Goal: Task Accomplishment & Management: Complete application form

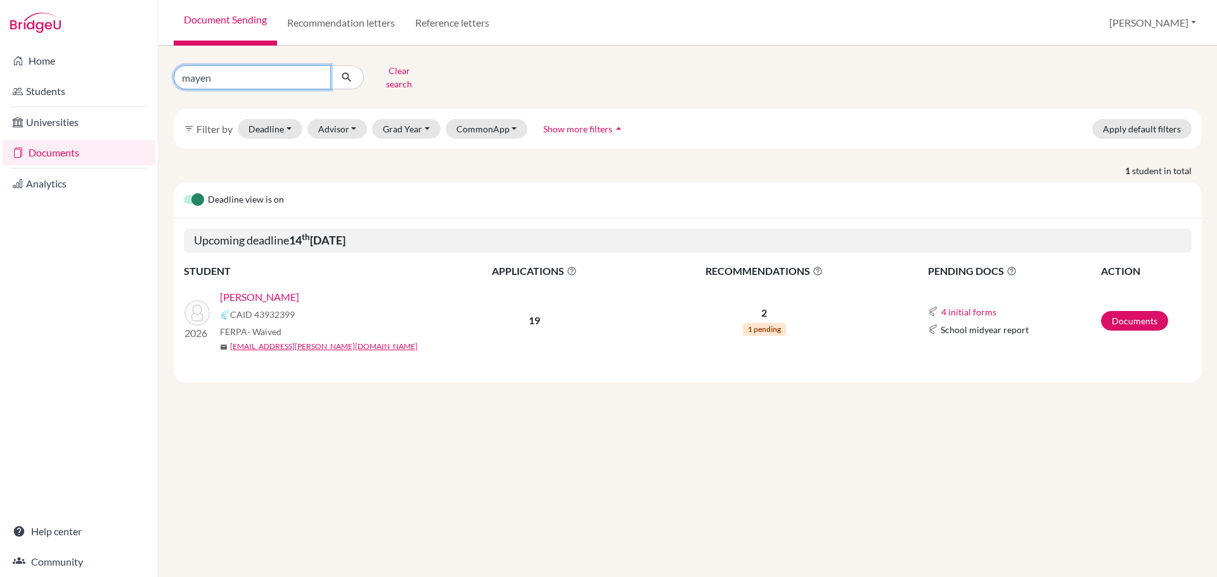
click at [259, 70] on input "mayen" at bounding box center [252, 77] width 157 height 24
drag, startPoint x: 259, startPoint y: 70, endPoint x: 261, endPoint y: 77, distance: 7.8
click at [261, 77] on input "mayen" at bounding box center [252, 77] width 157 height 24
type input "siman"
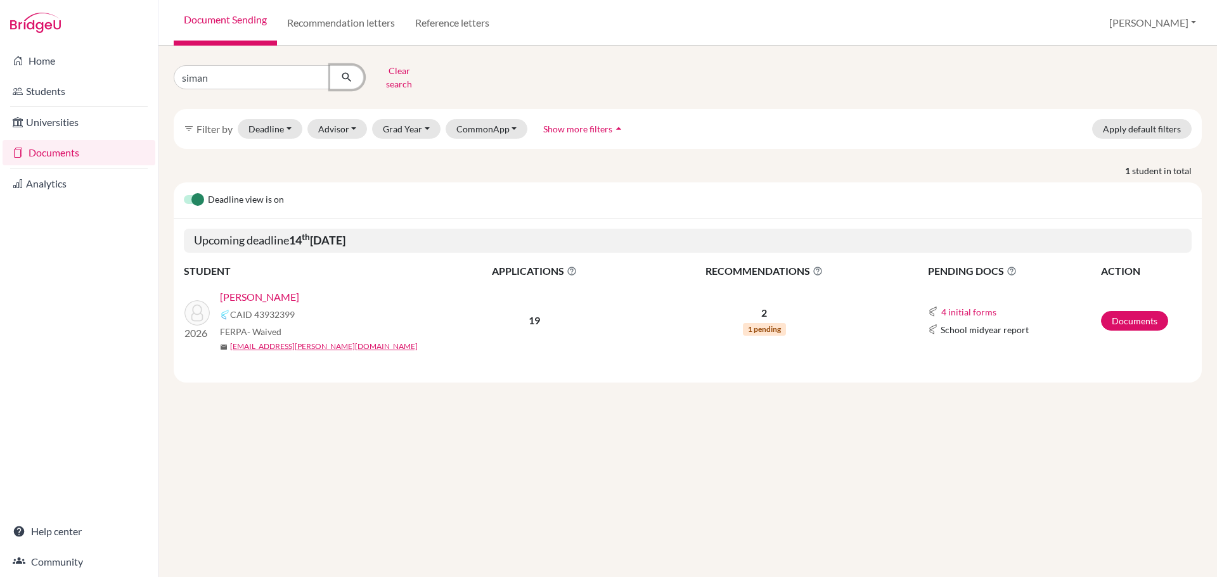
click at [352, 65] on button "submit" at bounding box center [347, 77] width 34 height 24
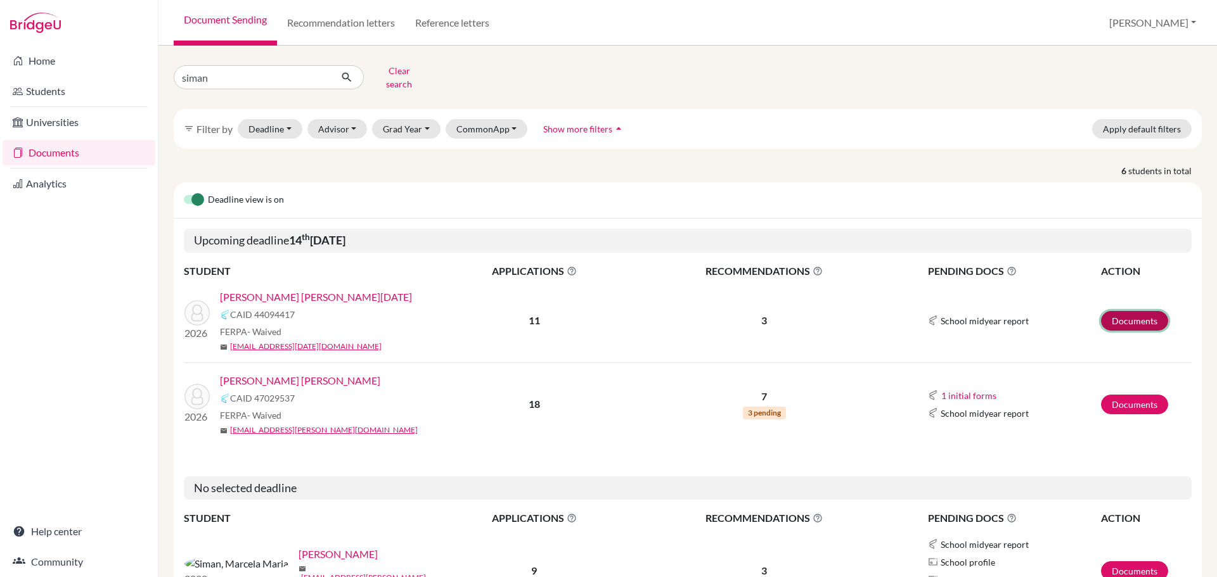
click at [1119, 313] on link "Documents" at bounding box center [1134, 321] width 67 height 20
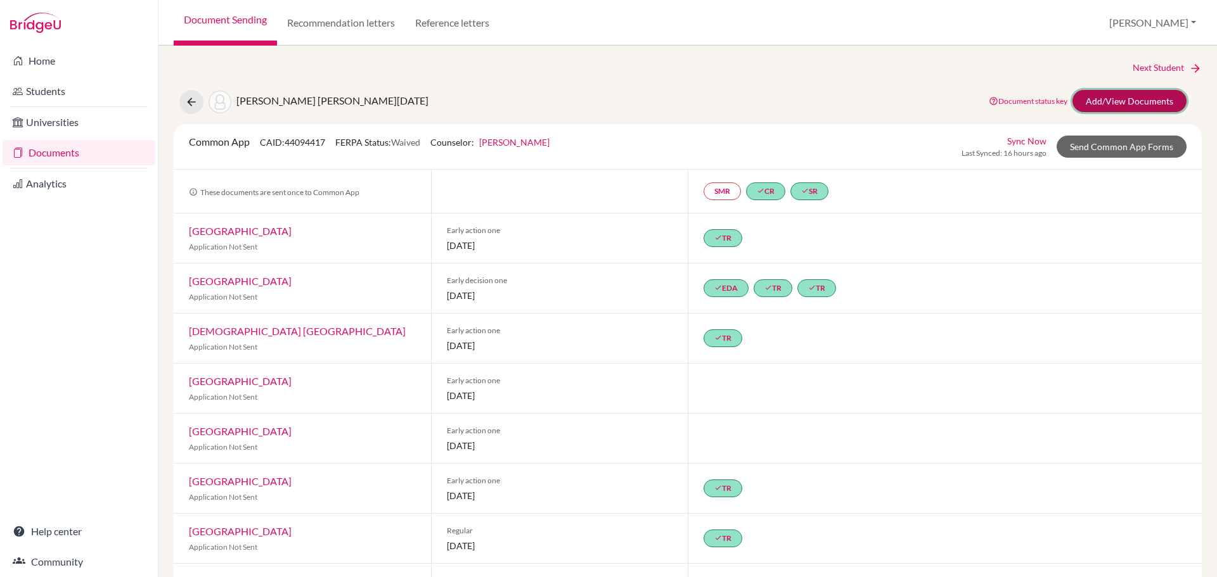
click at [1111, 98] on link "Add/View Documents" at bounding box center [1129, 101] width 114 height 22
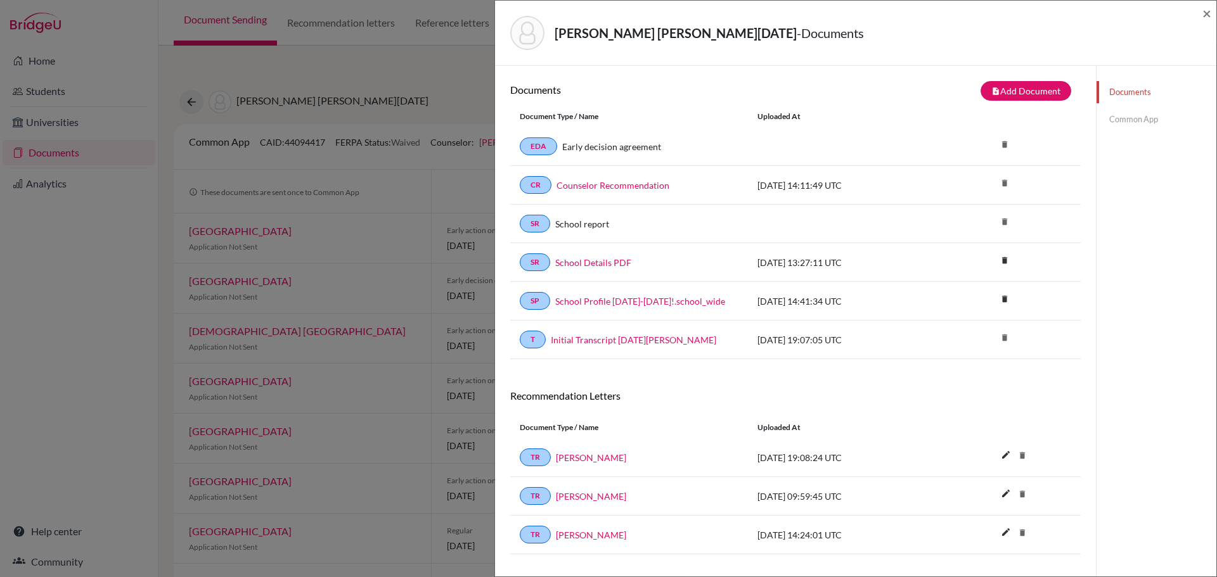
click at [1126, 119] on link "Common App" at bounding box center [1157, 119] width 120 height 22
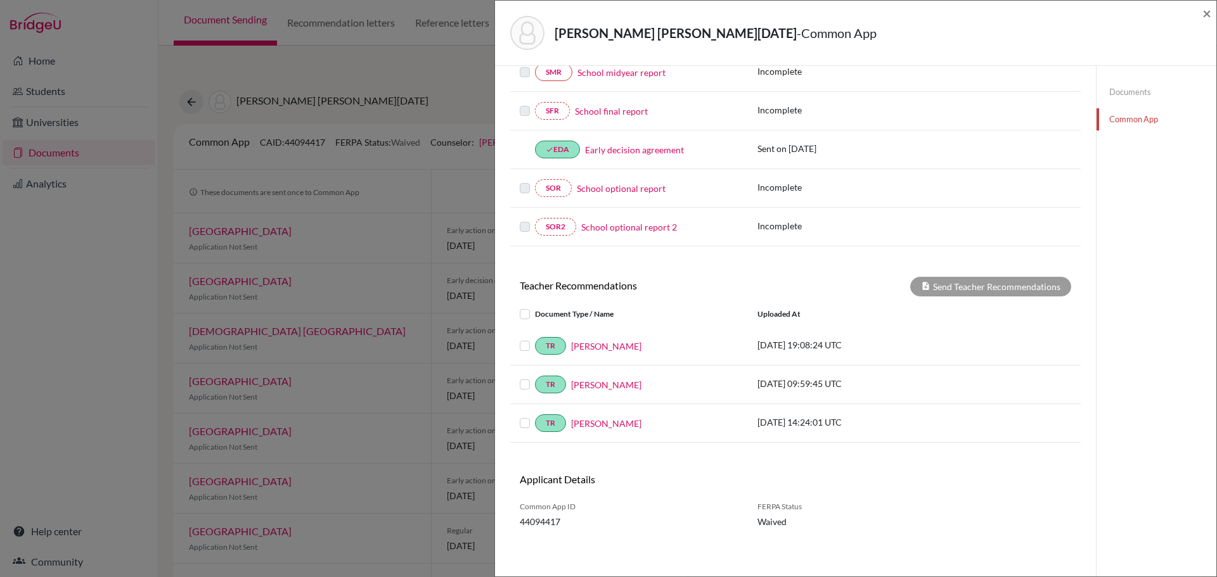
scroll to position [297, 0]
click at [1207, 10] on span "×" at bounding box center [1206, 13] width 9 height 18
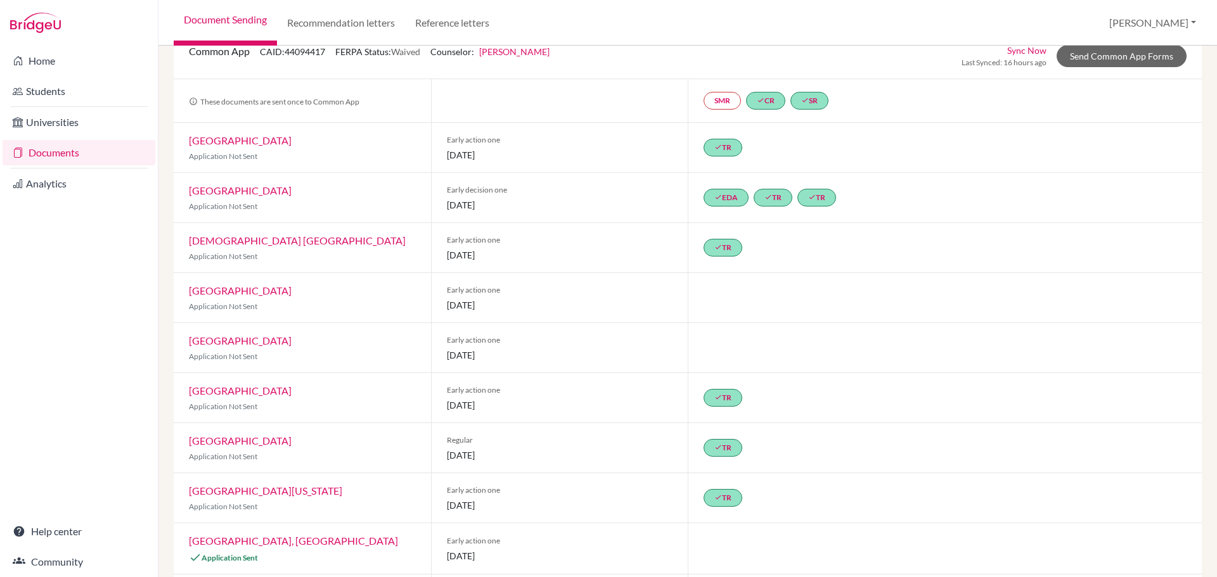
scroll to position [77, 0]
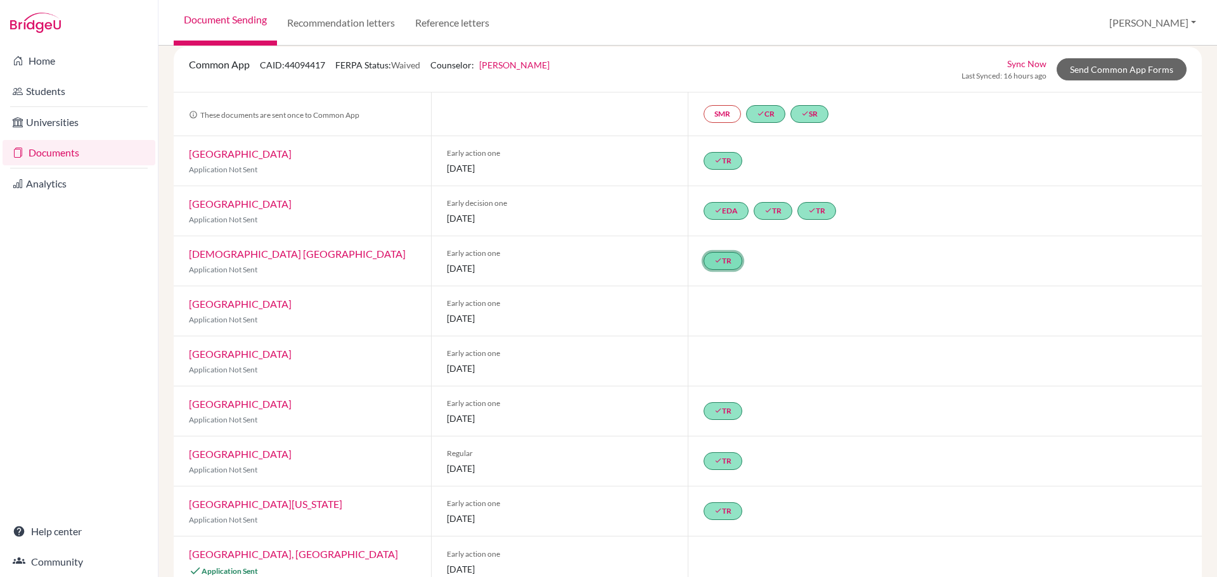
click at [723, 261] on link "done TR" at bounding box center [723, 261] width 39 height 18
click at [811, 286] on div at bounding box center [945, 310] width 514 height 49
click at [716, 408] on icon "done" at bounding box center [718, 411] width 8 height 8
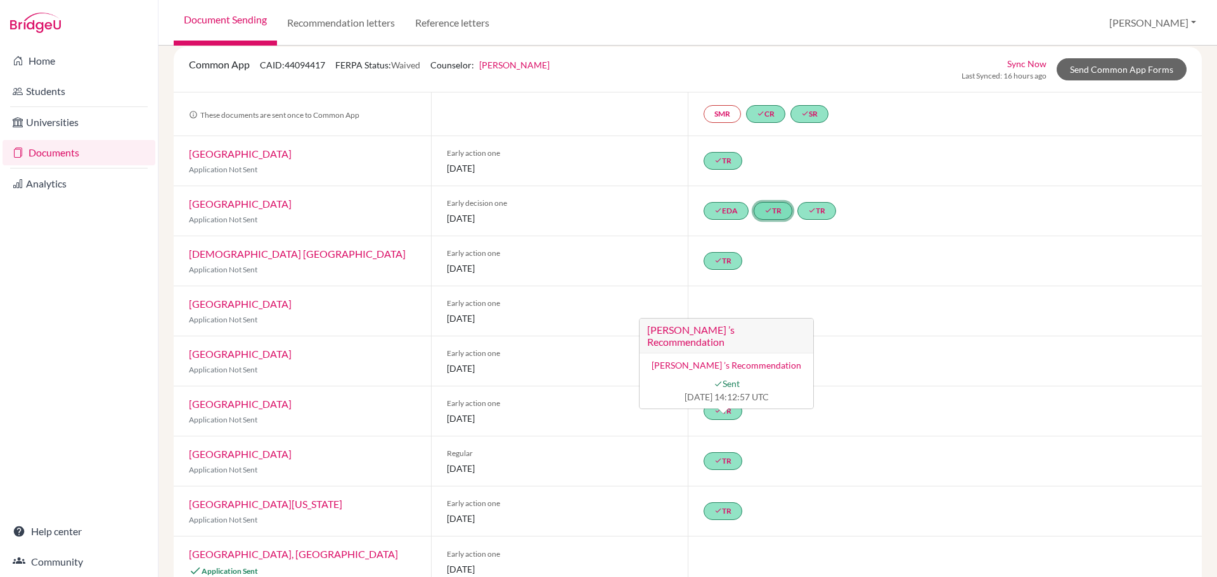
click at [764, 209] on icon "done" at bounding box center [768, 211] width 8 height 8
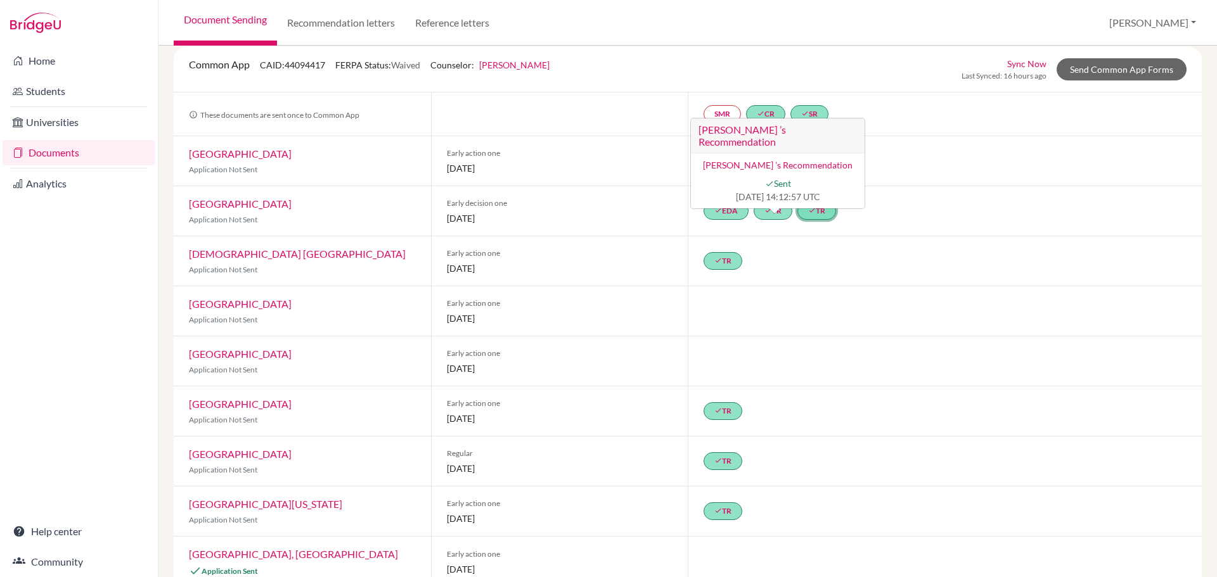
click at [819, 210] on link "done TR" at bounding box center [816, 211] width 39 height 18
click at [817, 385] on div at bounding box center [945, 361] width 514 height 49
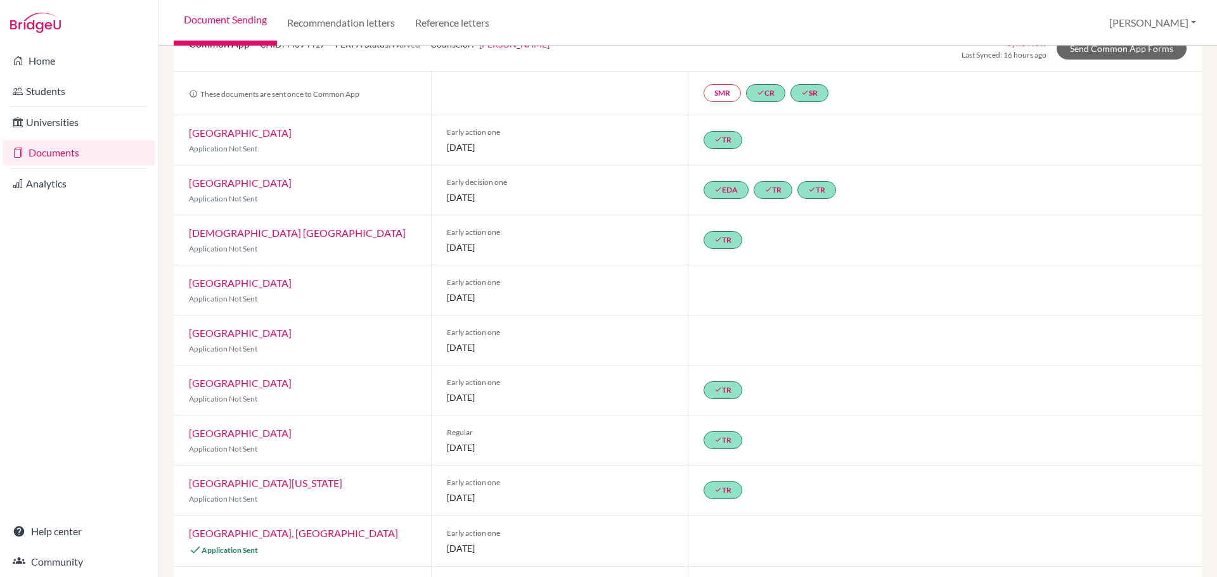
scroll to position [0, 0]
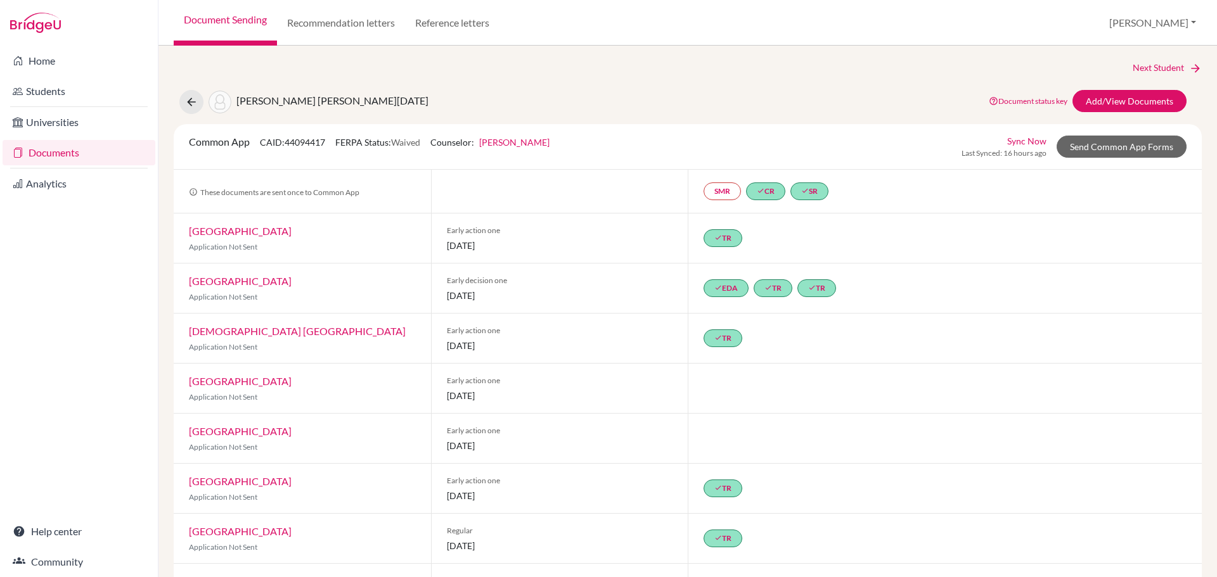
click at [958, 327] on div "done TR" at bounding box center [945, 338] width 514 height 49
click at [191, 105] on icon at bounding box center [191, 102] width 13 height 13
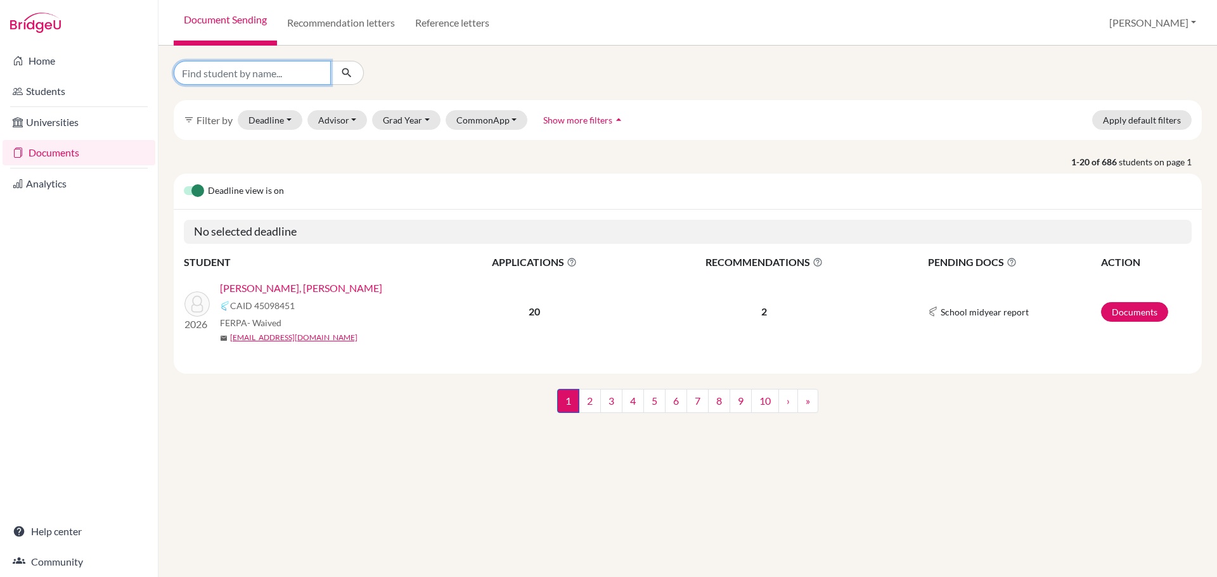
click at [260, 75] on input "Find student by name..." at bounding box center [252, 73] width 157 height 24
type input "mayen"
click at [350, 72] on icon "submit" at bounding box center [346, 73] width 13 height 13
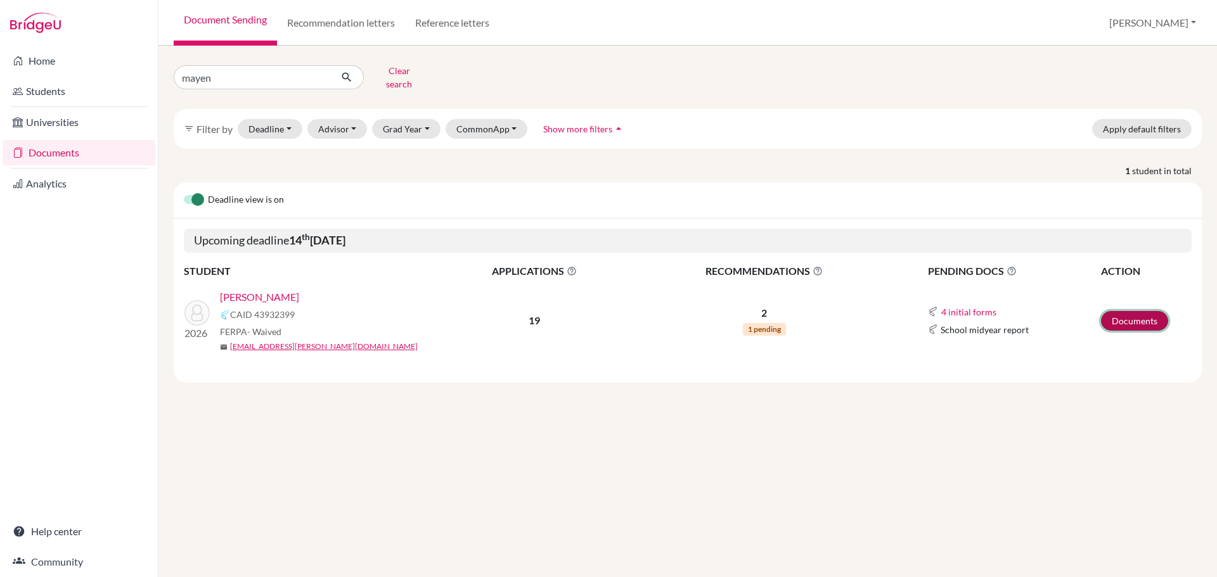
click at [1112, 314] on link "Documents" at bounding box center [1134, 321] width 67 height 20
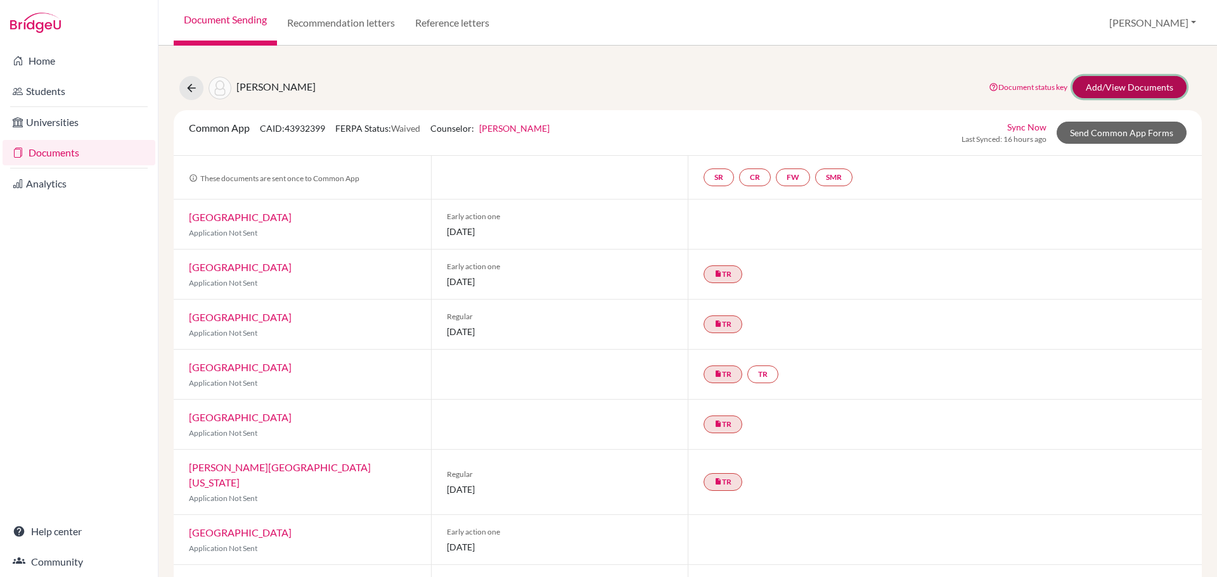
click at [1135, 84] on link "Add/View Documents" at bounding box center [1129, 87] width 114 height 22
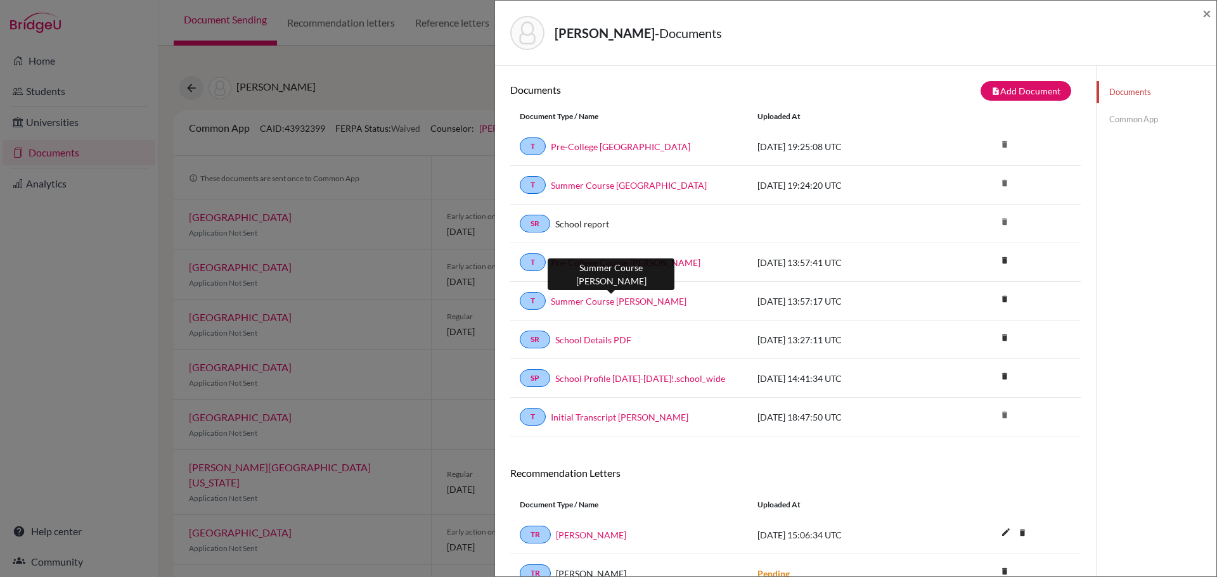
click at [635, 300] on link "Summer Course Mayela Mayen" at bounding box center [619, 301] width 136 height 13
click at [1110, 118] on link "Common App" at bounding box center [1157, 119] width 120 height 22
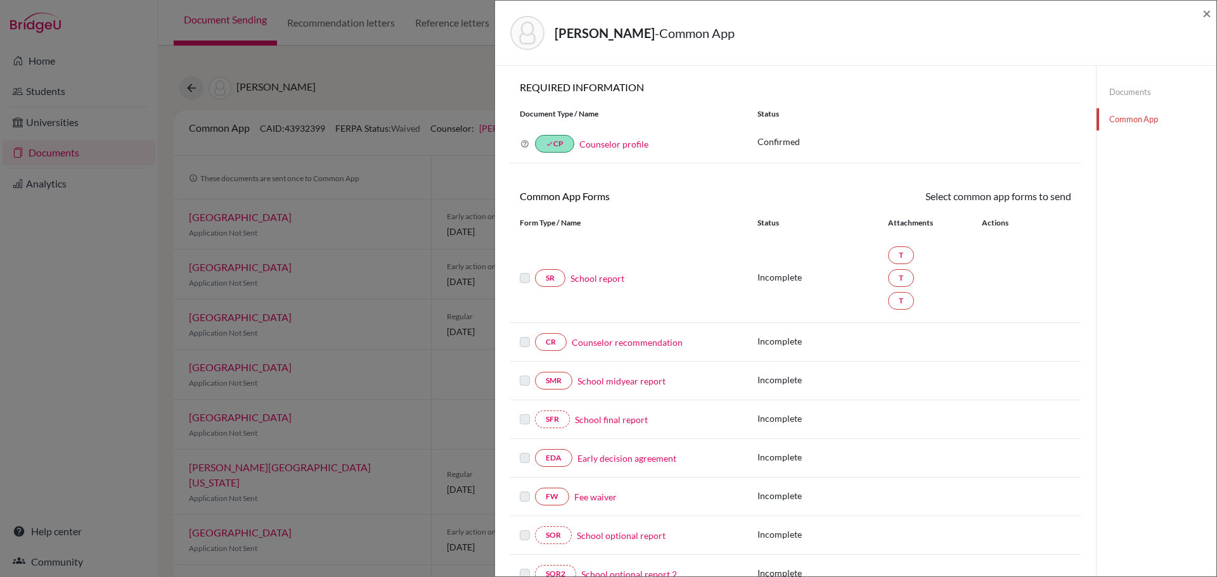
click at [595, 280] on link "School report" at bounding box center [597, 278] width 54 height 13
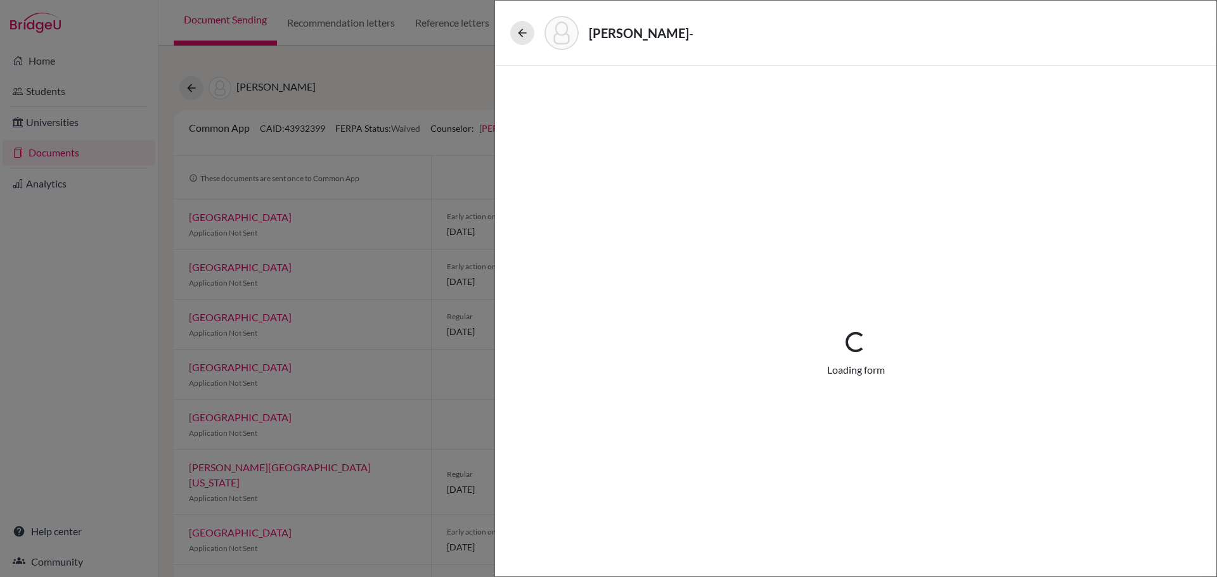
select select "3"
select select "665812"
select select "0"
select select "1"
select select "688597"
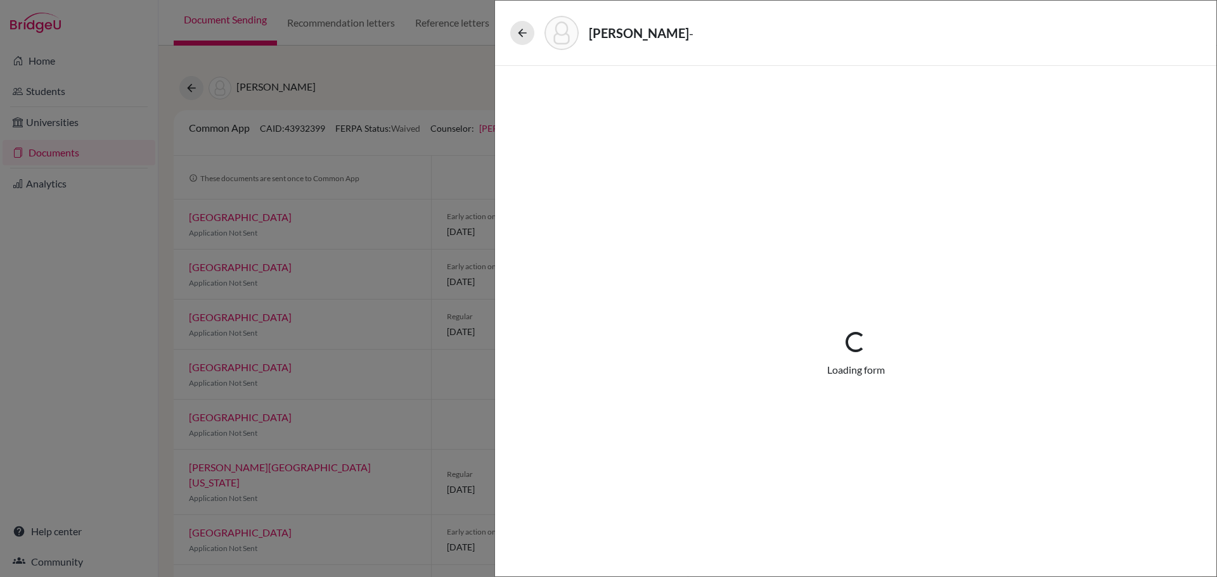
select select "688599"
select select "0"
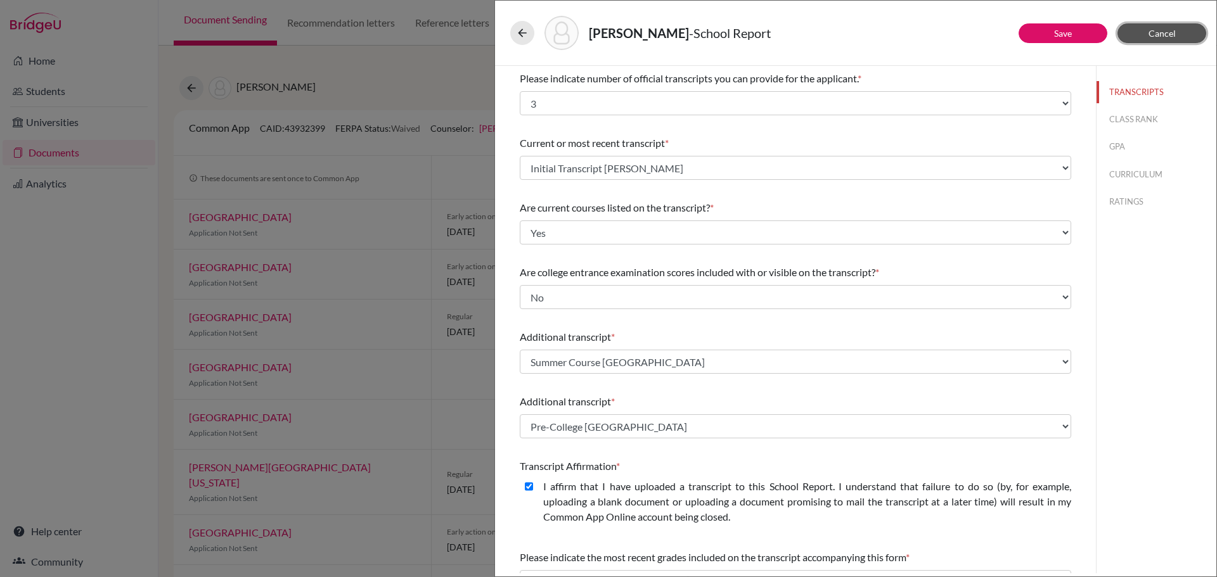
click at [1158, 32] on span "Cancel" at bounding box center [1161, 33] width 27 height 11
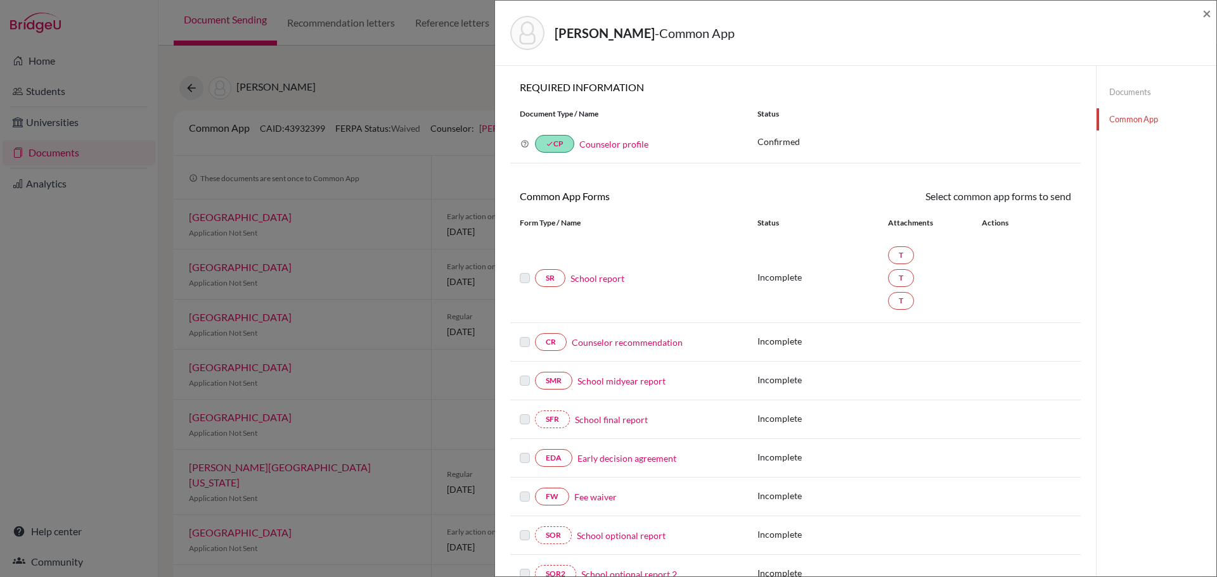
click at [1121, 91] on link "Documents" at bounding box center [1157, 92] width 120 height 22
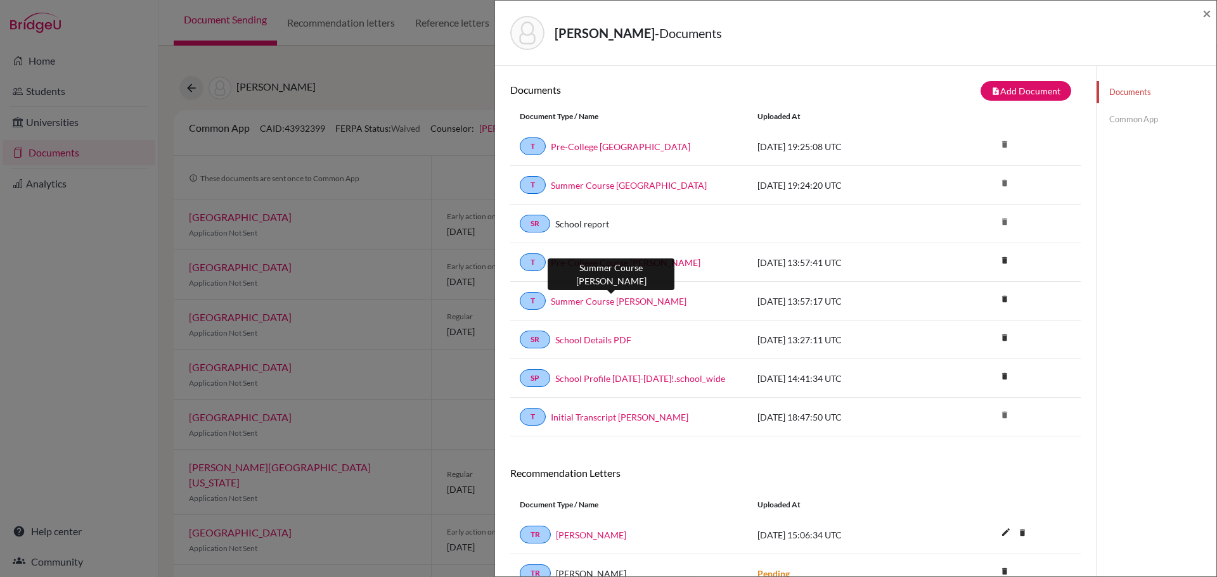
click at [649, 299] on link "Summer Course [PERSON_NAME]" at bounding box center [619, 301] width 136 height 13
click at [1112, 118] on link "Common App" at bounding box center [1157, 119] width 120 height 22
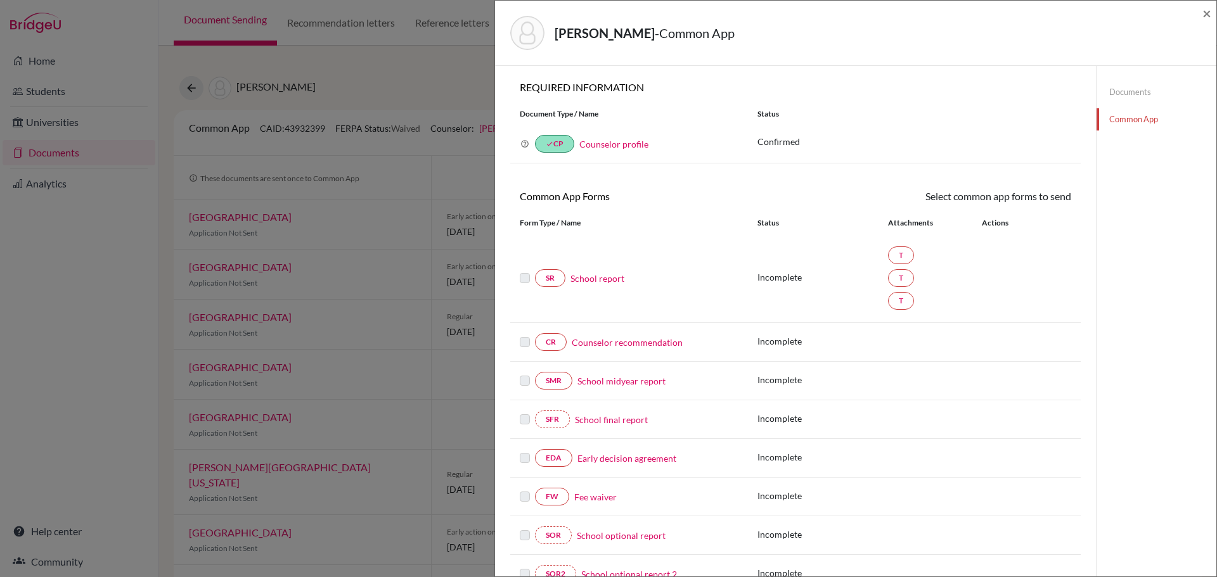
click at [611, 276] on link "School report" at bounding box center [597, 278] width 54 height 13
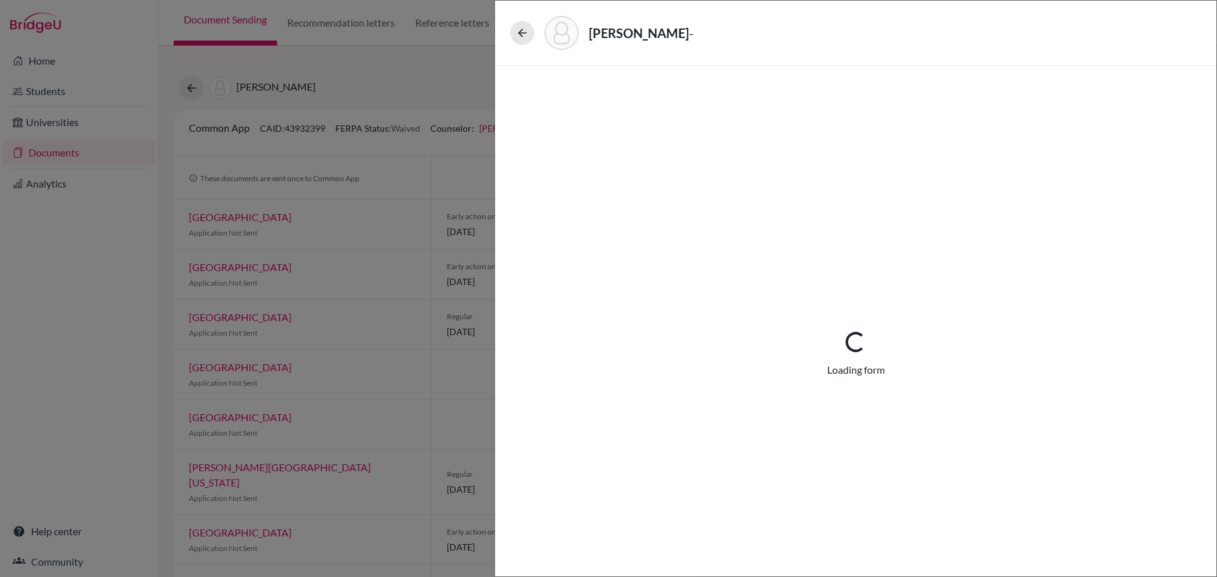
select select "3"
select select "665812"
select select "0"
select select "1"
select select "688597"
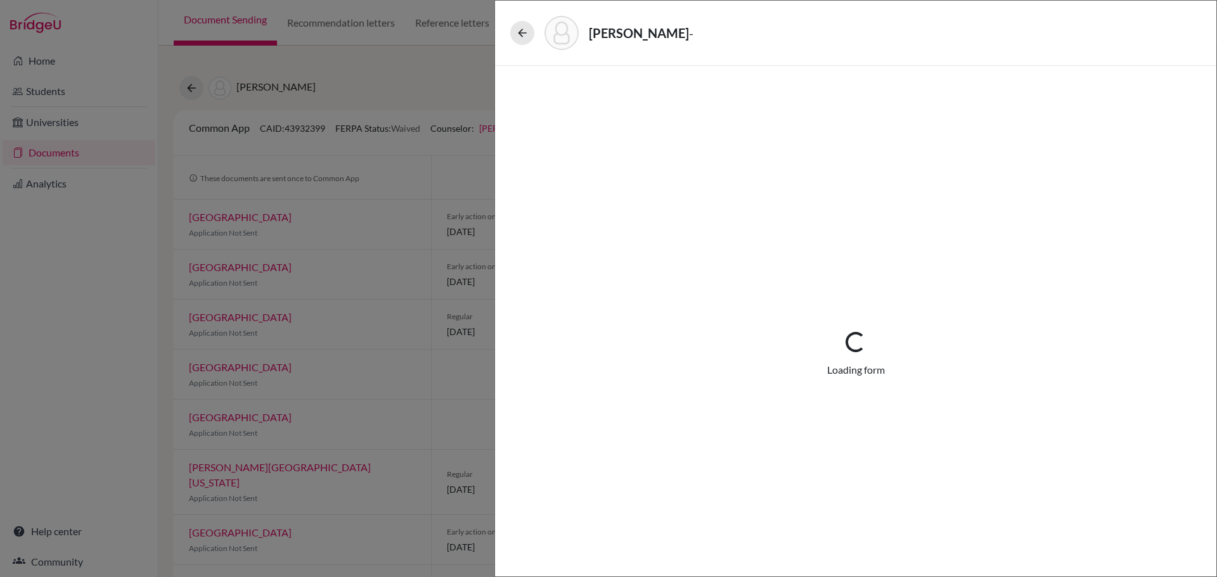
select select "688599"
select select "0"
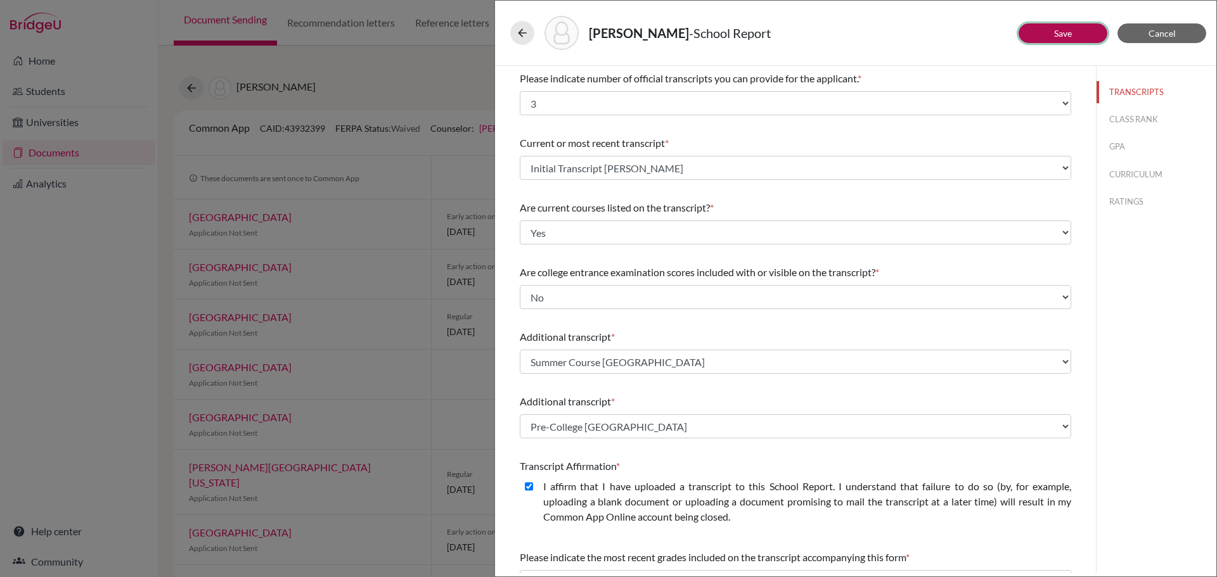
click at [1053, 34] on button "Save" at bounding box center [1063, 33] width 89 height 20
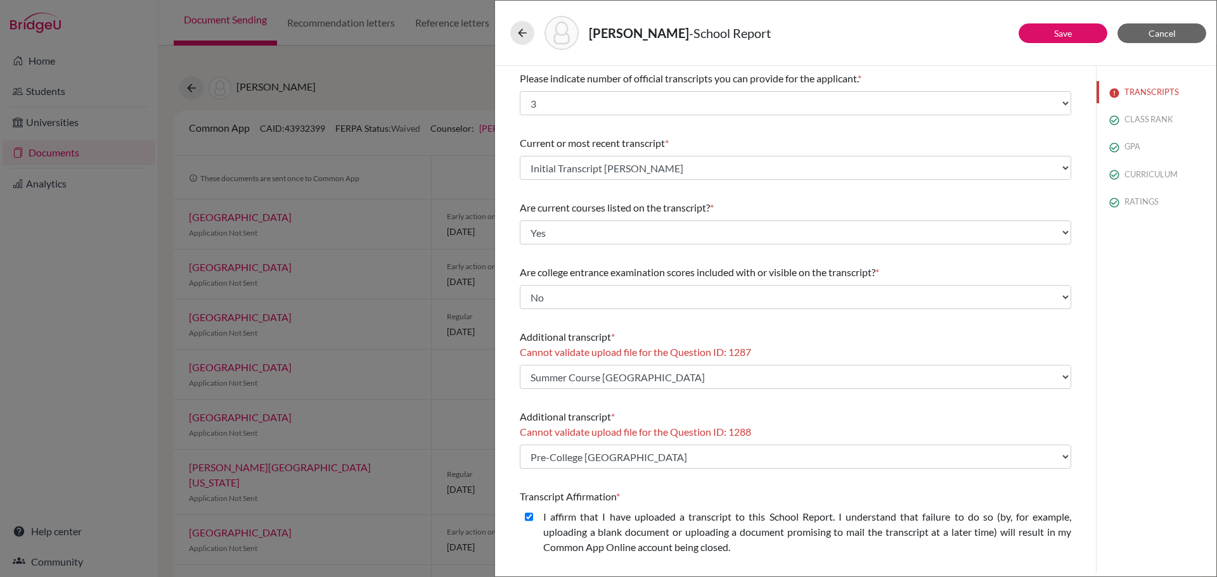
click at [1118, 346] on div "TRANSCRIPTS CLASS RANK GPA CURRICULUM RATINGS" at bounding box center [1156, 320] width 120 height 508
click at [1121, 359] on div "TRANSCRIPTS CLASS RANK GPA CURRICULUM RATINGS" at bounding box center [1156, 320] width 120 height 508
click at [1142, 34] on button "Cancel" at bounding box center [1161, 33] width 89 height 20
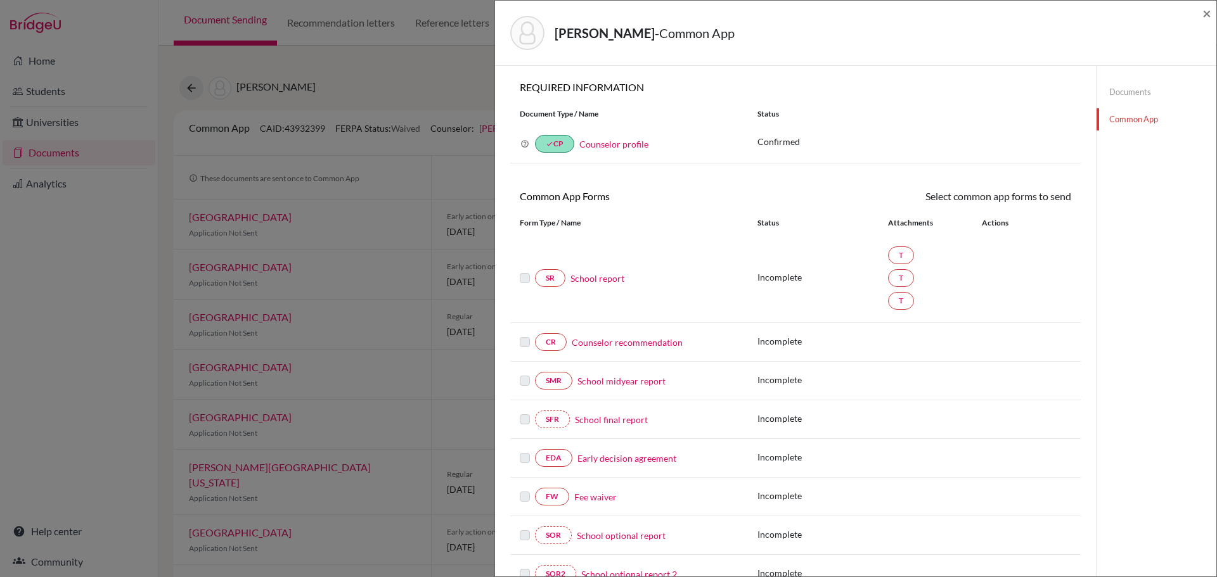
click at [1117, 92] on link "Documents" at bounding box center [1157, 92] width 120 height 22
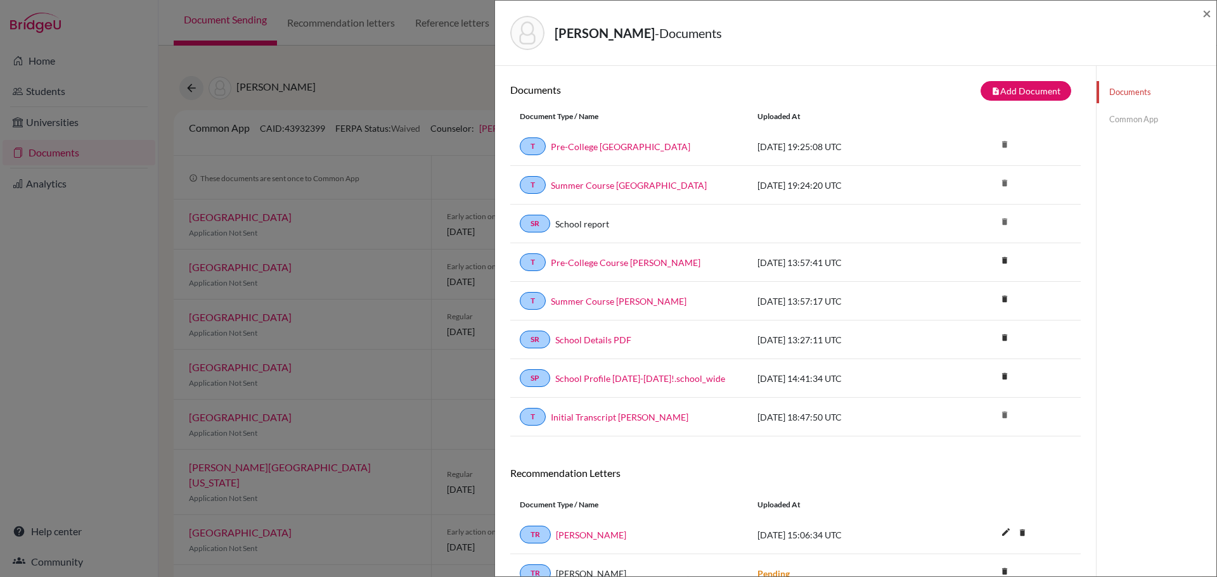
click at [1107, 119] on link "Common App" at bounding box center [1157, 119] width 120 height 22
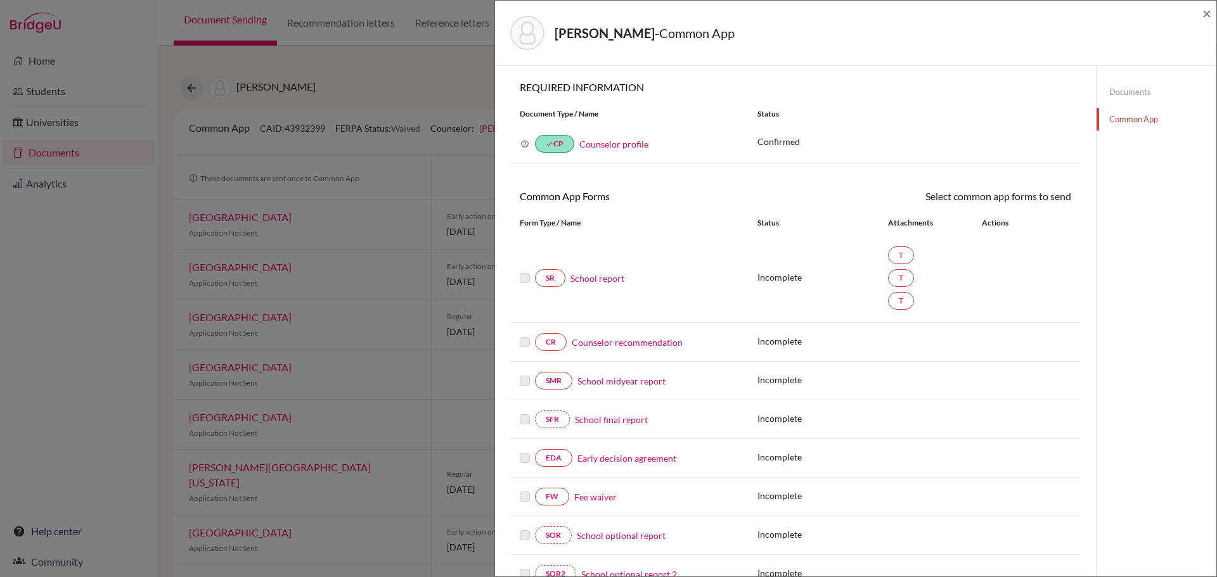
click at [602, 274] on link "School report" at bounding box center [597, 278] width 54 height 13
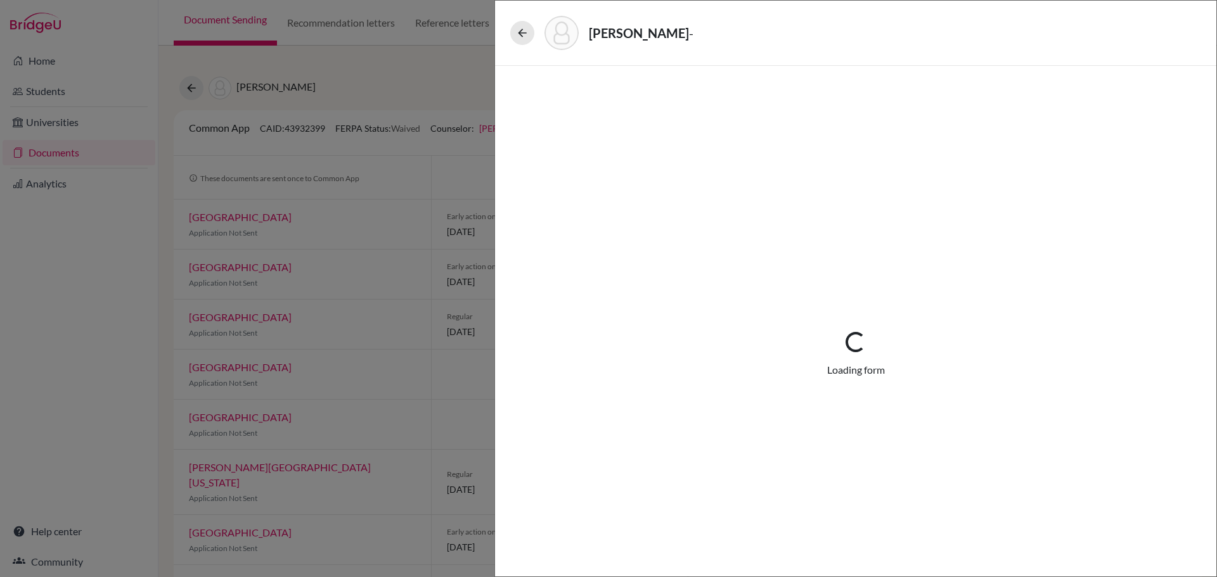
select select "3"
select select "665812"
select select "0"
select select "1"
select select "688597"
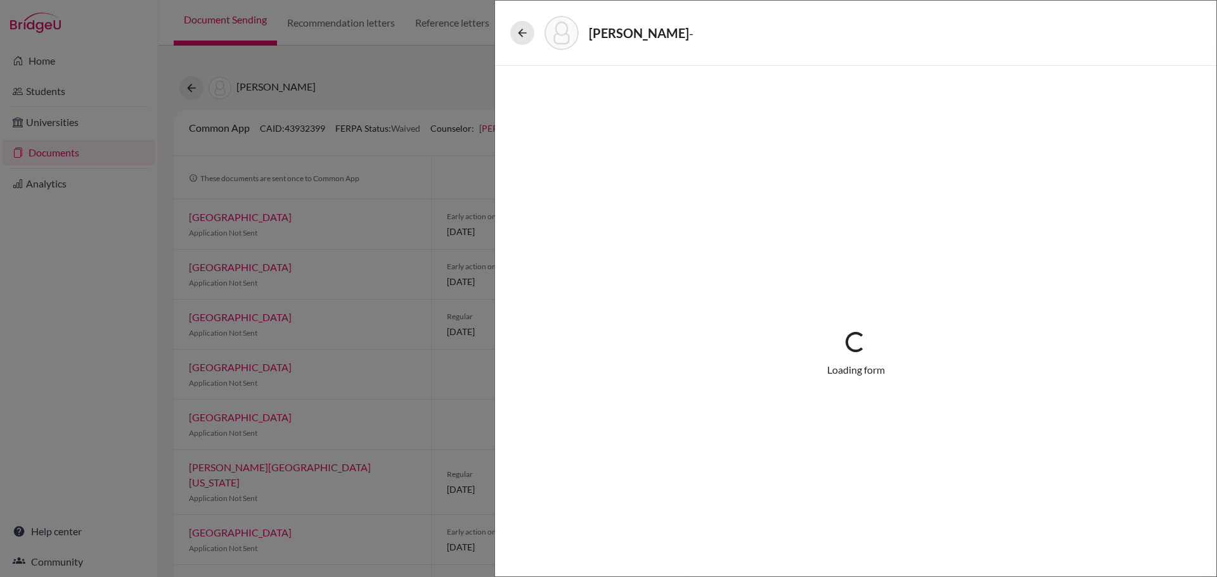
select select "688599"
select select "0"
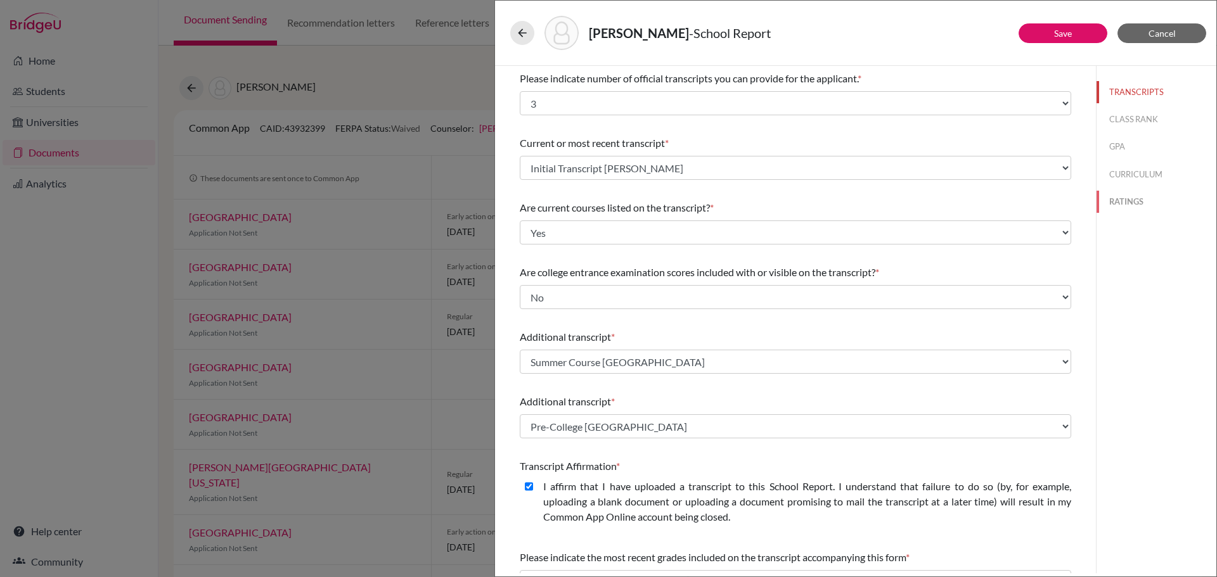
click at [1110, 210] on button "RATINGS" at bounding box center [1157, 202] width 120 height 22
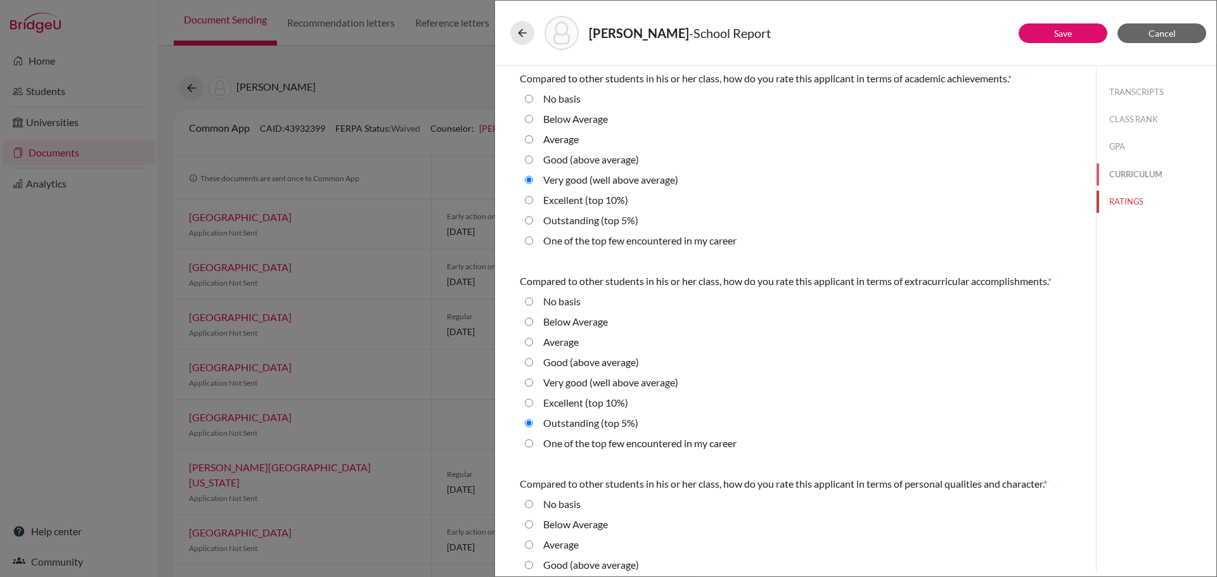
click at [1110, 174] on button "CURRICULUM" at bounding box center [1157, 175] width 120 height 22
radio Average "true"
select select "4"
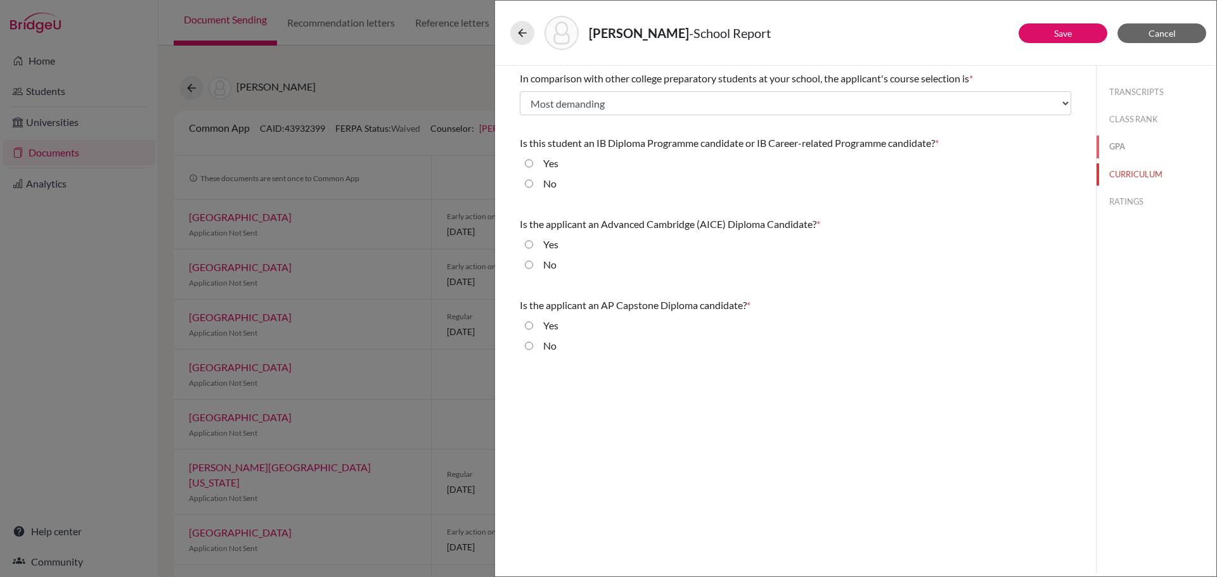
click at [1110, 150] on button "GPA" at bounding box center [1157, 147] width 120 height 22
select select "100"
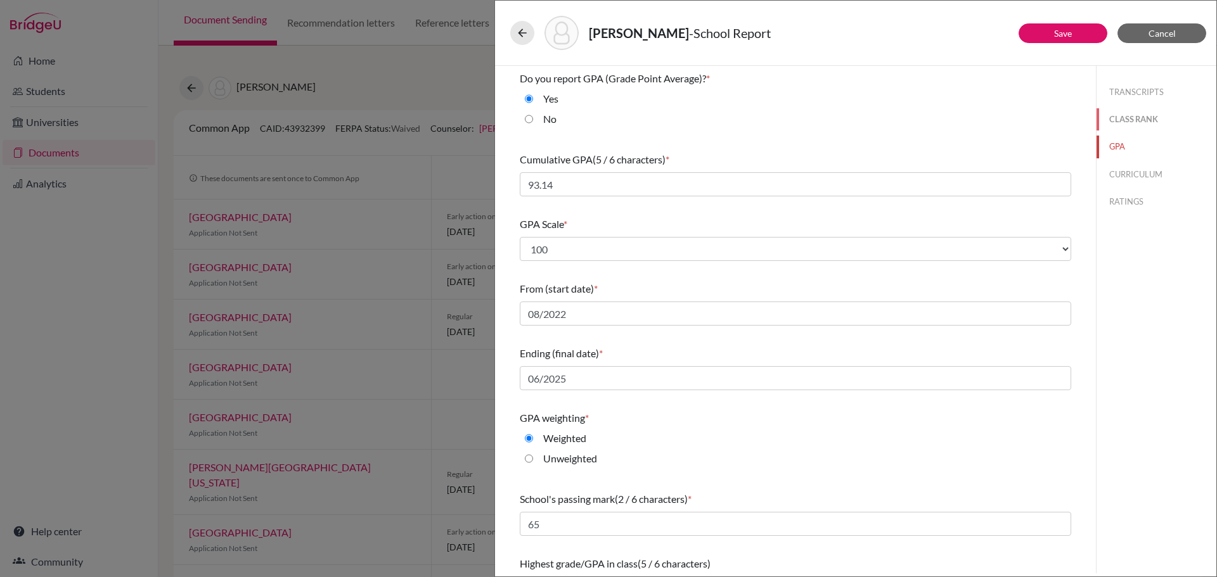
click at [1113, 119] on button "CLASS RANK" at bounding box center [1157, 119] width 120 height 22
type input "08/2022"
select select "2"
select select "3"
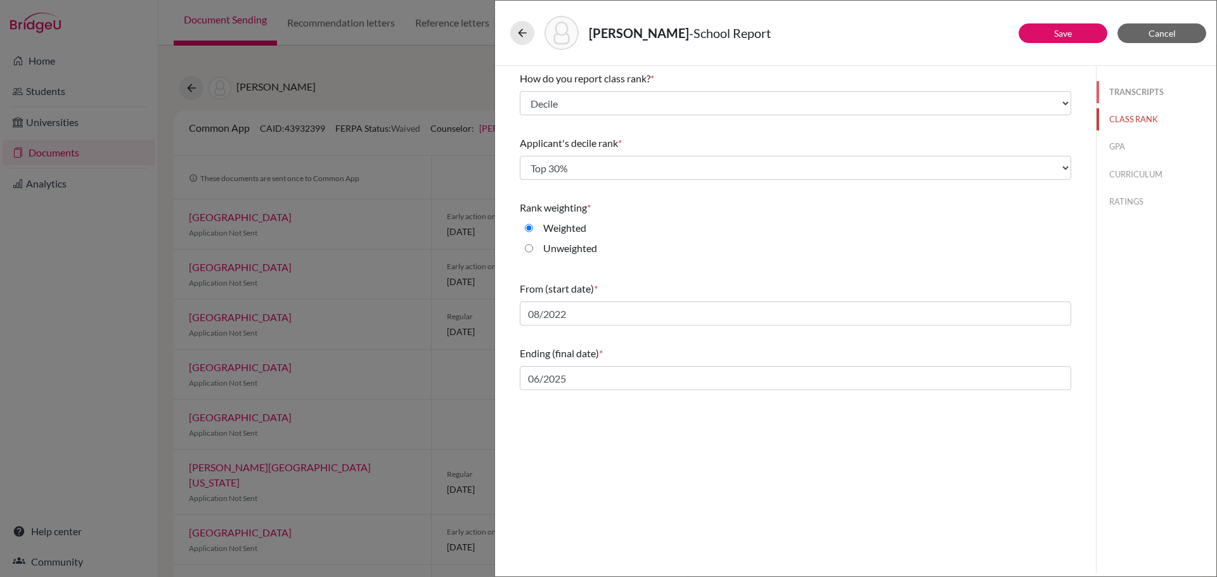
click at [1124, 94] on button "TRANSCRIPTS" at bounding box center [1157, 92] width 120 height 22
select select "3"
select select "1"
select select "0"
select select "665812"
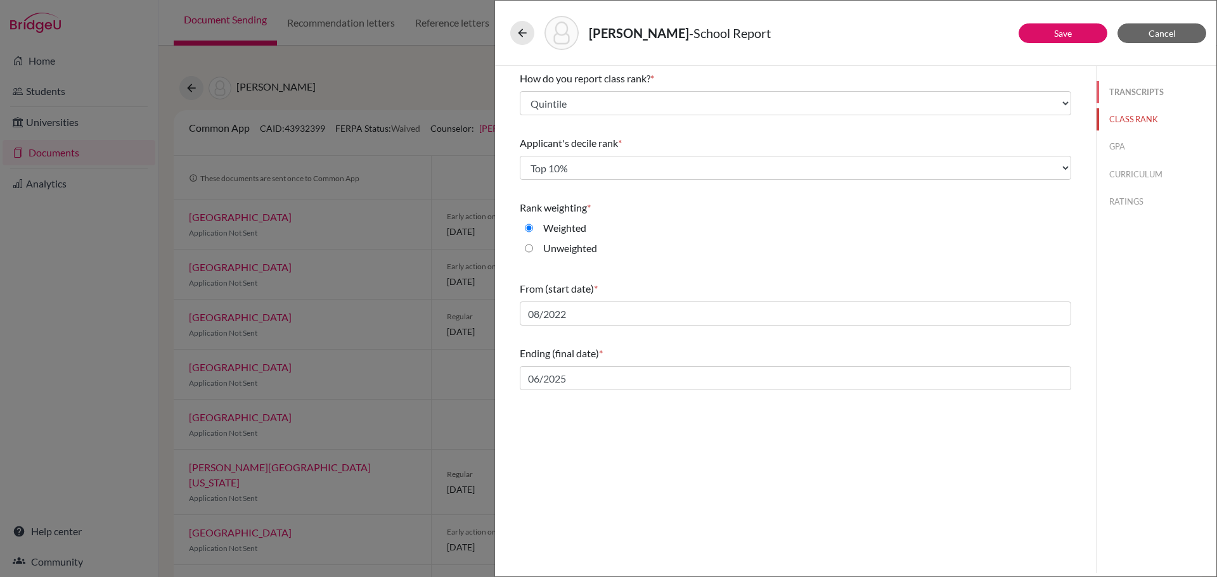
select select "0"
select select "688597"
select select "688599"
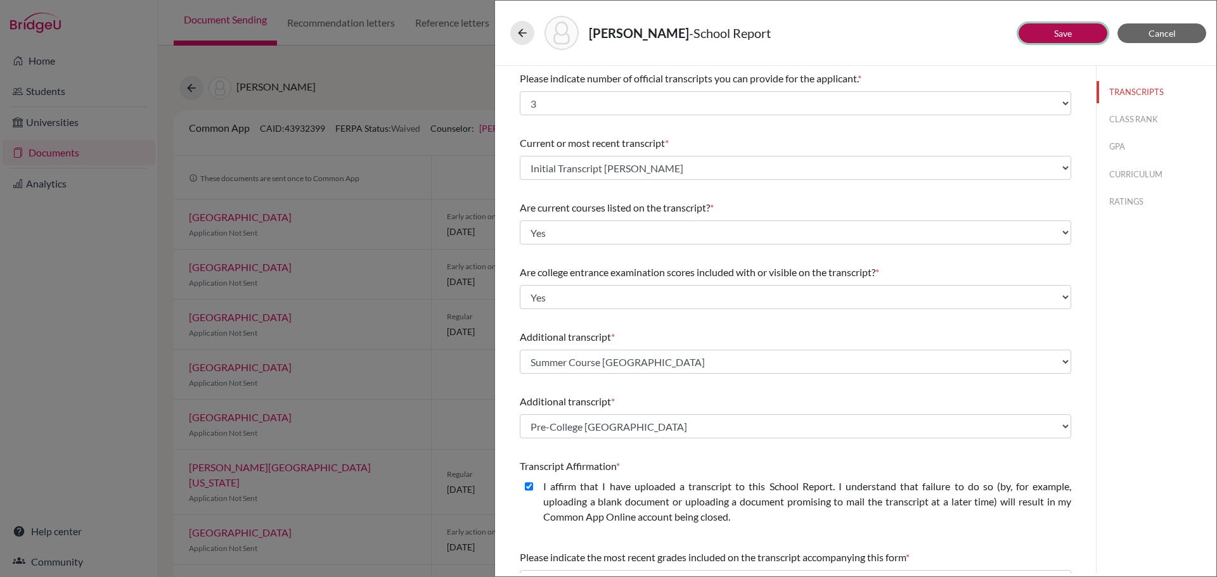
click at [1060, 34] on link "Save" at bounding box center [1063, 33] width 18 height 11
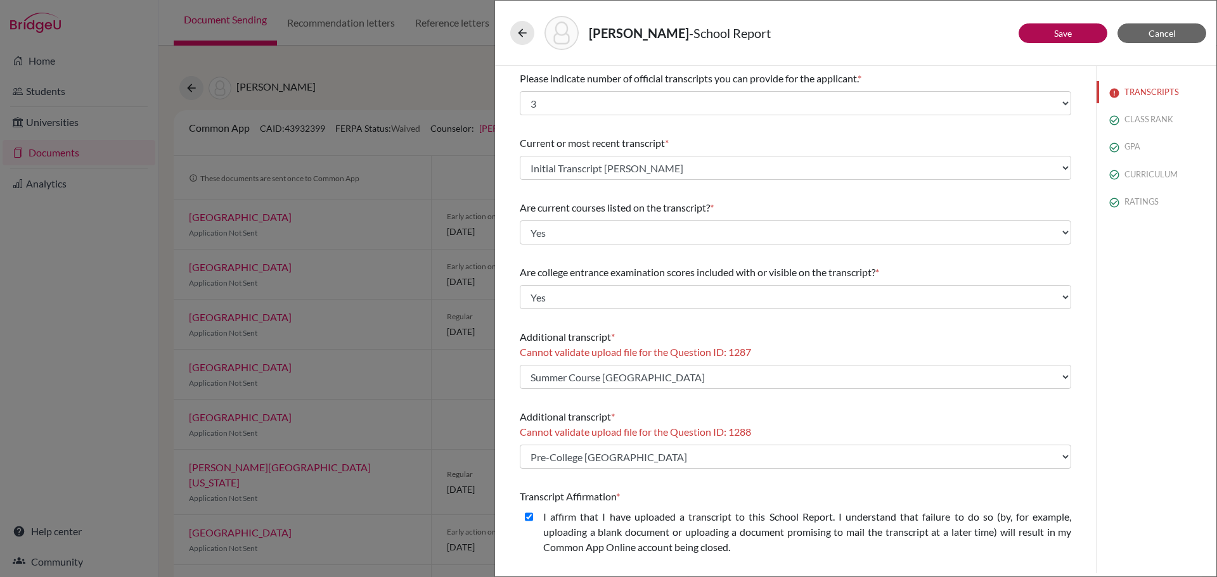
click at [1135, 359] on div "TRANSCRIPTS CLASS RANK GPA CURRICULUM RATINGS" at bounding box center [1156, 320] width 120 height 508
click at [1150, 33] on span "Cancel" at bounding box center [1161, 33] width 27 height 11
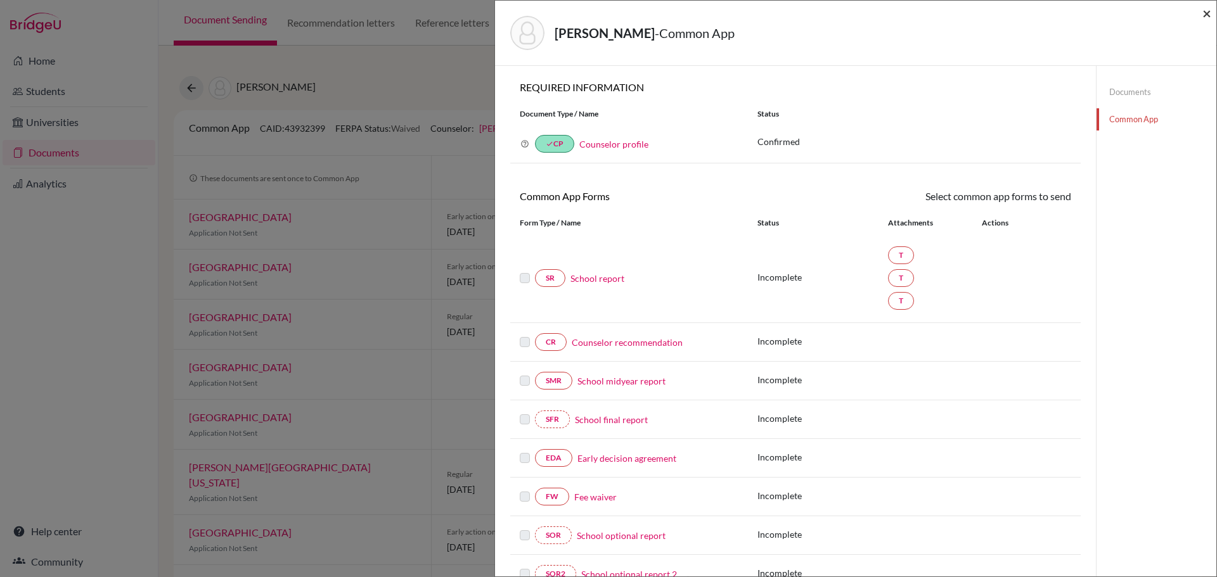
click at [1207, 12] on span "×" at bounding box center [1206, 13] width 9 height 18
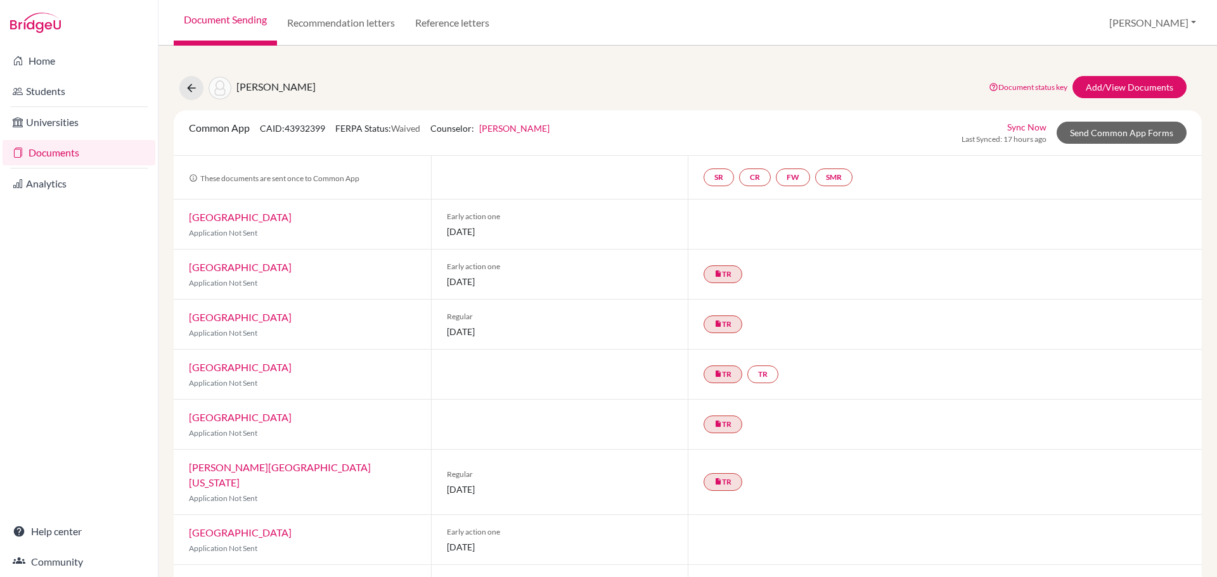
click at [94, 375] on div "Home Students Universities Documents Analytics Help center Community" at bounding box center [79, 312] width 158 height 532
click at [1119, 87] on link "Add/View Documents" at bounding box center [1129, 87] width 114 height 22
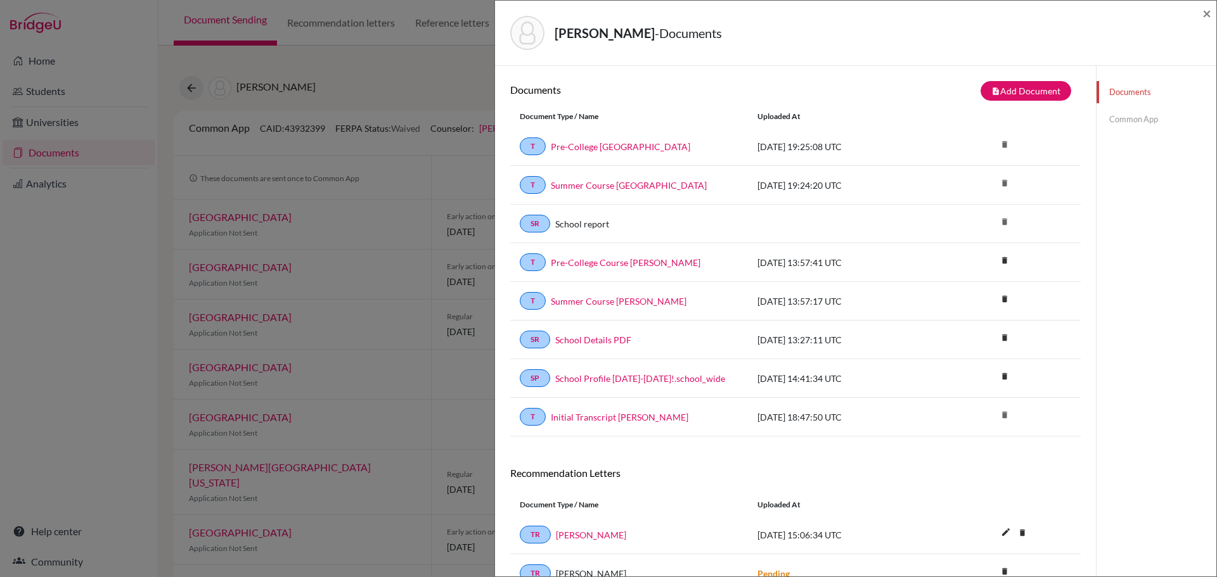
click at [1120, 117] on link "Common App" at bounding box center [1157, 119] width 120 height 22
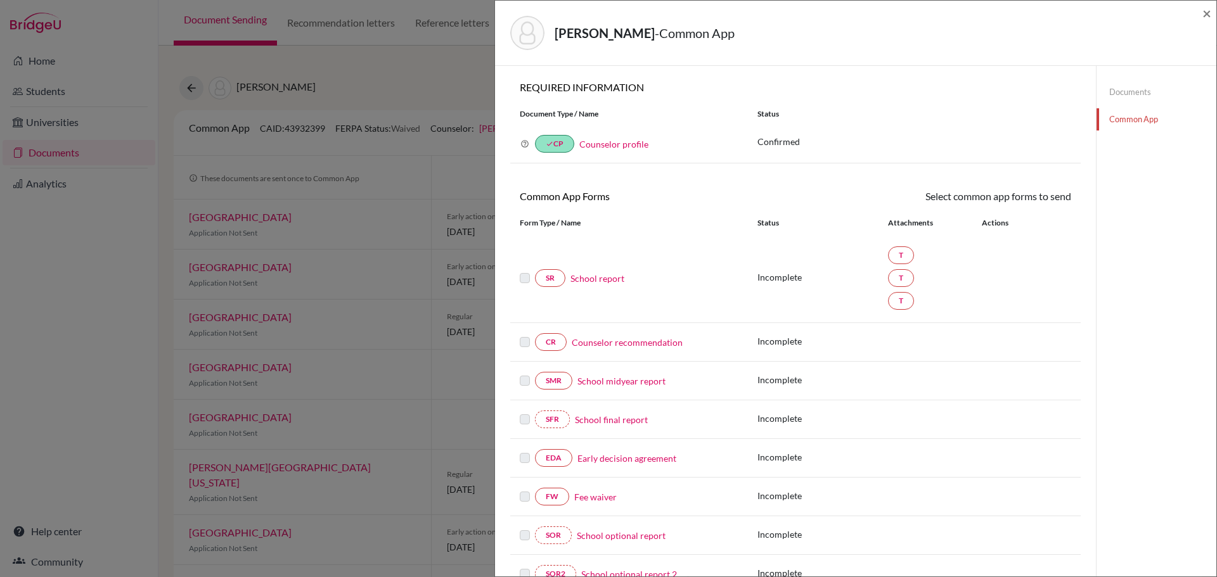
click at [592, 280] on link "School report" at bounding box center [597, 278] width 54 height 13
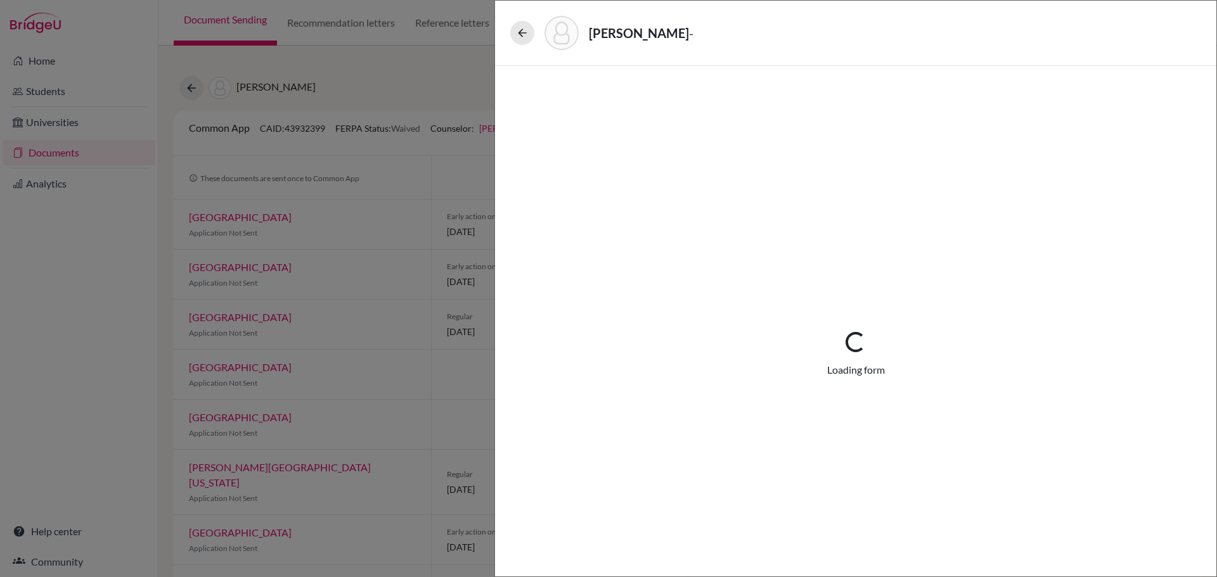
select select "3"
select select "665812"
select select "0"
select select "1"
select select "688597"
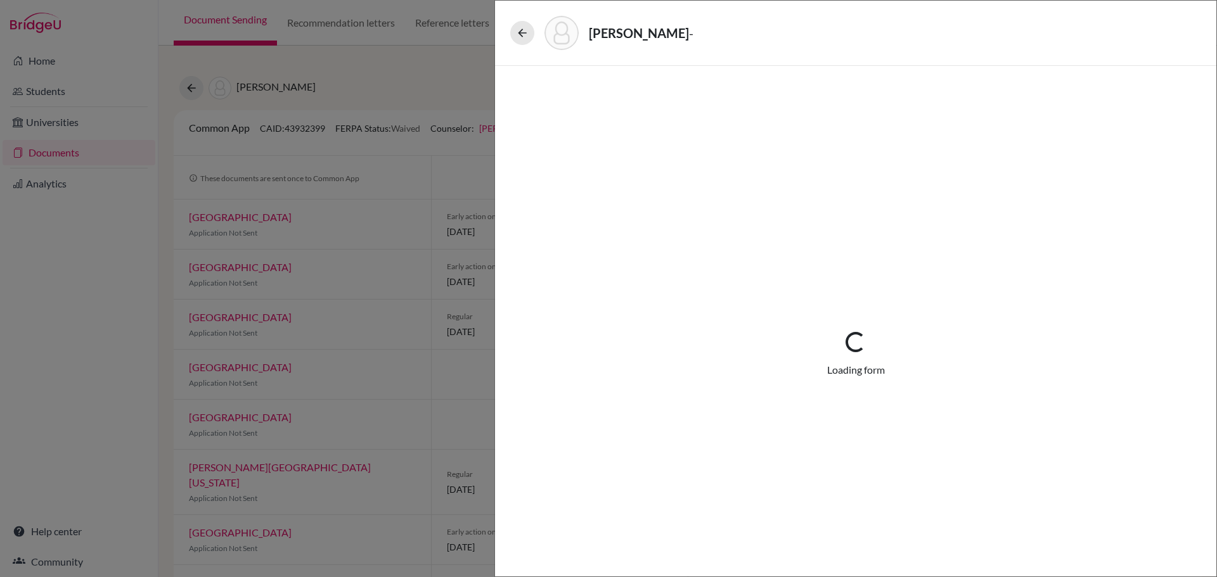
select select "688599"
select select "0"
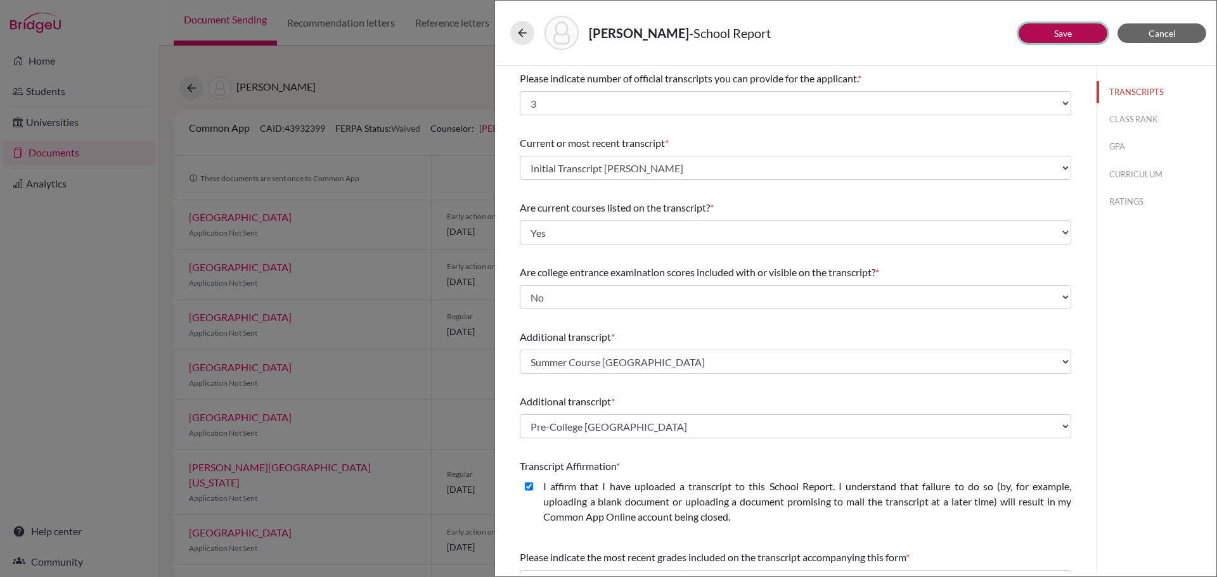
click at [1039, 35] on button "Save" at bounding box center [1063, 33] width 89 height 20
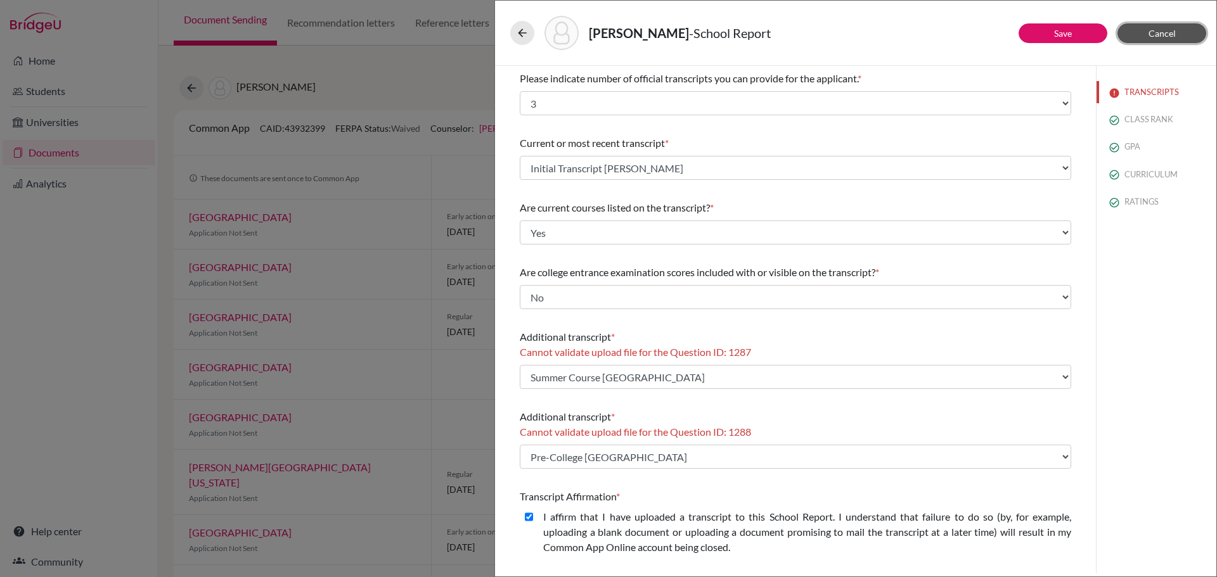
click at [1141, 36] on button "Cancel" at bounding box center [1161, 33] width 89 height 20
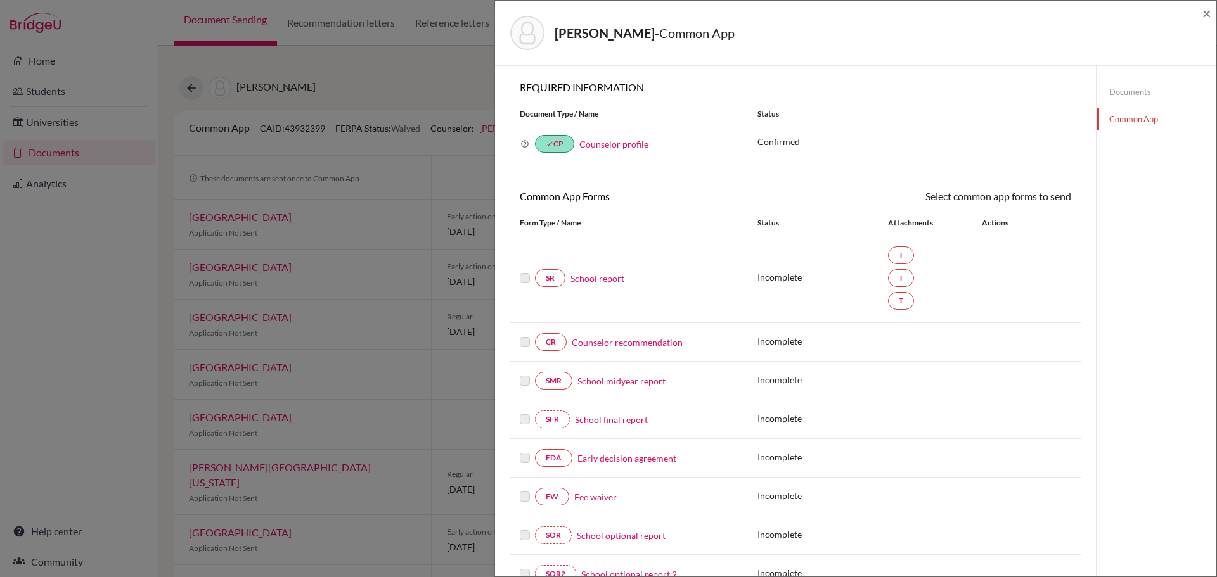
click at [1037, 524] on div "SOR School optional report Incomplete" at bounding box center [795, 536] width 570 height 39
click at [1117, 93] on link "Documents" at bounding box center [1157, 92] width 120 height 22
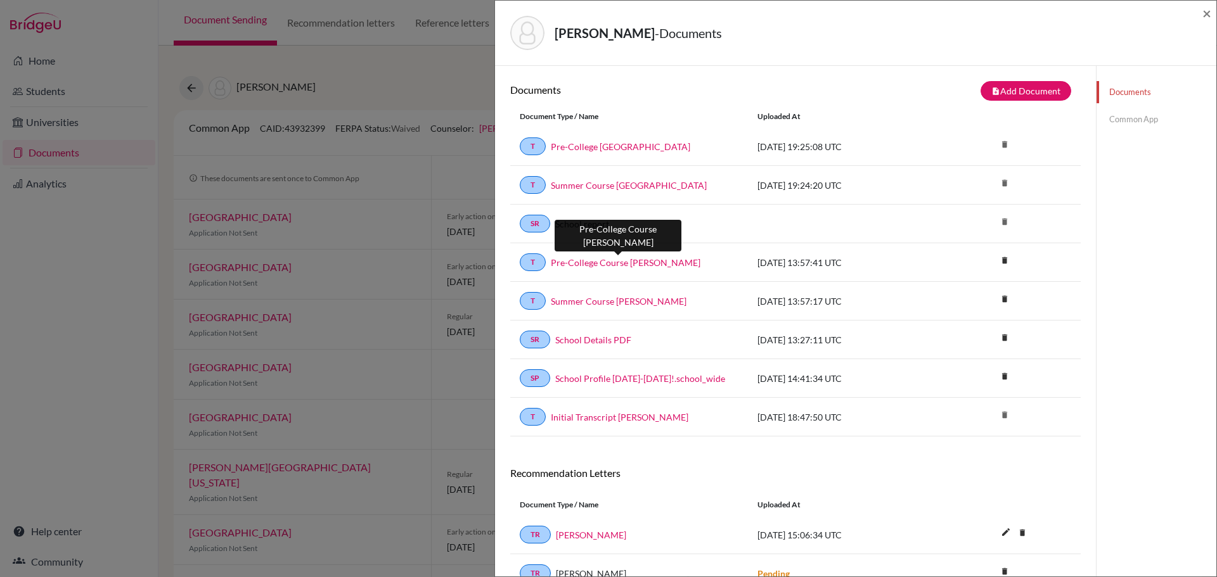
click at [617, 263] on link "Pre-College Course Mayela Mayen" at bounding box center [626, 262] width 150 height 13
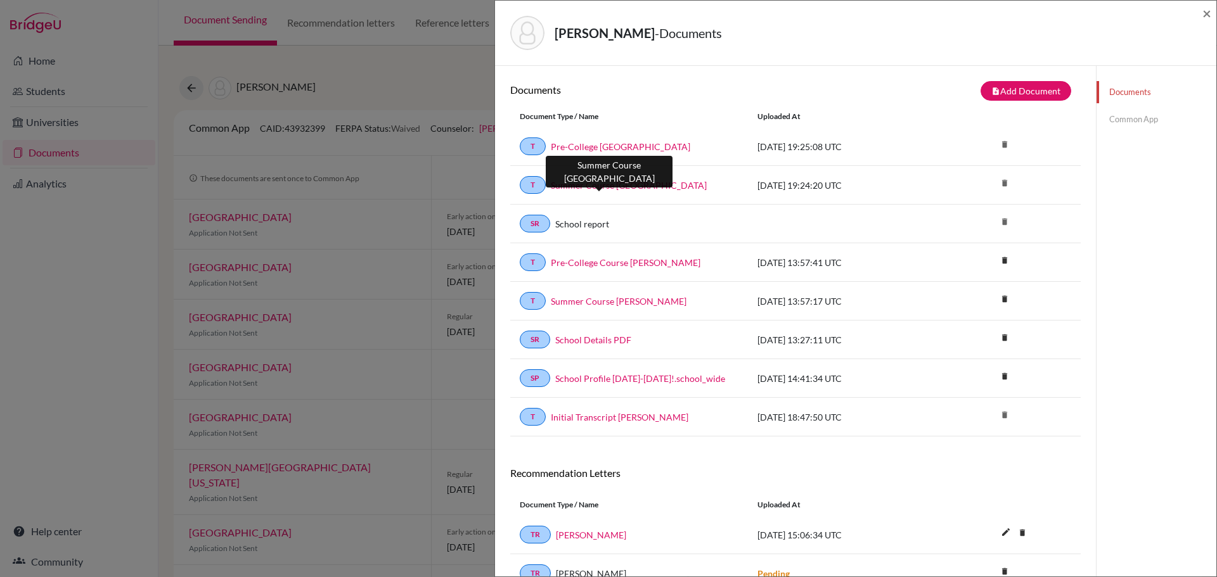
click at [607, 186] on link "Summer Course Harvard" at bounding box center [629, 185] width 156 height 13
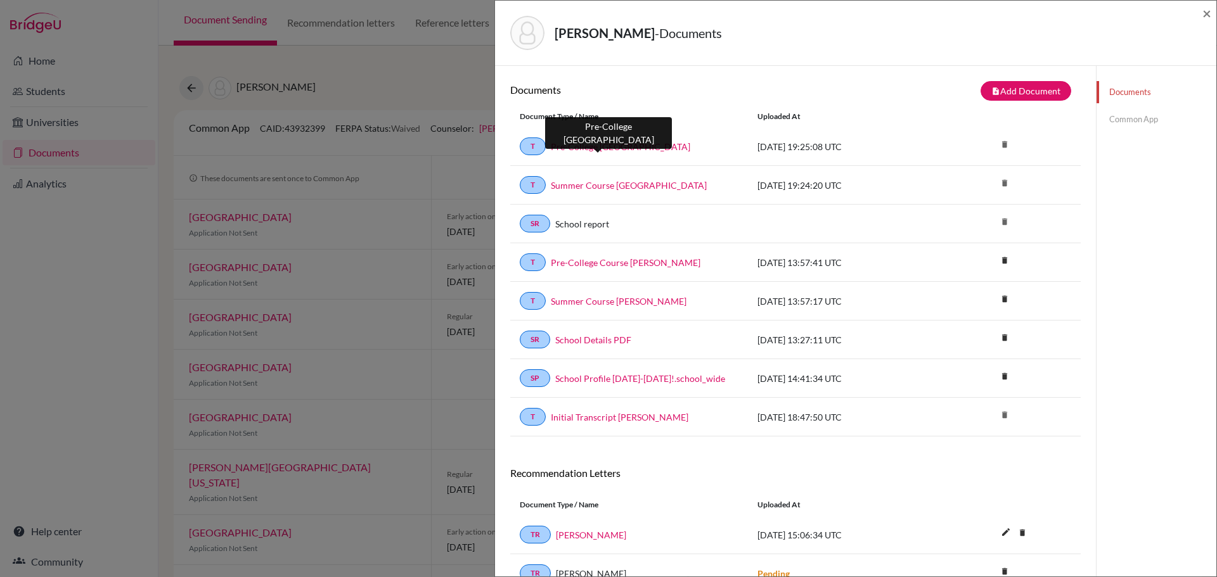
click at [601, 148] on link "Pre-College Notre Dame" at bounding box center [620, 146] width 139 height 13
click at [605, 149] on link "Pre-College Notre Dame" at bounding box center [620, 146] width 139 height 13
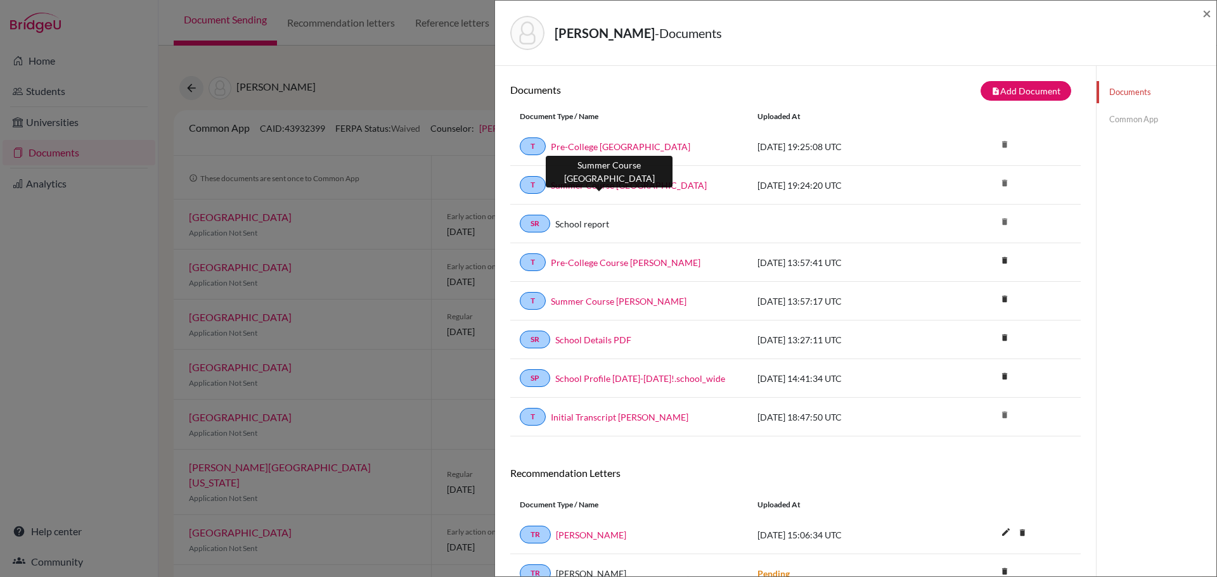
click at [574, 183] on link "Summer Course Harvard" at bounding box center [629, 185] width 156 height 13
click at [1114, 118] on link "Common App" at bounding box center [1157, 119] width 120 height 22
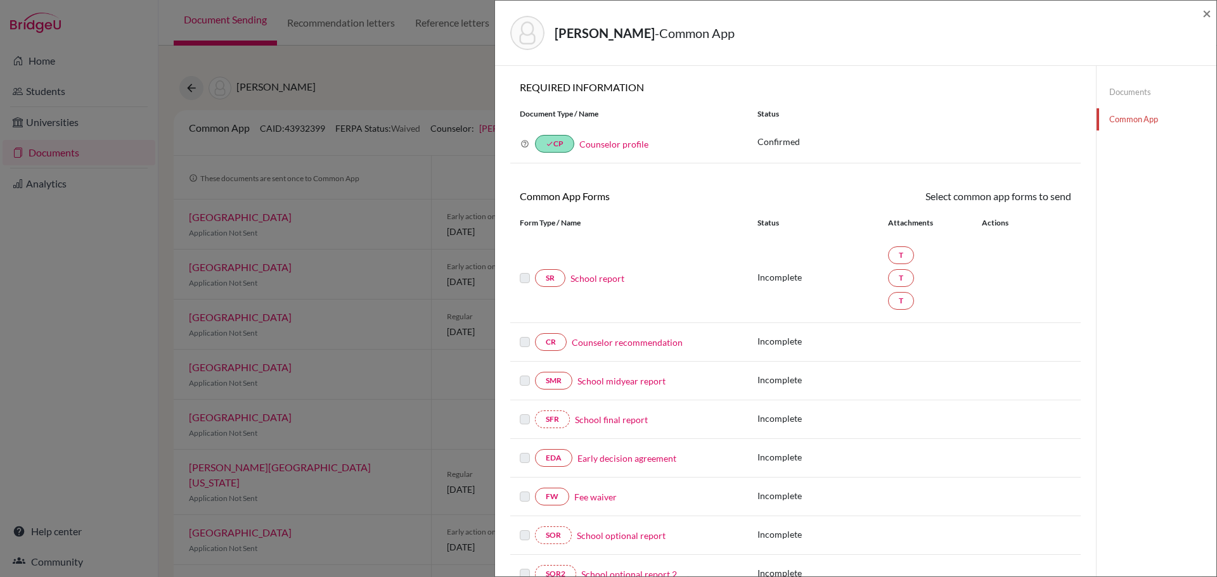
click at [591, 277] on link "School report" at bounding box center [597, 278] width 54 height 13
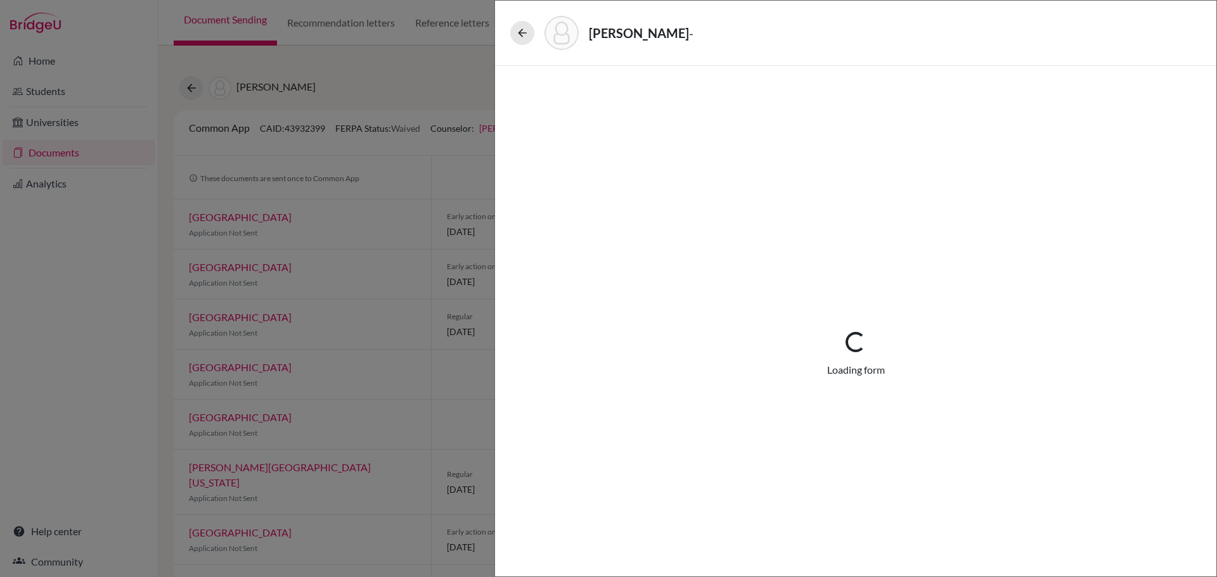
select select "3"
select select "665812"
select select "0"
select select "1"
select select "688597"
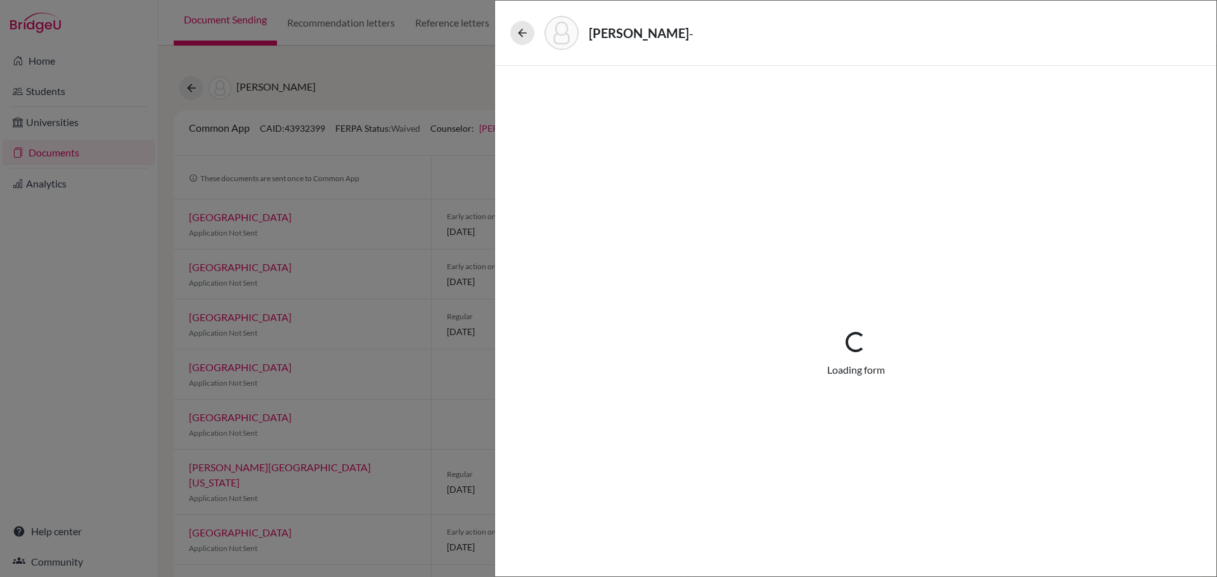
select select "688599"
select select "0"
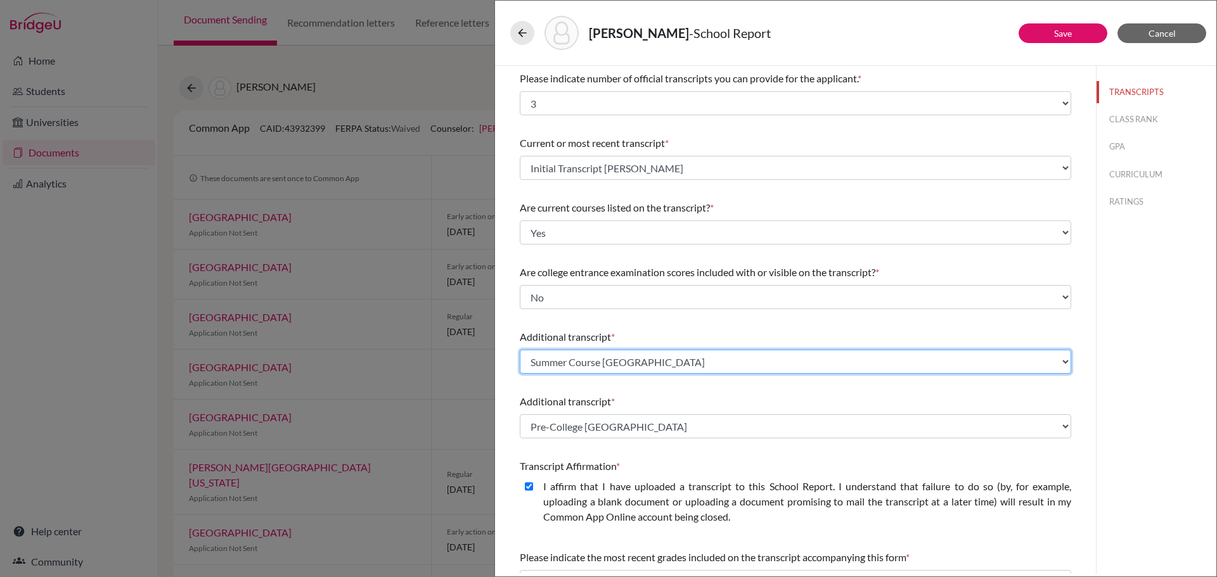
click at [707, 356] on select "Select existing document or upload a new one Initial Transcript Mayela Mayen Su…" at bounding box center [795, 362] width 551 height 24
select select "Upload New File"
click at [520, 350] on select "Select existing document or upload a new one Initial Transcript Mayela Mayen Su…" at bounding box center [795, 362] width 551 height 24
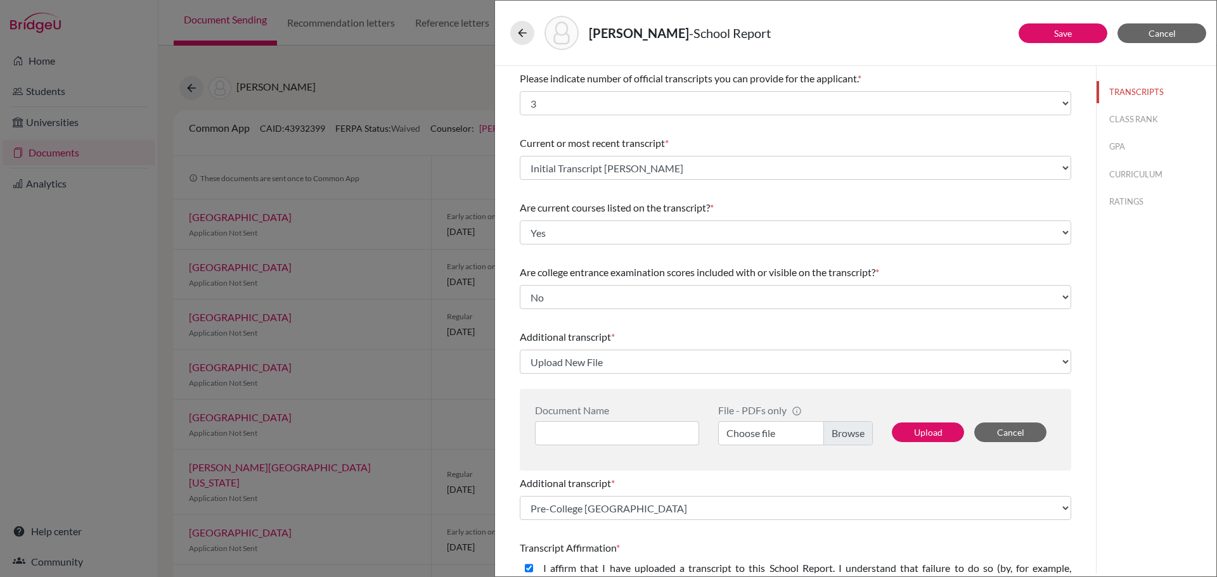
click at [833, 432] on label "Choose file" at bounding box center [795, 433] width 155 height 24
click at [833, 432] on input "Choose file" at bounding box center [795, 433] width 155 height 24
click at [643, 434] on input at bounding box center [617, 433] width 164 height 24
type input "Pre-College Notre Dame"
click at [905, 434] on button "Upload" at bounding box center [928, 433] width 72 height 20
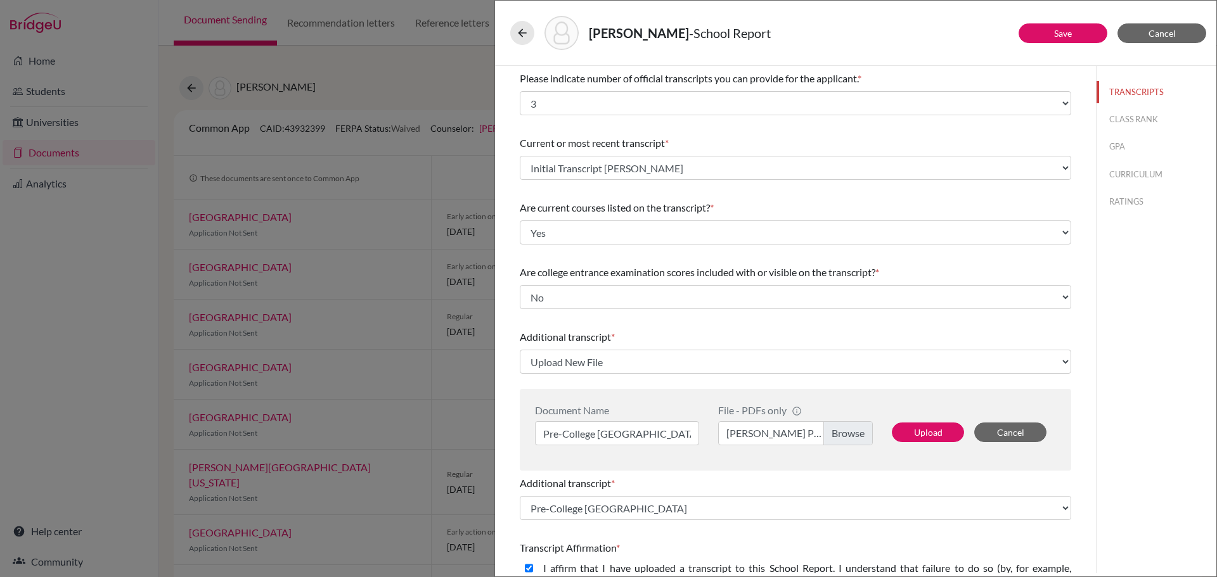
select select "688606"
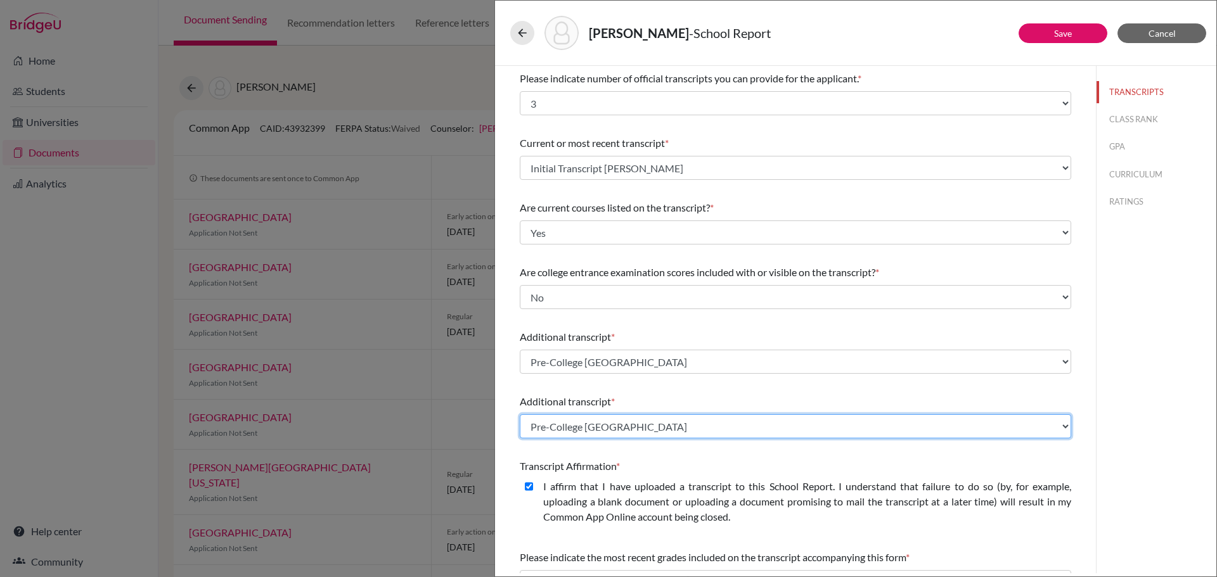
click at [873, 430] on select "Select existing document or upload a new one Initial Transcript Mayela Mayen Su…" at bounding box center [795, 427] width 551 height 24
select select "Upload New File"
click at [520, 415] on select "Select existing document or upload a new one Initial Transcript Mayela Mayen Su…" at bounding box center [795, 427] width 551 height 24
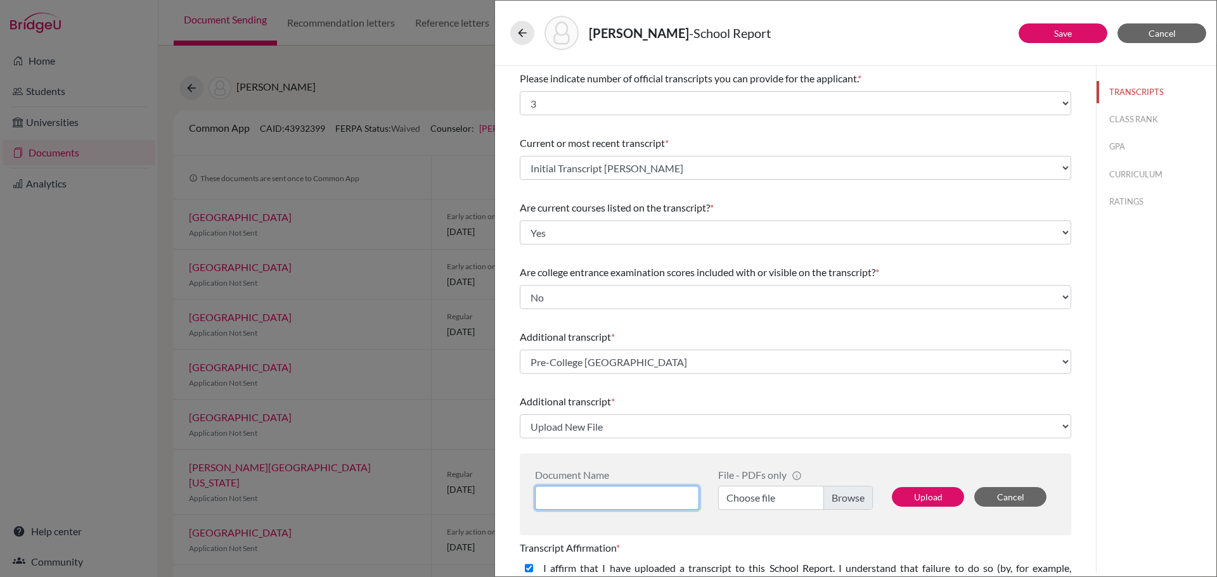
click at [615, 494] on input at bounding box center [617, 498] width 164 height 24
type input "Summer Course Harvard"
click at [849, 496] on label "Choose file" at bounding box center [795, 498] width 155 height 24
click at [849, 496] on input "Choose file" at bounding box center [795, 498] width 155 height 24
click at [917, 498] on button "Upload" at bounding box center [928, 497] width 72 height 20
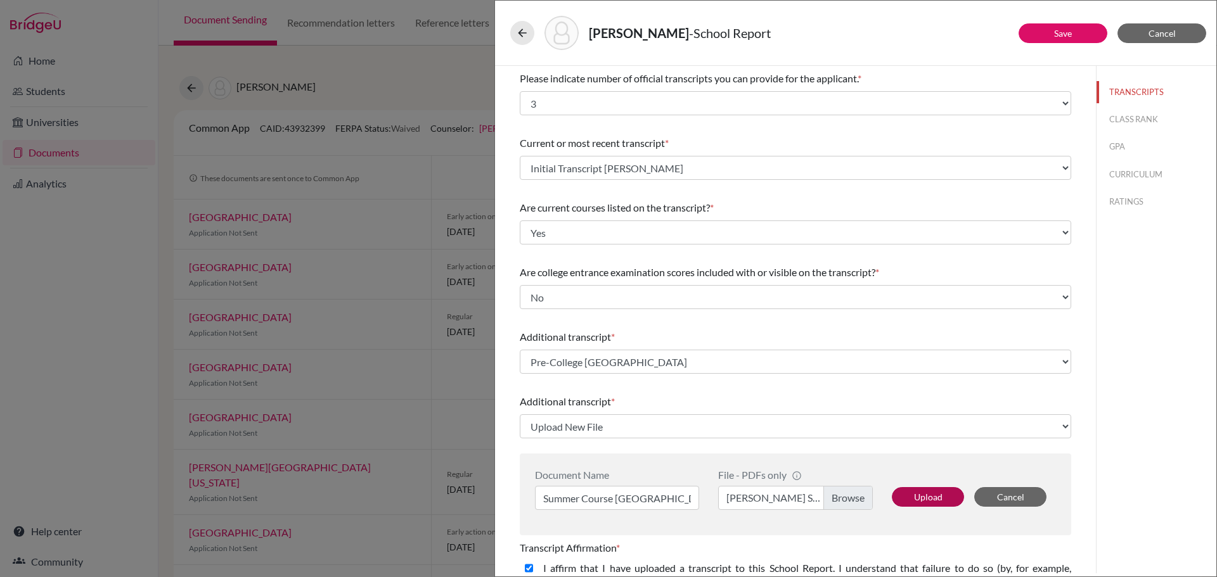
select select "688607"
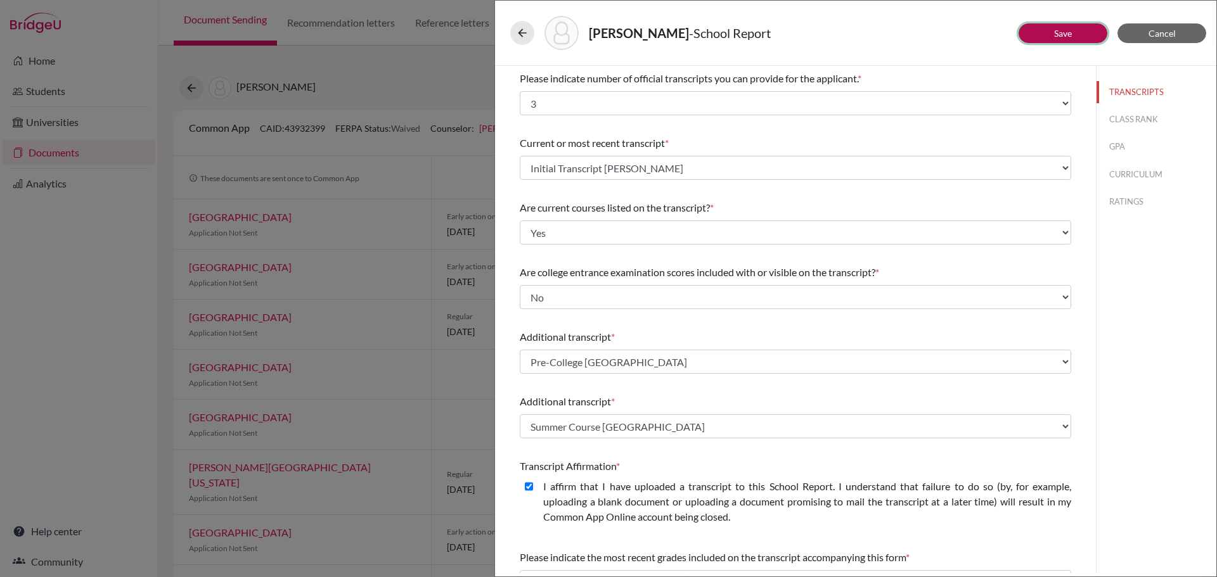
click at [1059, 30] on link "Save" at bounding box center [1063, 33] width 18 height 11
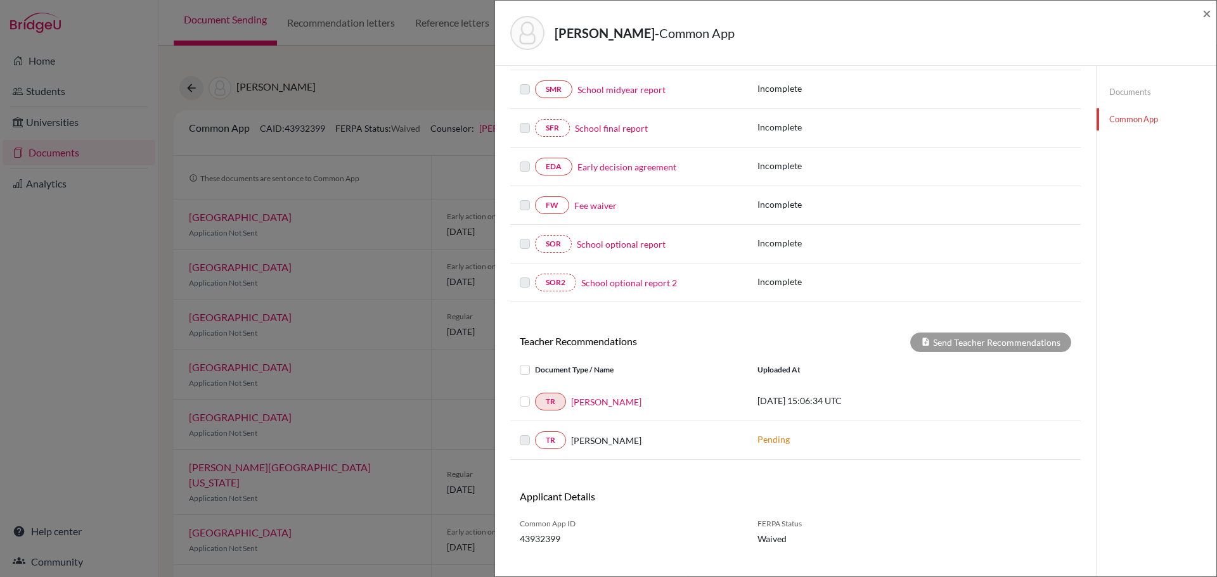
scroll to position [311, 0]
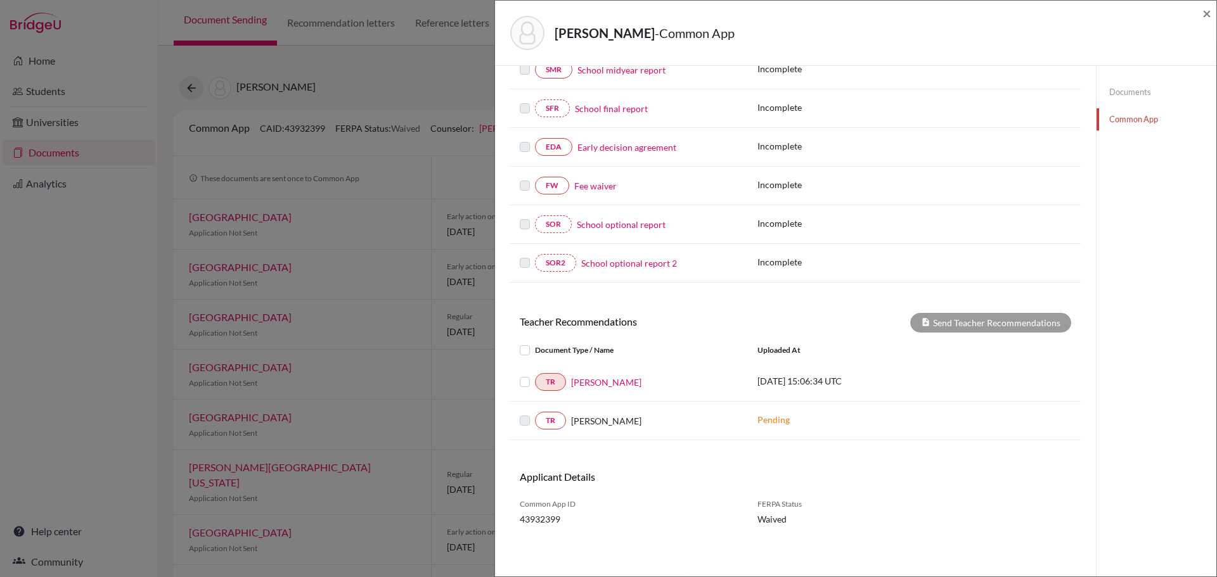
click at [535, 375] on label at bounding box center [535, 375] width 0 height 0
click at [0, 0] on input "checkbox" at bounding box center [0, 0] width 0 height 0
click at [970, 321] on button "Send Teacher Recommendations" at bounding box center [990, 323] width 161 height 20
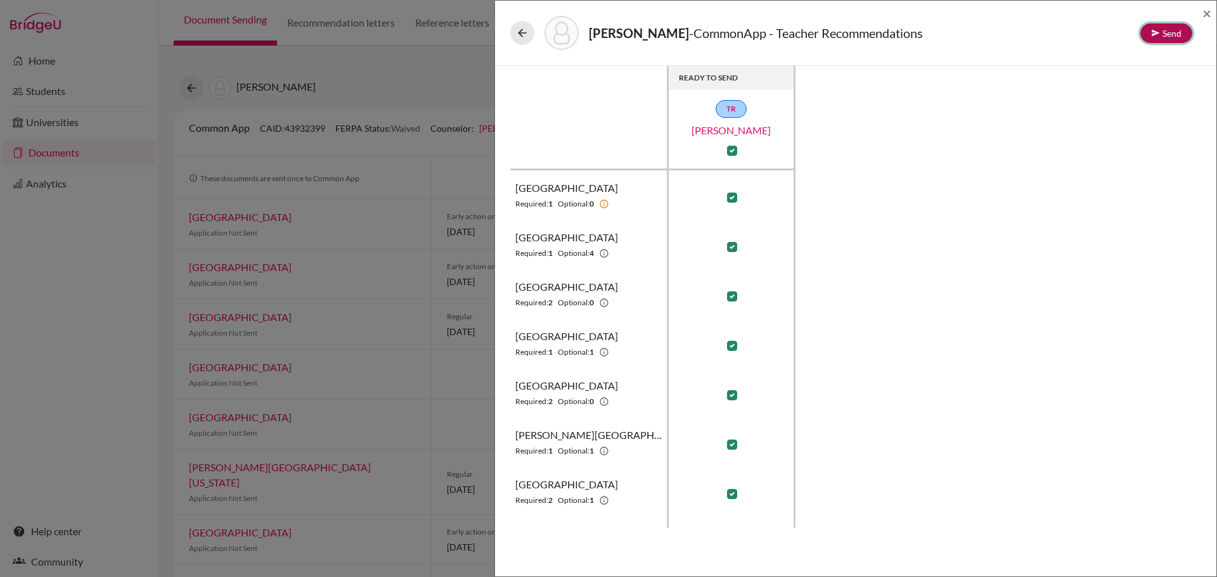
click at [1164, 31] on button "Send" at bounding box center [1166, 33] width 52 height 20
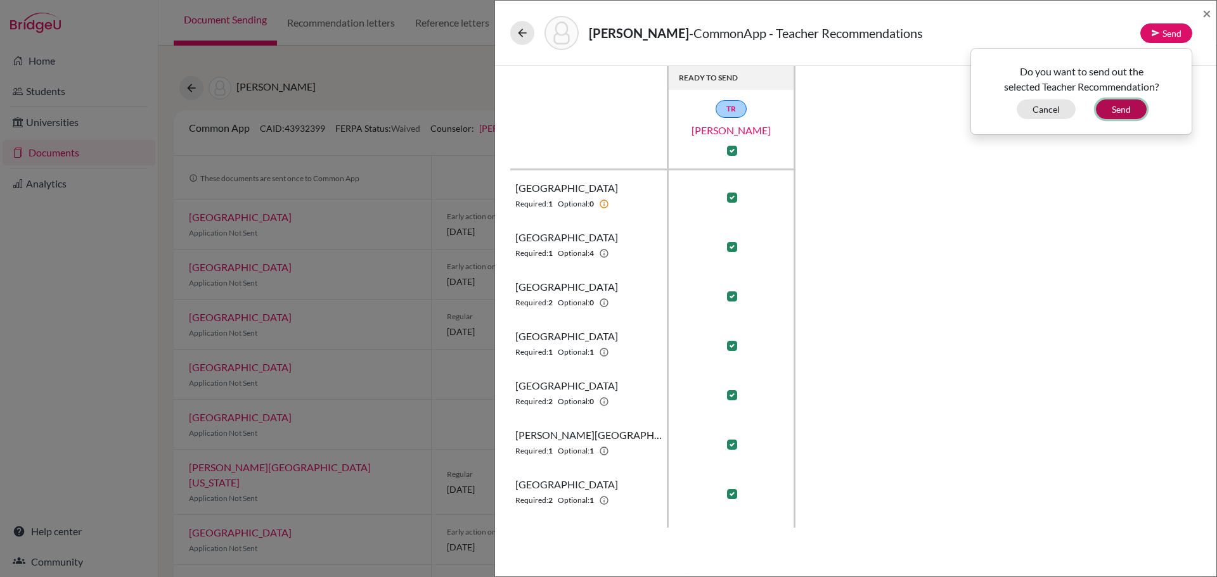
click at [1123, 111] on button "Send" at bounding box center [1121, 110] width 51 height 20
checkbox input "false"
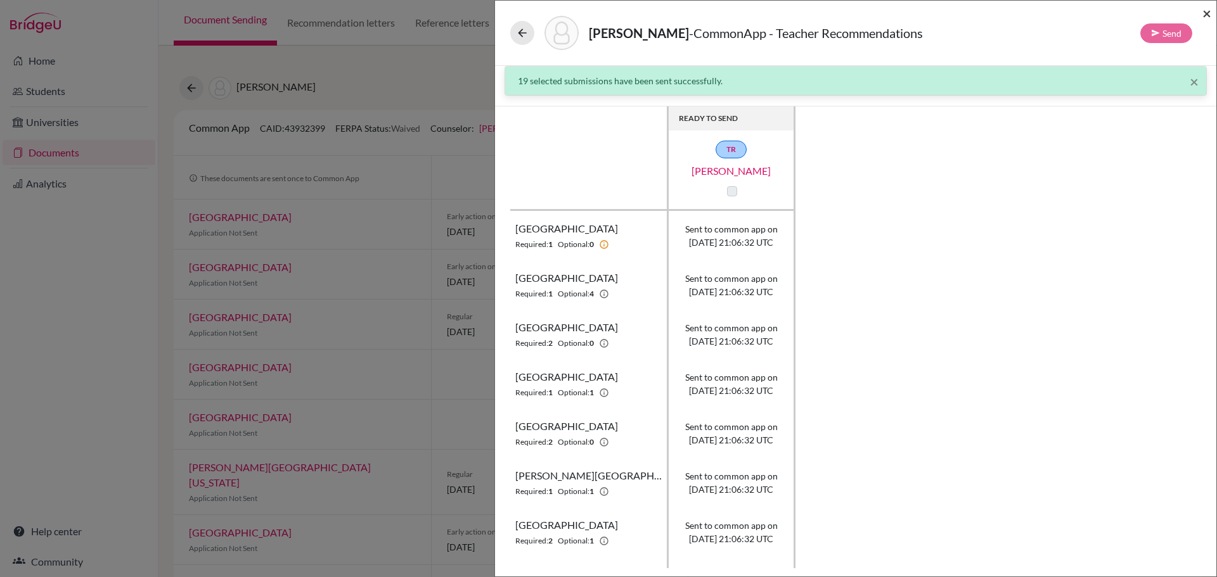
click at [1204, 15] on span "×" at bounding box center [1206, 13] width 9 height 18
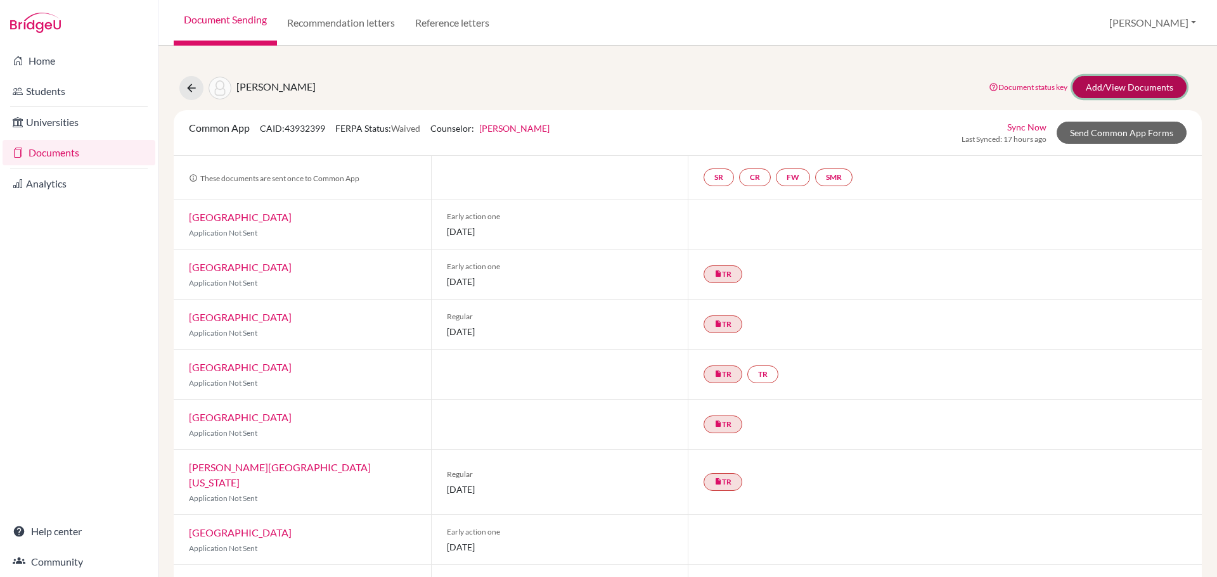
click at [1106, 86] on link "Add/View Documents" at bounding box center [1129, 87] width 114 height 22
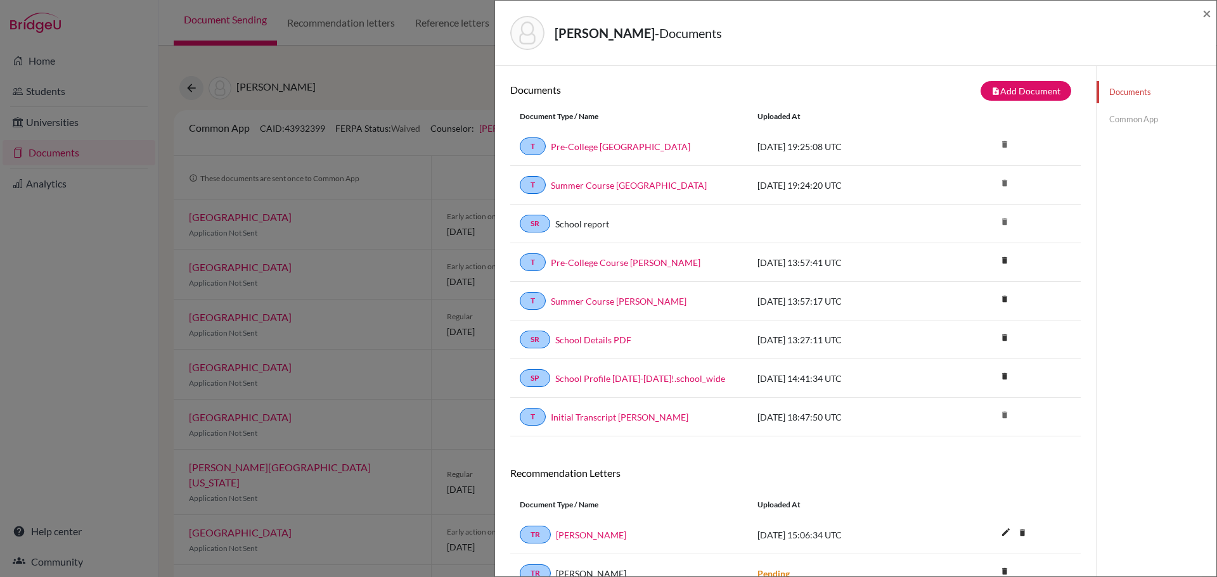
click at [1102, 119] on link "Common App" at bounding box center [1157, 119] width 120 height 22
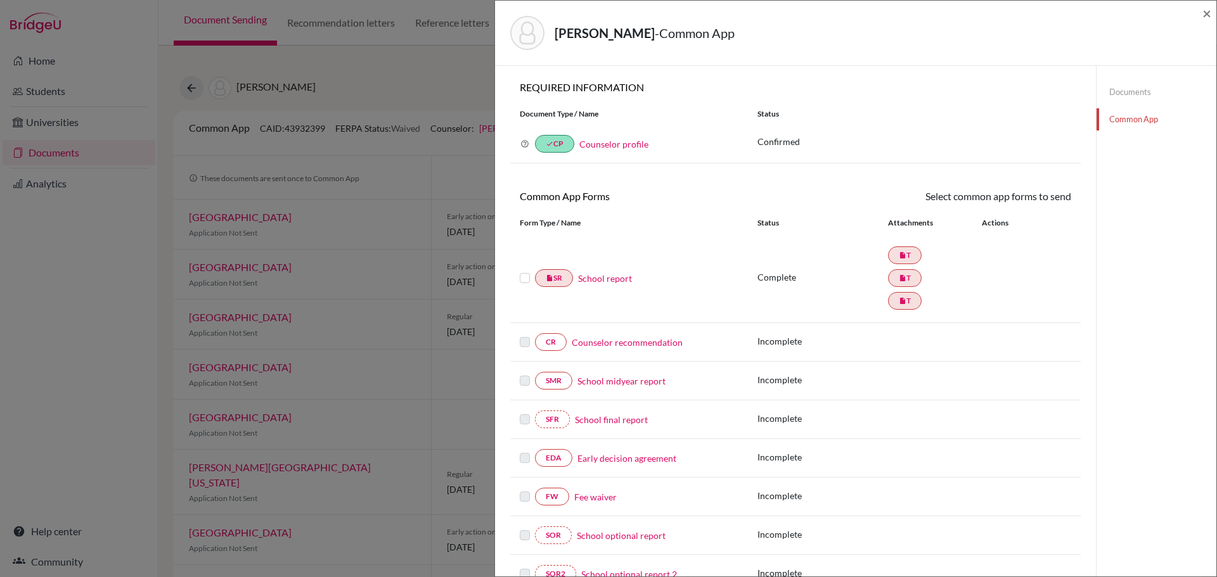
click at [600, 459] on link "Early decision agreement" at bounding box center [626, 458] width 99 height 13
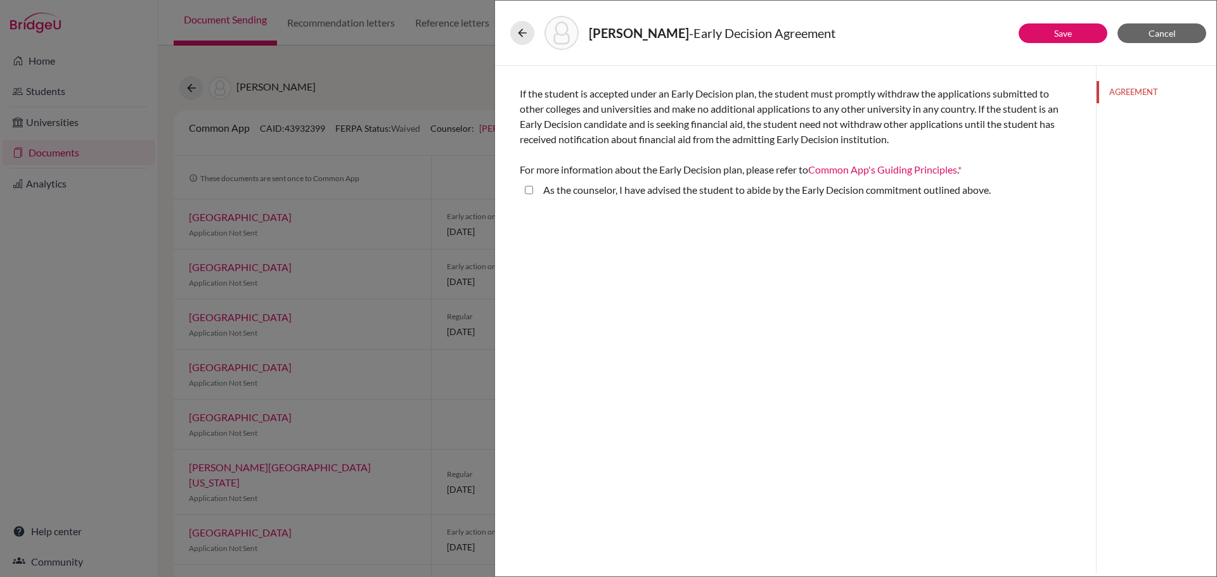
click at [531, 189] on above\ "As the counselor, I have advised the student to abide by the Early Decision com…" at bounding box center [529, 190] width 8 height 15
checkbox above\ "true"
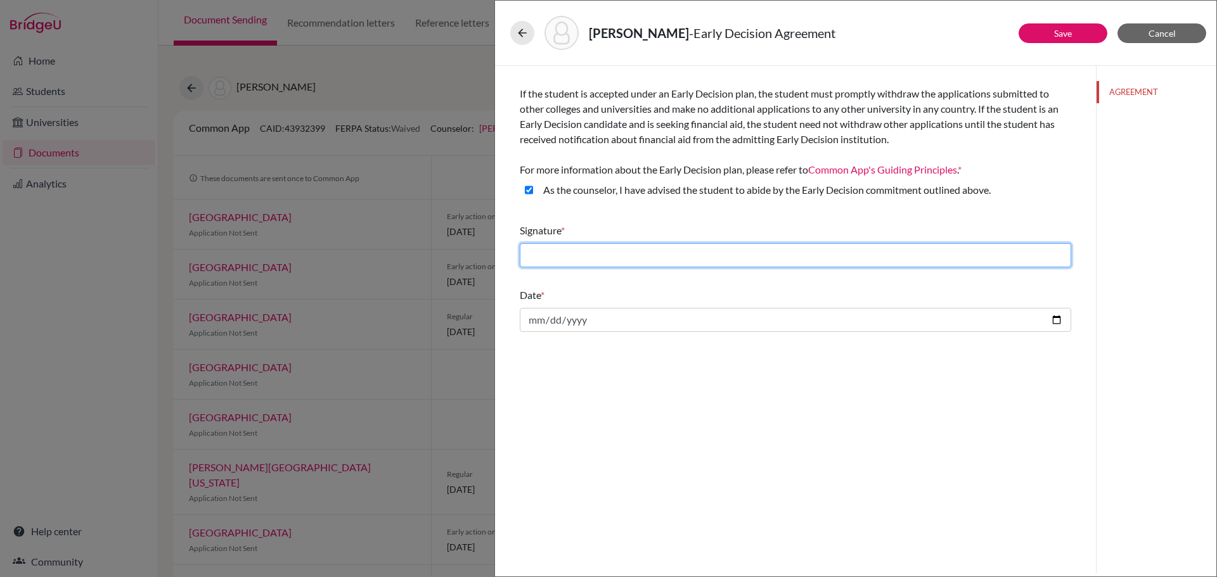
click at [912, 254] on input "text" at bounding box center [795, 255] width 551 height 24
type input "[PERSON_NAME]"
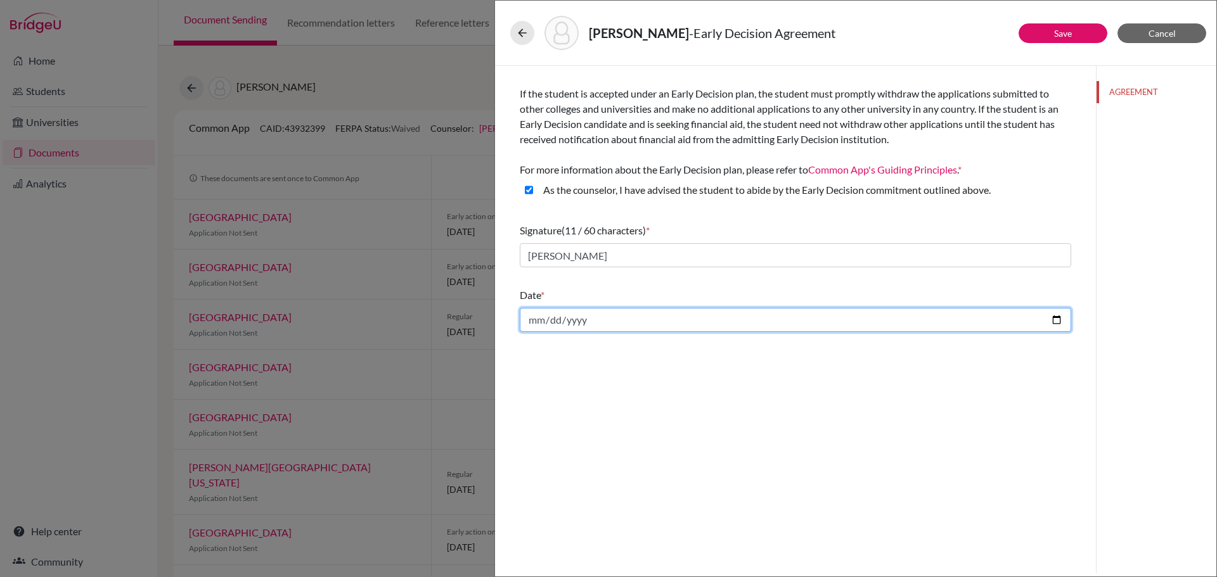
click at [640, 323] on input "date" at bounding box center [795, 320] width 551 height 24
type input "2025-10-13"
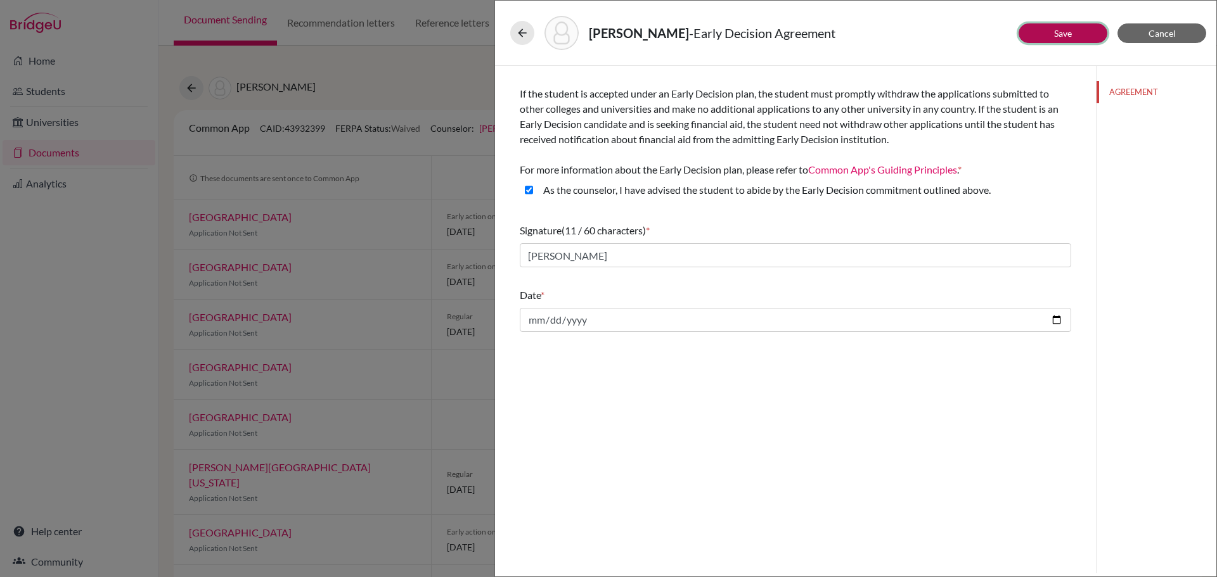
click at [1066, 32] on link "Save" at bounding box center [1063, 33] width 18 height 11
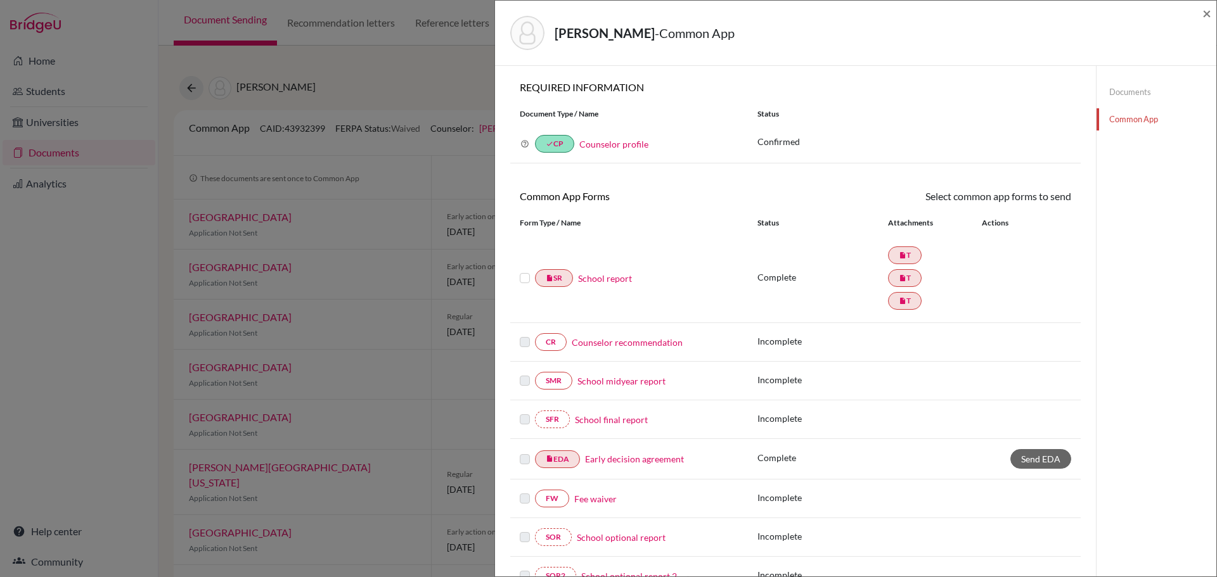
click at [612, 344] on link "Counselor recommendation" at bounding box center [627, 342] width 111 height 13
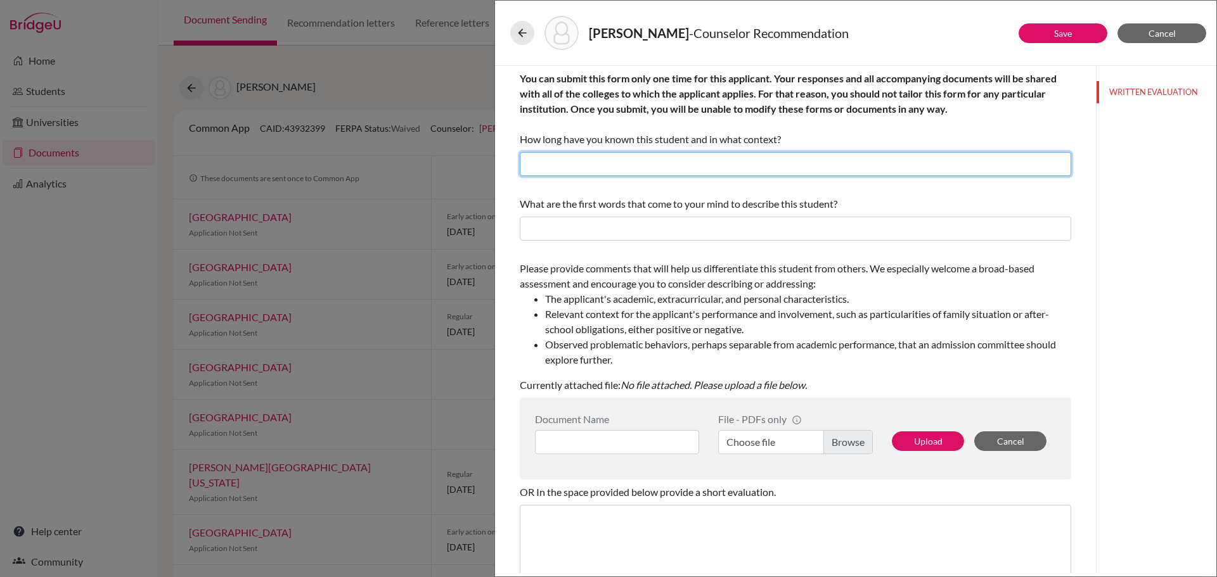
click at [702, 156] on input "text" at bounding box center [795, 164] width 551 height 24
type input "2 years"
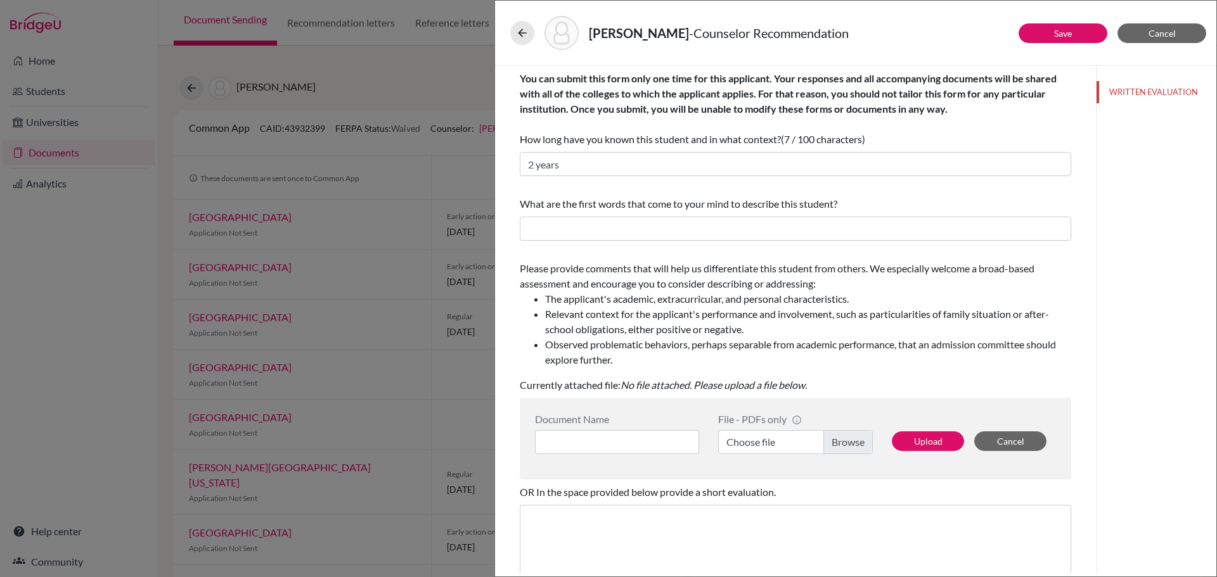
click at [840, 446] on label "Choose file" at bounding box center [795, 442] width 155 height 24
click at [840, 446] on input "Choose file" at bounding box center [795, 442] width 155 height 24
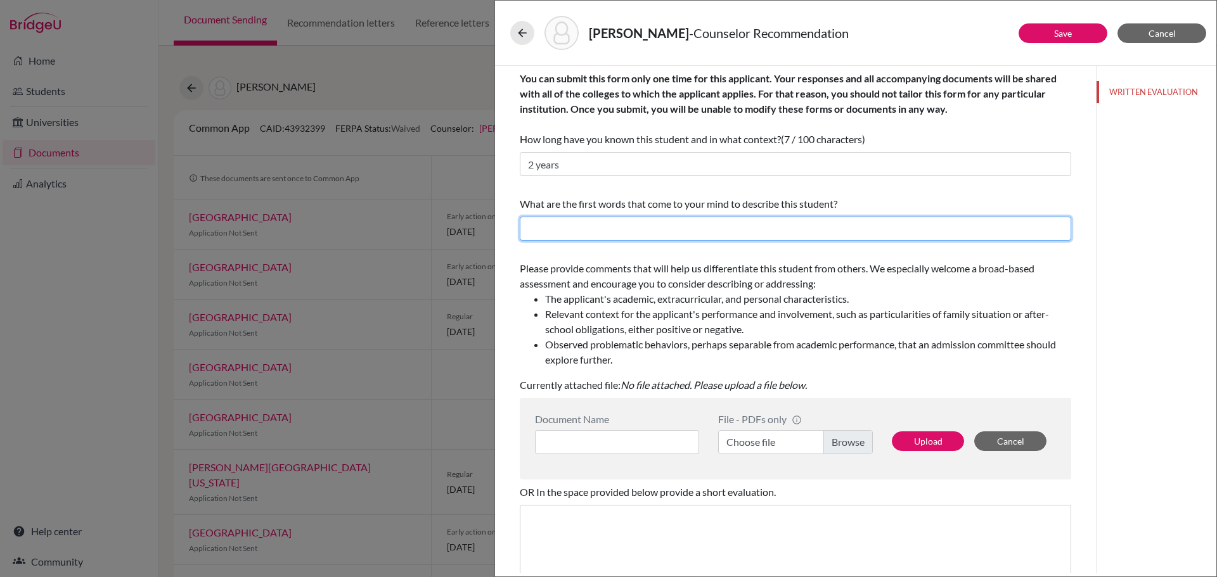
click at [626, 231] on input "text" at bounding box center [795, 229] width 551 height 24
type input "Advocate, Multi-Faceted, Purposeful"
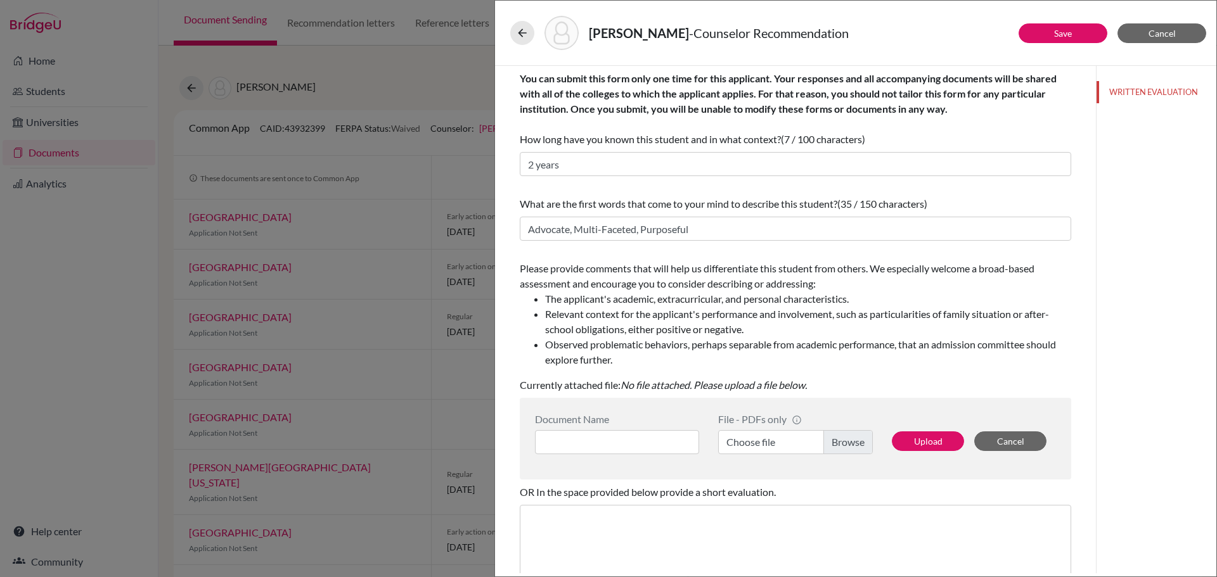
click at [836, 441] on label "Choose file" at bounding box center [795, 442] width 155 height 24
click at [836, 441] on input "Choose file" at bounding box center [795, 442] width 155 height 24
click at [640, 442] on input at bounding box center [617, 442] width 164 height 24
type input "Counselor Recommendation"
click at [904, 426] on div "Upload Cancel" at bounding box center [969, 433] width 174 height 41
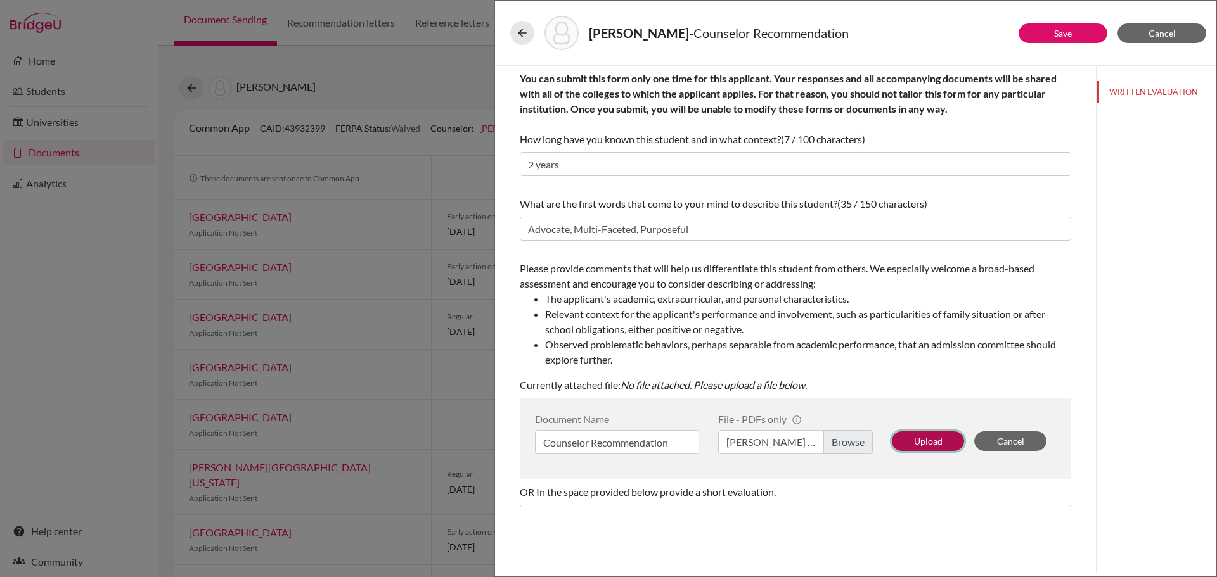
click at [920, 441] on button "Upload" at bounding box center [928, 442] width 72 height 20
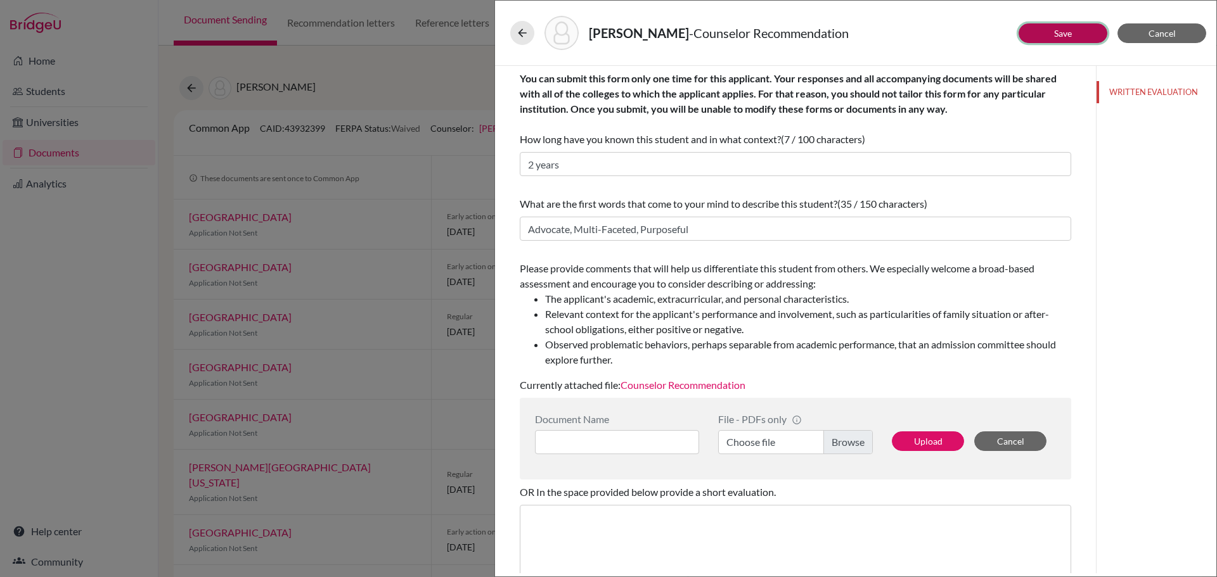
click at [1056, 27] on button "Save" at bounding box center [1063, 33] width 89 height 20
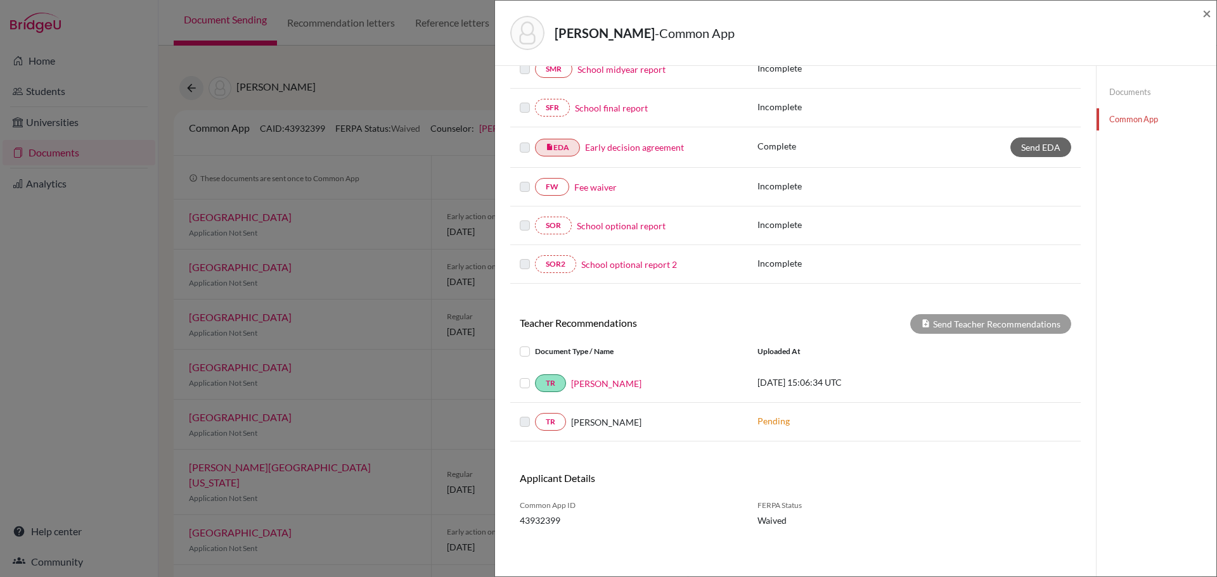
scroll to position [318, 0]
click at [603, 383] on link "Maxwell Ober" at bounding box center [606, 382] width 70 height 13
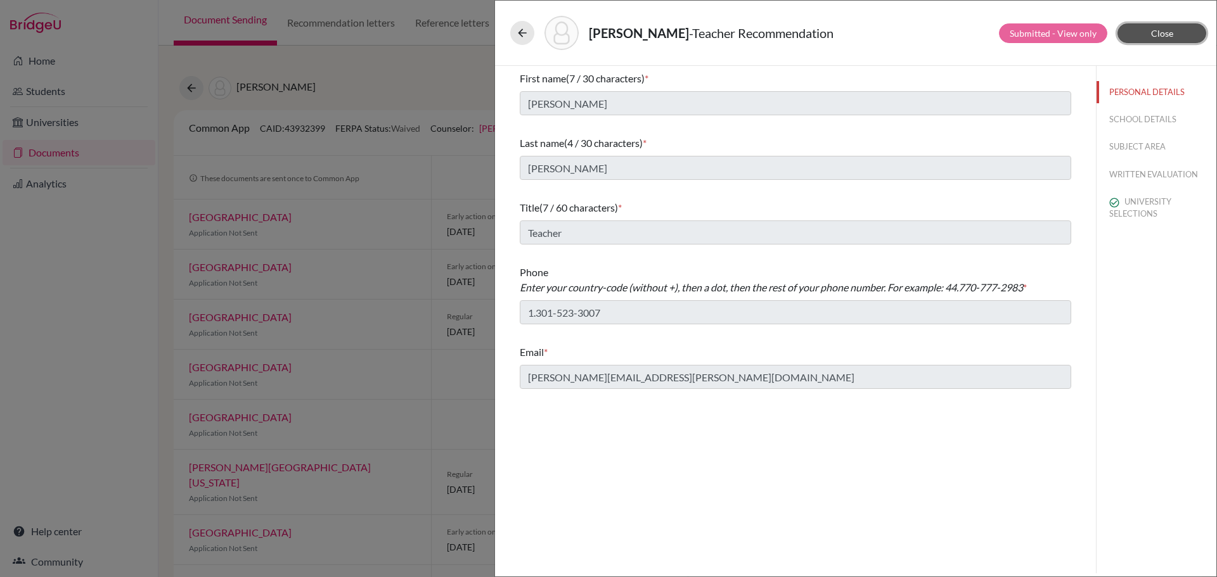
click at [1142, 32] on button "Close" at bounding box center [1161, 33] width 89 height 20
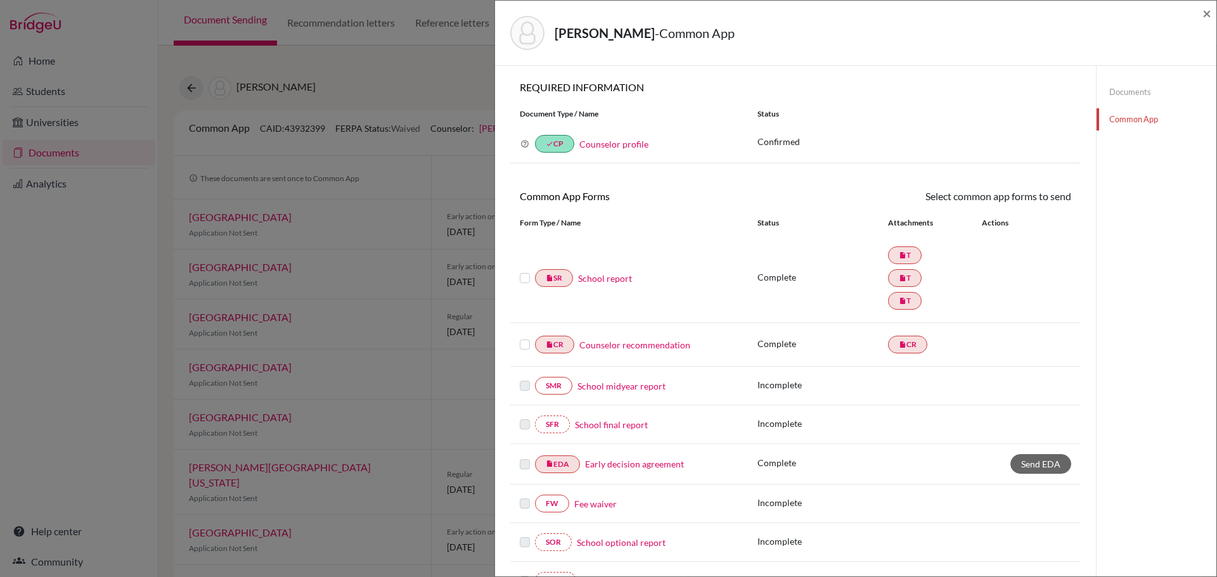
click at [526, 271] on label at bounding box center [525, 271] width 10 height 0
click at [0, 0] on input "checkbox" at bounding box center [0, 0] width 0 height 0
click at [525, 338] on label at bounding box center [525, 338] width 10 height 0
click at [0, 0] on input "checkbox" at bounding box center [0, 0] width 0 height 0
click at [1036, 463] on span "Send EDA" at bounding box center [1040, 465] width 39 height 11
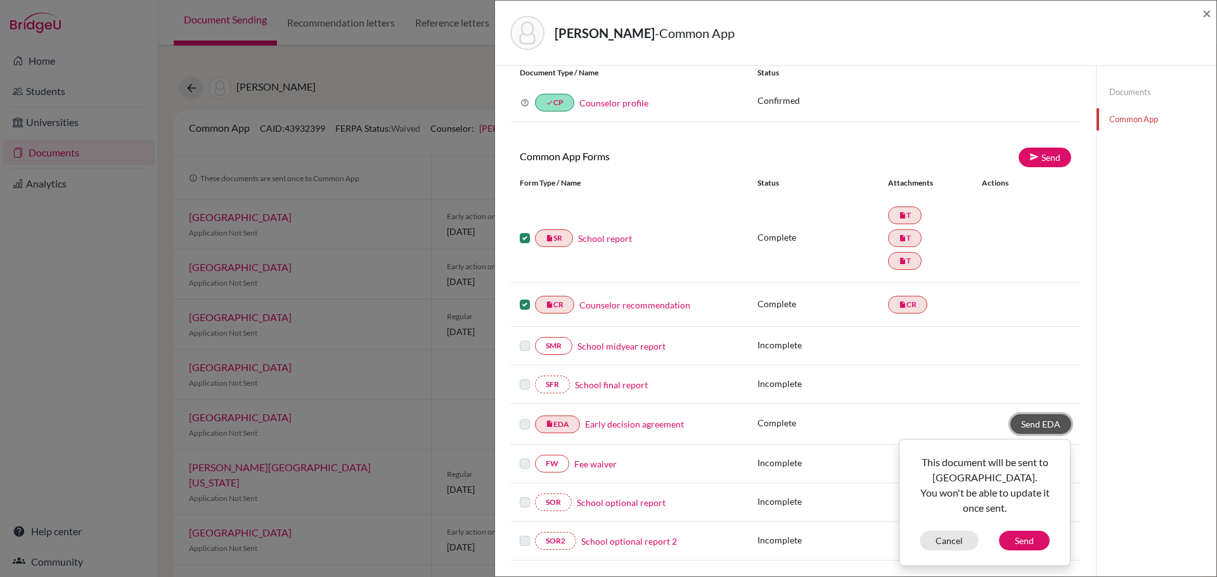
scroll to position [63, 0]
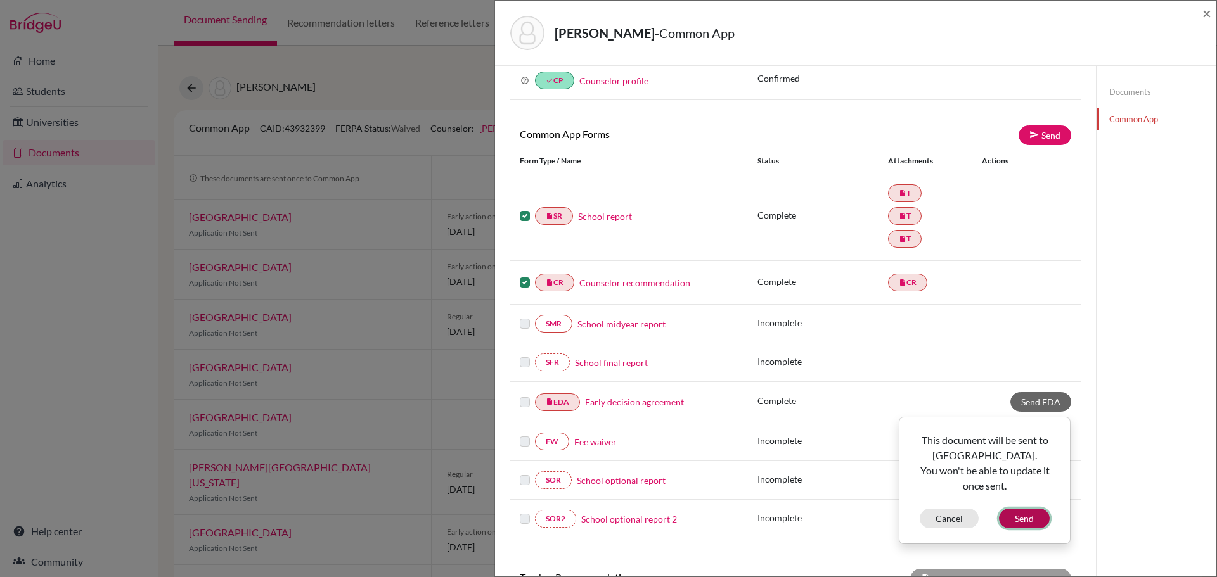
click at [1007, 515] on button "Send" at bounding box center [1024, 519] width 51 height 20
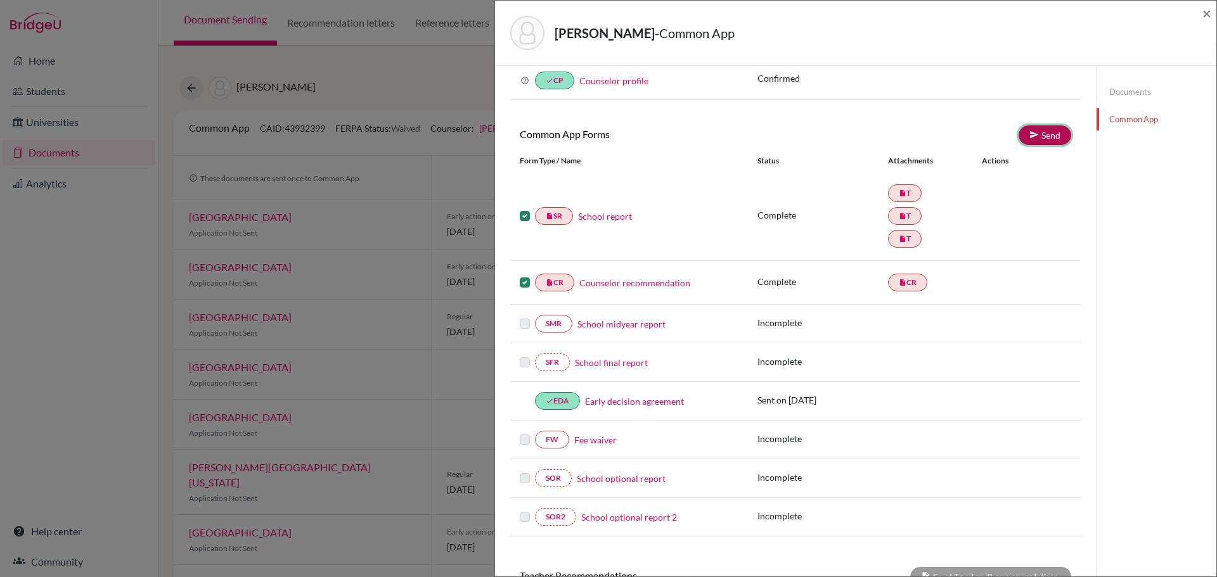
click at [1029, 136] on icon at bounding box center [1034, 135] width 10 height 10
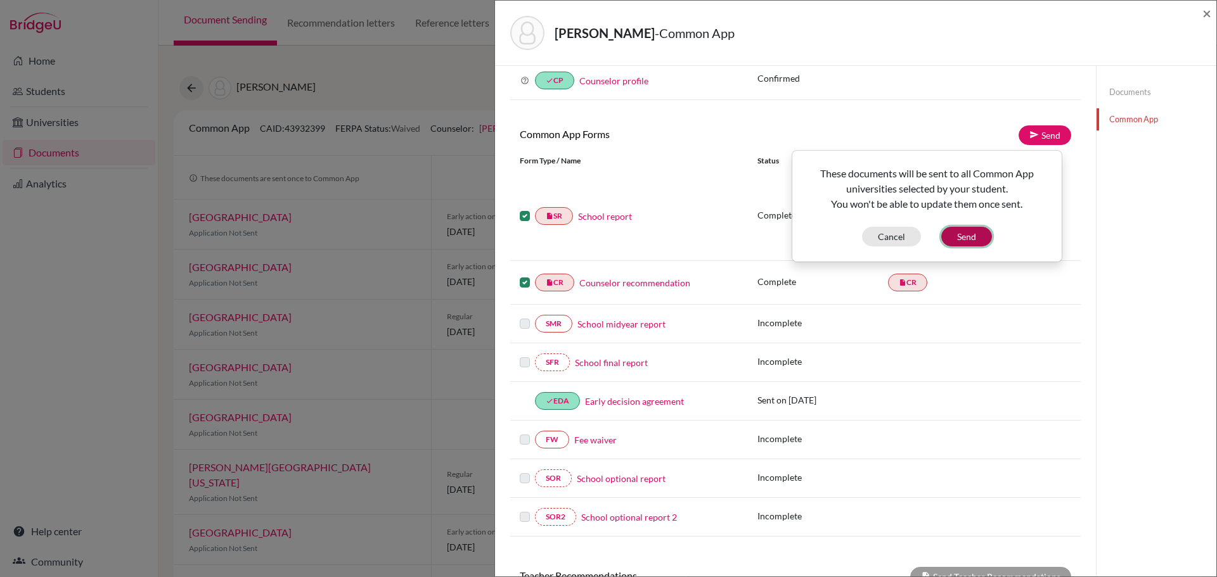
click at [964, 233] on button "Send" at bounding box center [966, 237] width 51 height 20
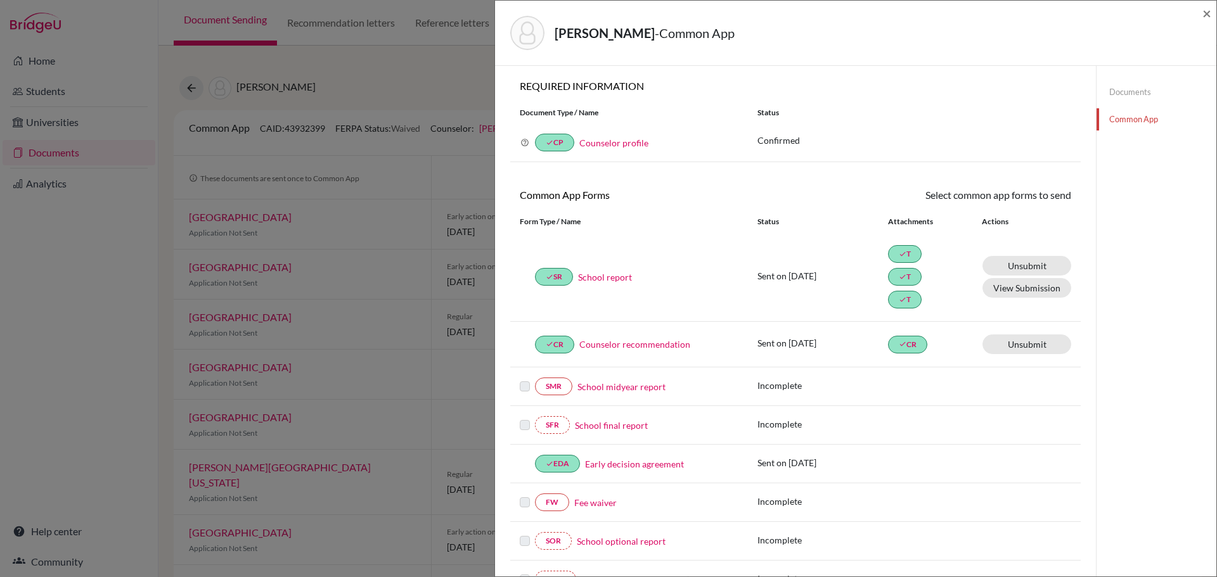
scroll to position [0, 0]
click at [1204, 11] on span "×" at bounding box center [1206, 13] width 9 height 18
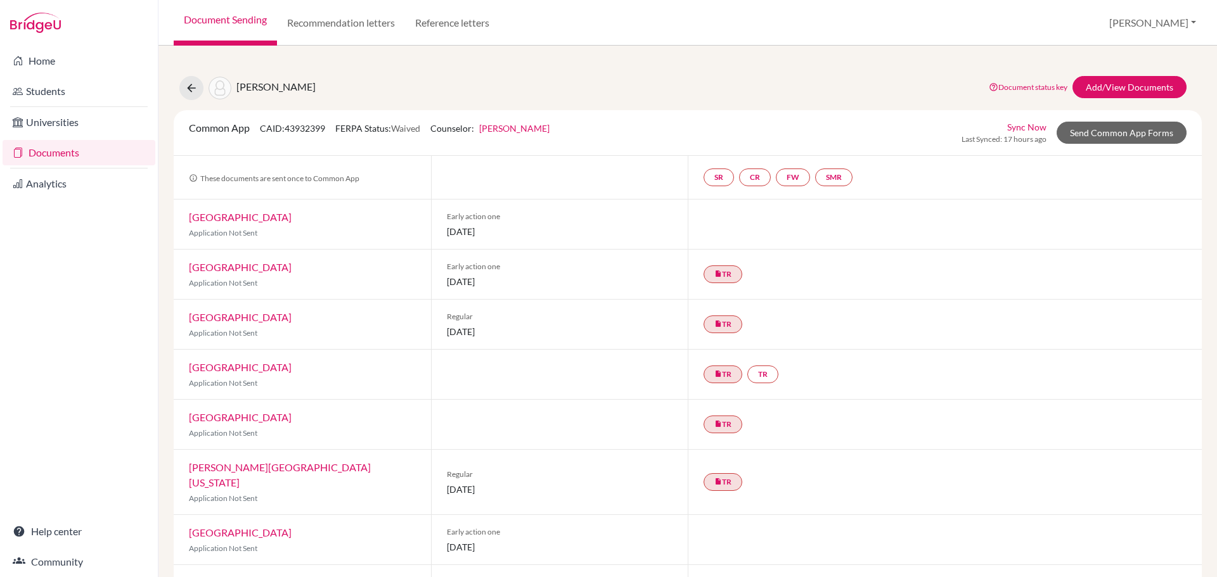
click at [56, 154] on link "Documents" at bounding box center [79, 152] width 153 height 25
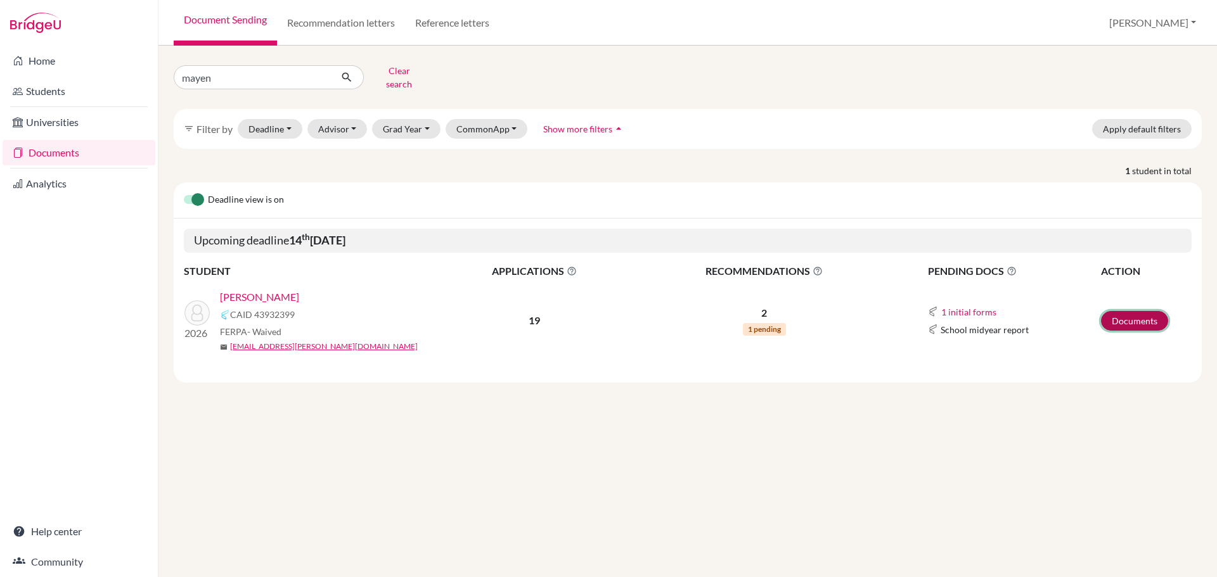
click at [1112, 311] on link "Documents" at bounding box center [1134, 321] width 67 height 20
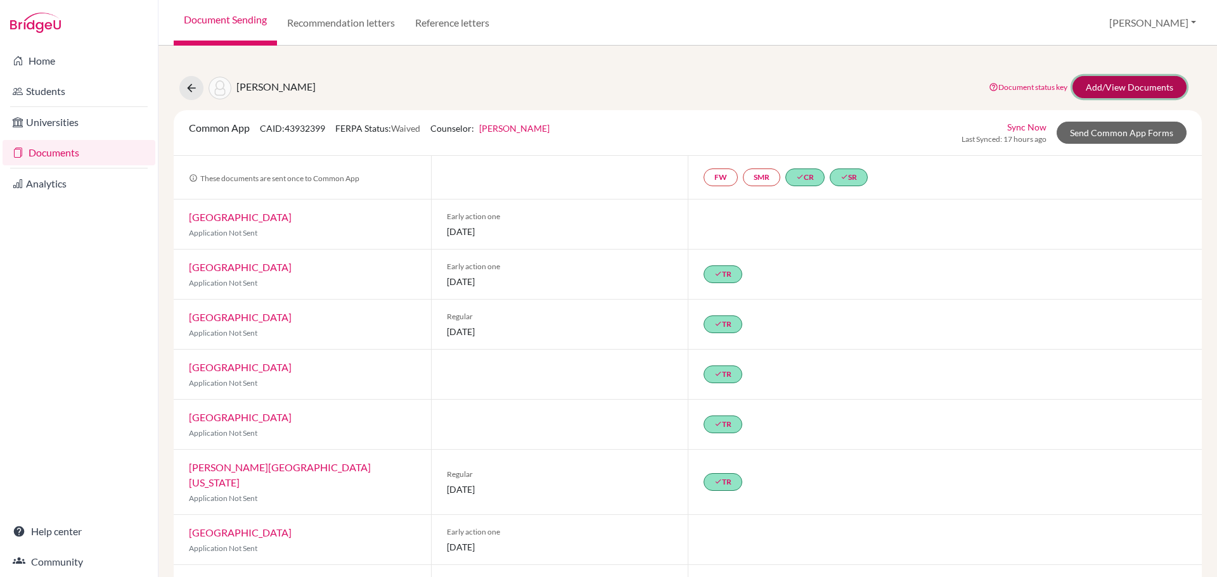
click at [1116, 82] on link "Add/View Documents" at bounding box center [1129, 87] width 114 height 22
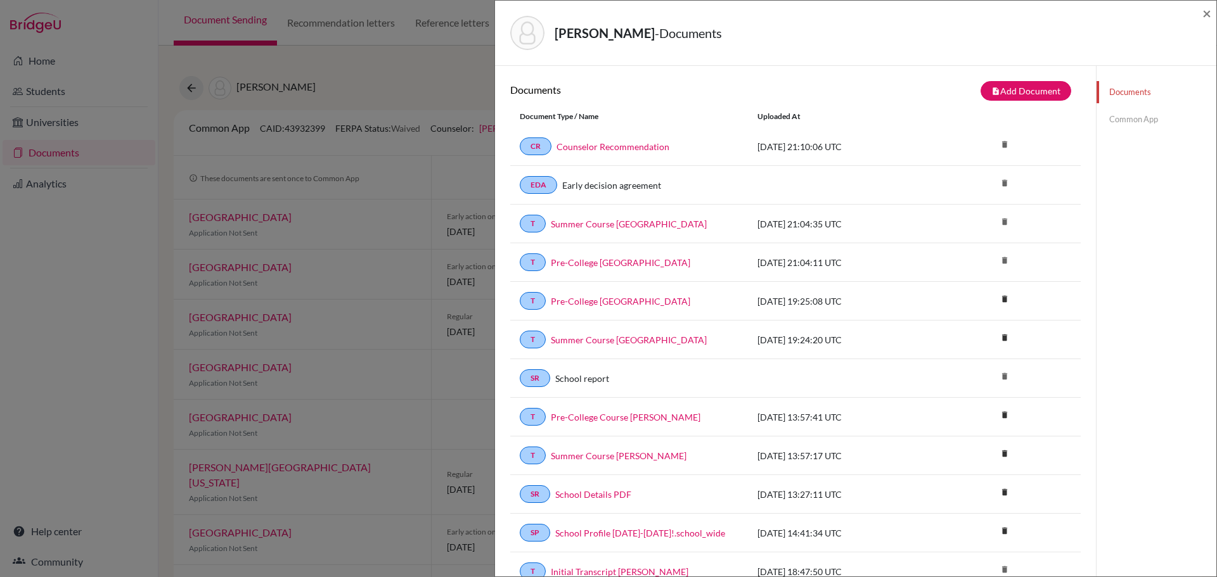
click at [1121, 120] on link "Common App" at bounding box center [1157, 119] width 120 height 22
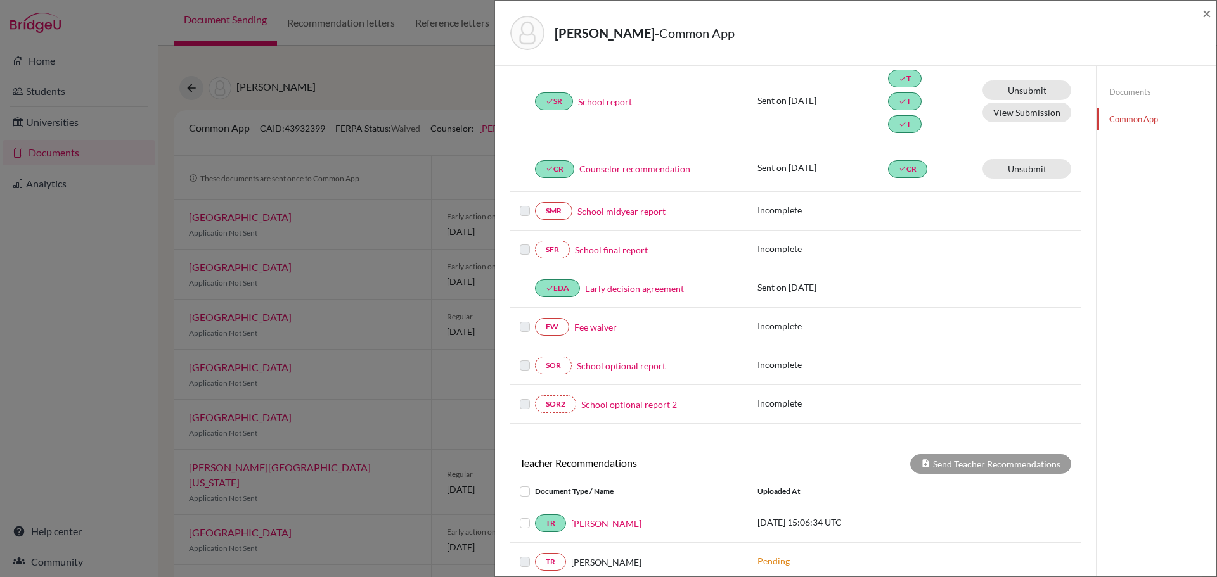
scroll to position [190, 0]
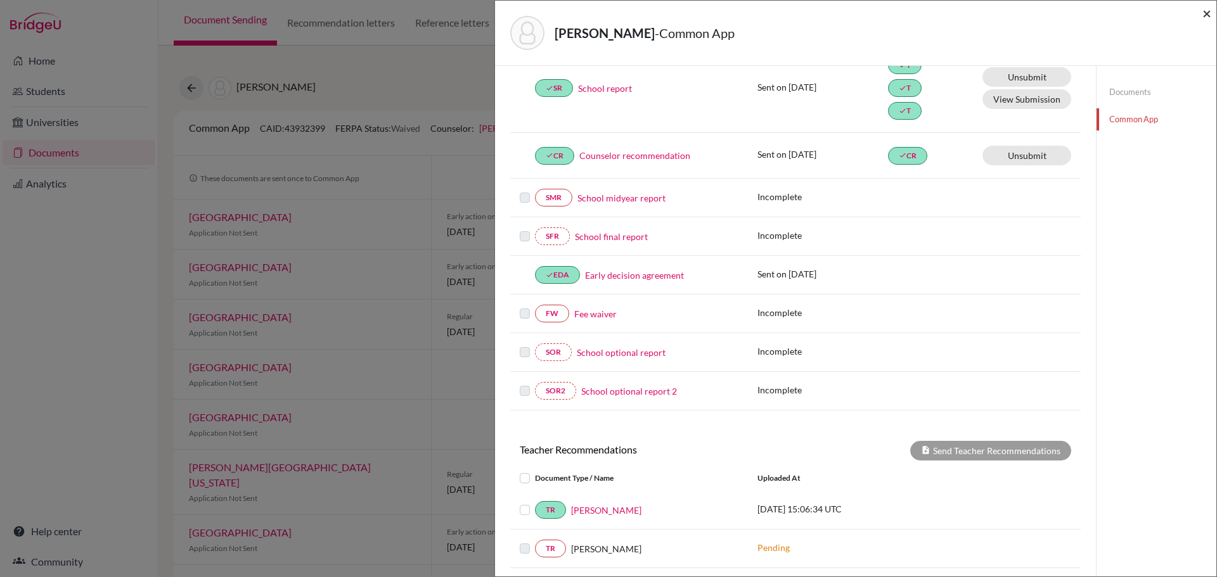
click at [1204, 13] on span "×" at bounding box center [1206, 13] width 9 height 18
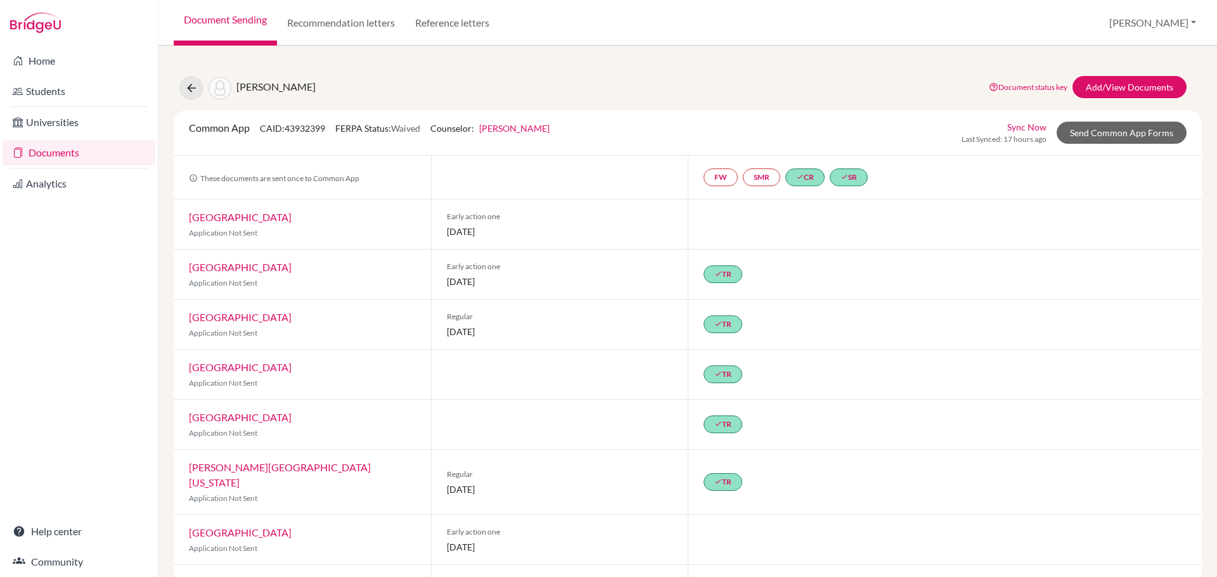
click at [98, 339] on div "Home Students Universities Documents Analytics Help center Community" at bounding box center [79, 312] width 158 height 532
click at [67, 150] on link "Documents" at bounding box center [79, 152] width 153 height 25
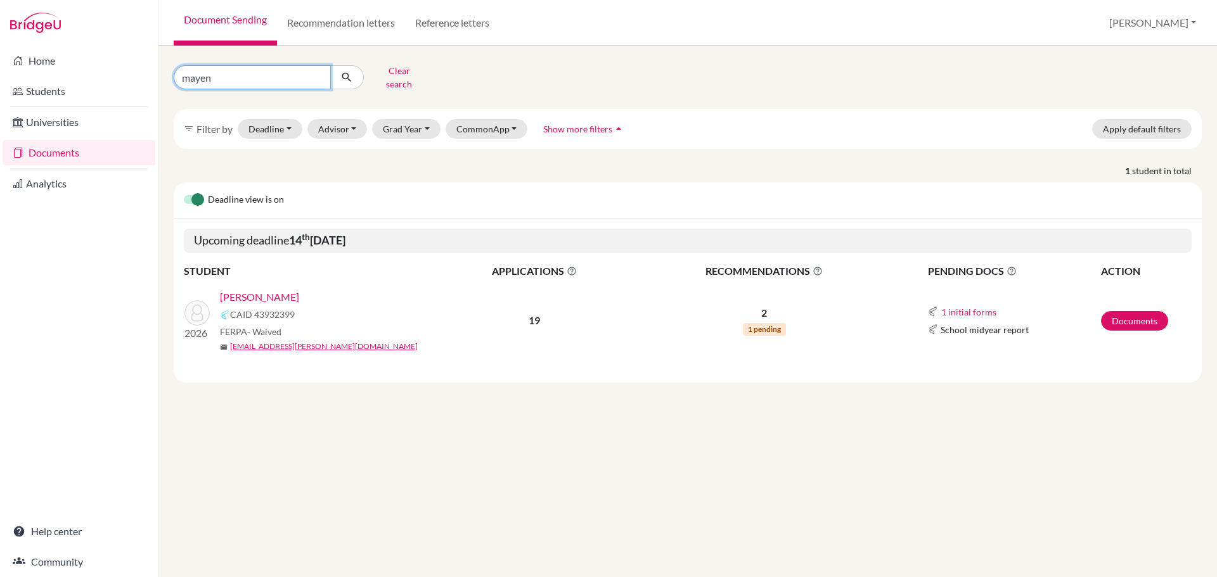
click at [264, 65] on input "mayen" at bounding box center [252, 77] width 157 height 24
type input "diaz"
click at [349, 74] on icon "submit" at bounding box center [346, 77] width 13 height 13
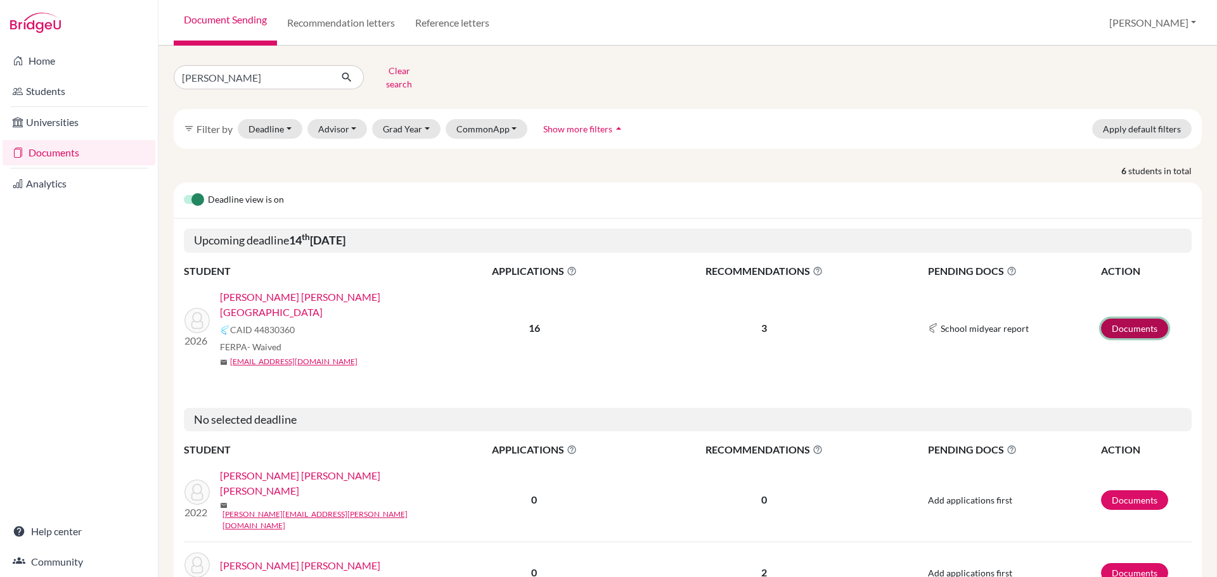
click at [1114, 319] on link "Documents" at bounding box center [1134, 329] width 67 height 20
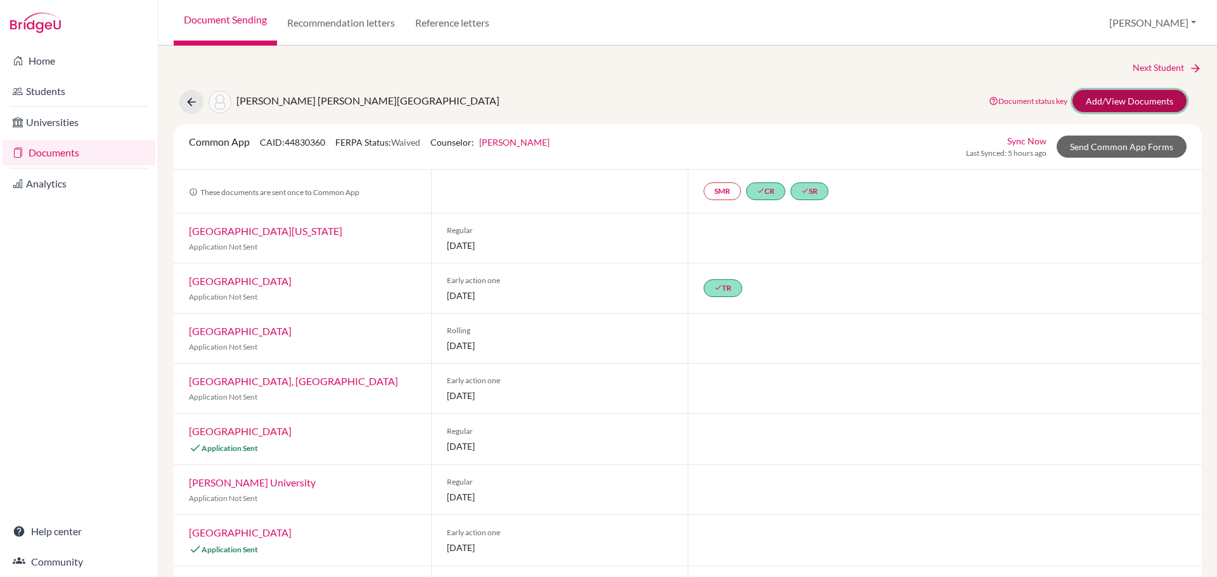
click at [1094, 102] on link "Add/View Documents" at bounding box center [1129, 101] width 114 height 22
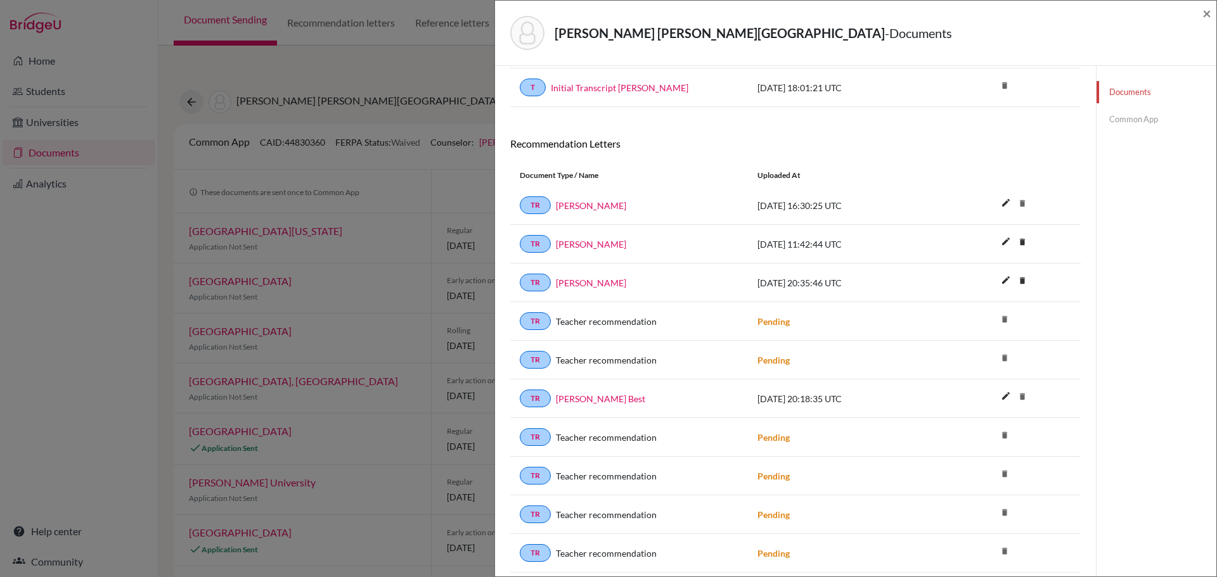
scroll to position [254, 0]
click at [598, 283] on link "[PERSON_NAME]" at bounding box center [591, 281] width 70 height 13
click at [1123, 120] on link "Common App" at bounding box center [1157, 119] width 120 height 22
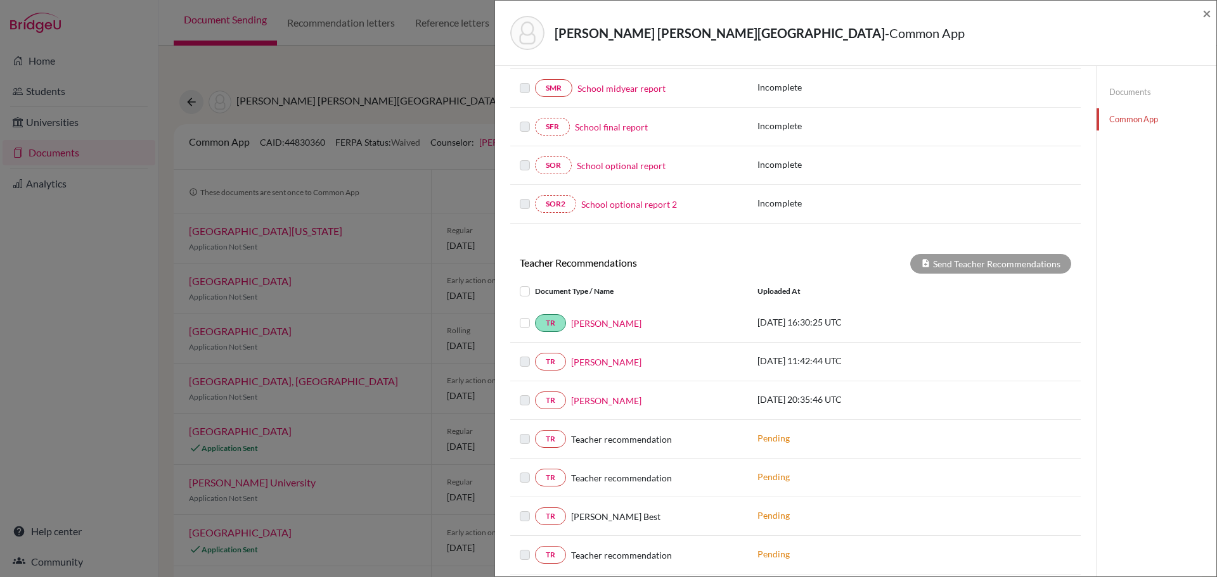
scroll to position [254, 0]
click at [598, 402] on link "[PERSON_NAME]" at bounding box center [606, 401] width 70 height 13
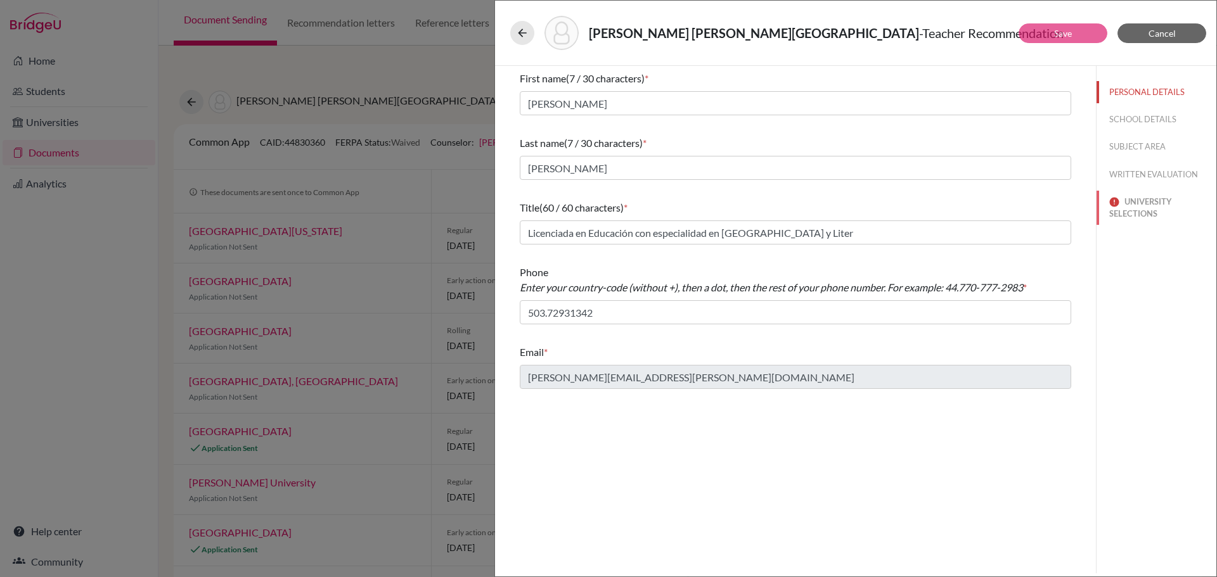
click at [1135, 205] on button "UNIVERSITY SELECTIONS" at bounding box center [1157, 208] width 120 height 34
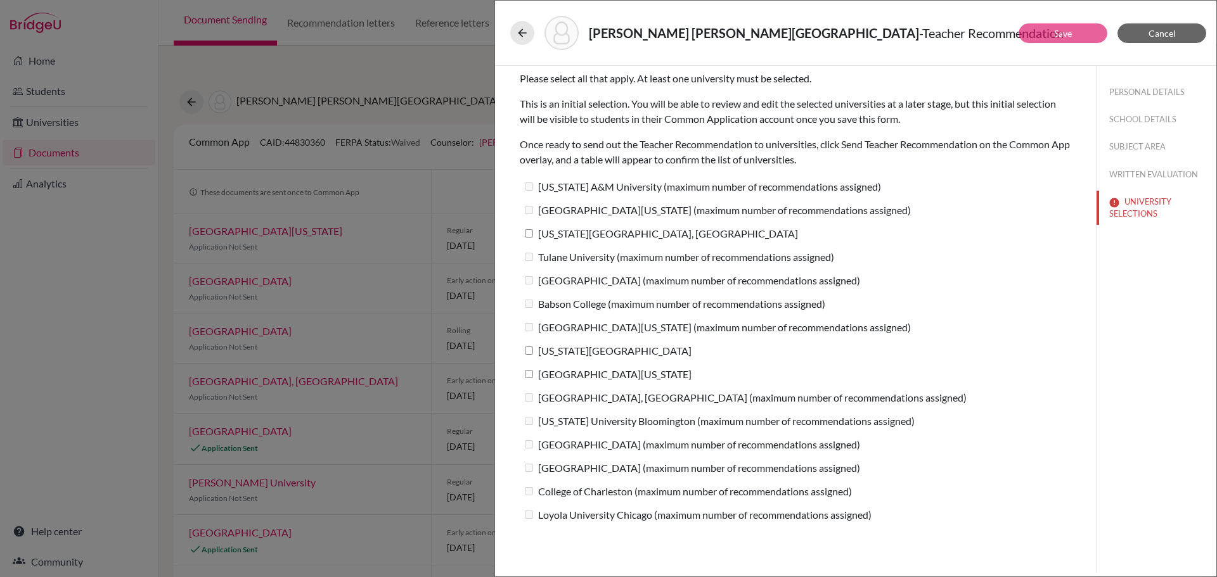
click at [528, 232] on input "[US_STATE][GEOGRAPHIC_DATA], [GEOGRAPHIC_DATA]" at bounding box center [529, 233] width 8 height 8
checkbox input "true"
click at [528, 352] on input "[US_STATE][GEOGRAPHIC_DATA]" at bounding box center [529, 351] width 8 height 8
checkbox input "true"
click at [529, 373] on input "[GEOGRAPHIC_DATA][US_STATE]" at bounding box center [529, 374] width 8 height 8
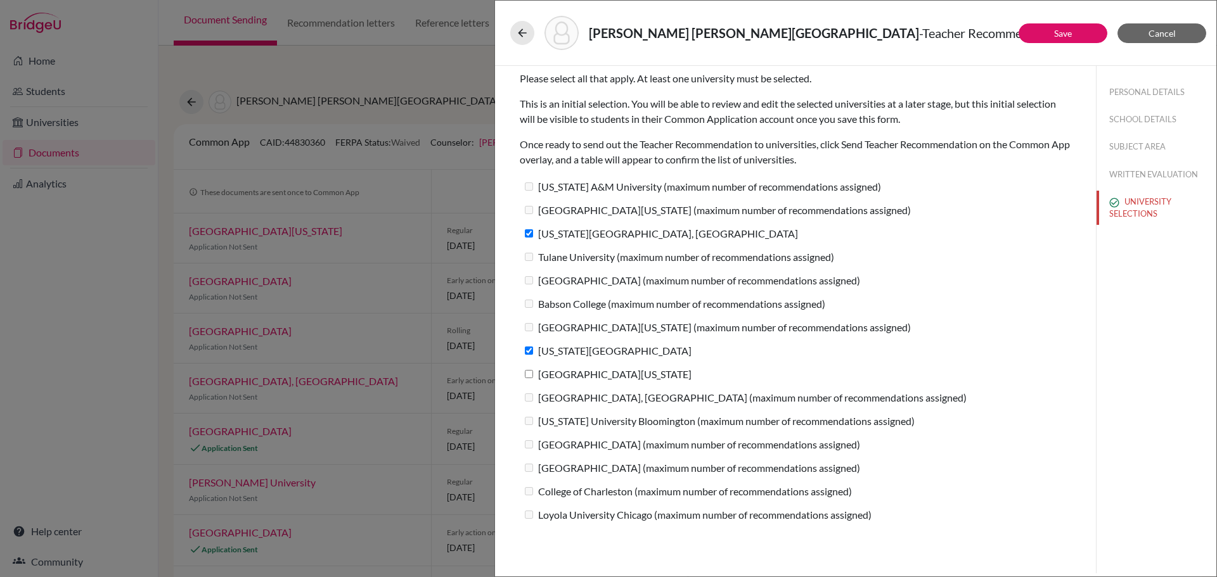
checkbox input "true"
click at [1050, 34] on button "Save" at bounding box center [1063, 33] width 89 height 20
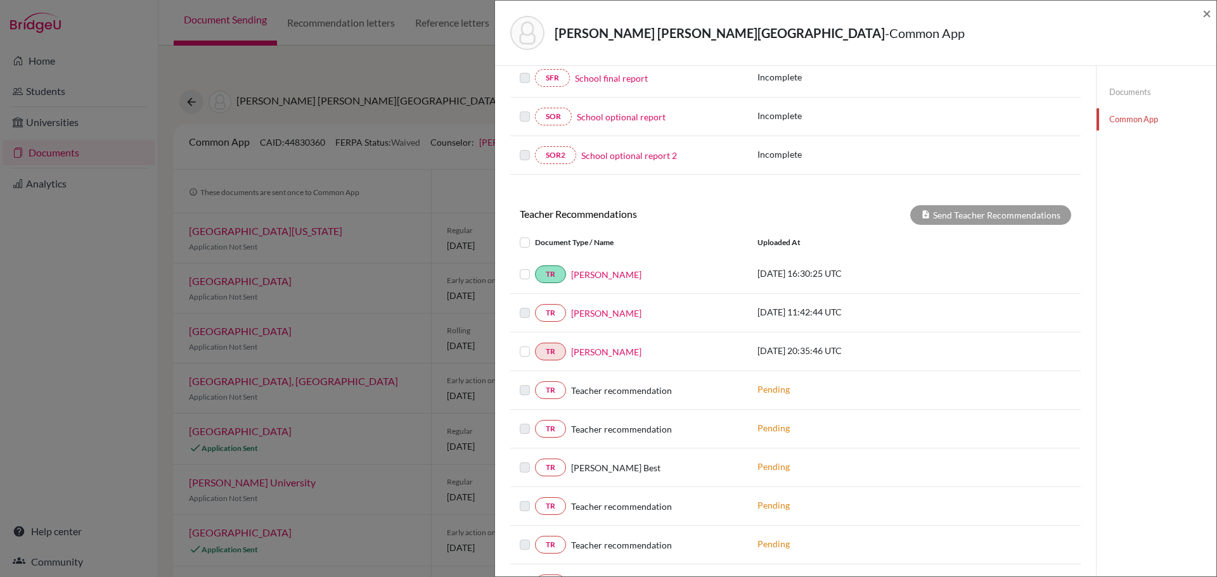
scroll to position [317, 0]
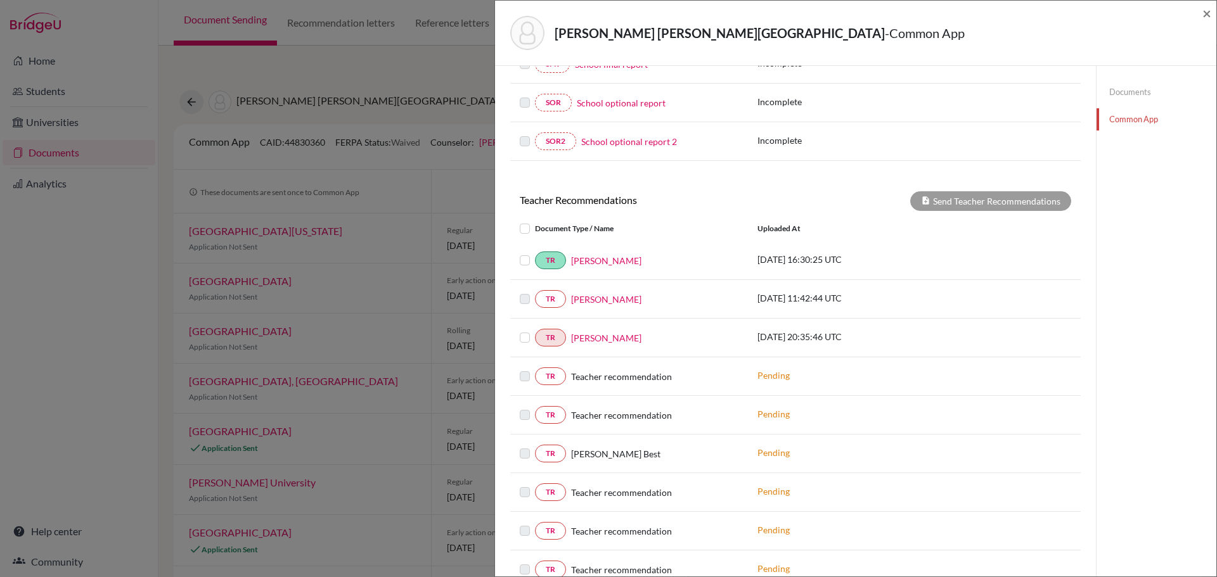
click at [535, 330] on label at bounding box center [535, 330] width 0 height 0
click at [0, 0] on input "checkbox" at bounding box center [0, 0] width 0 height 0
click at [996, 203] on button "Send Teacher Recommendations" at bounding box center [990, 201] width 161 height 20
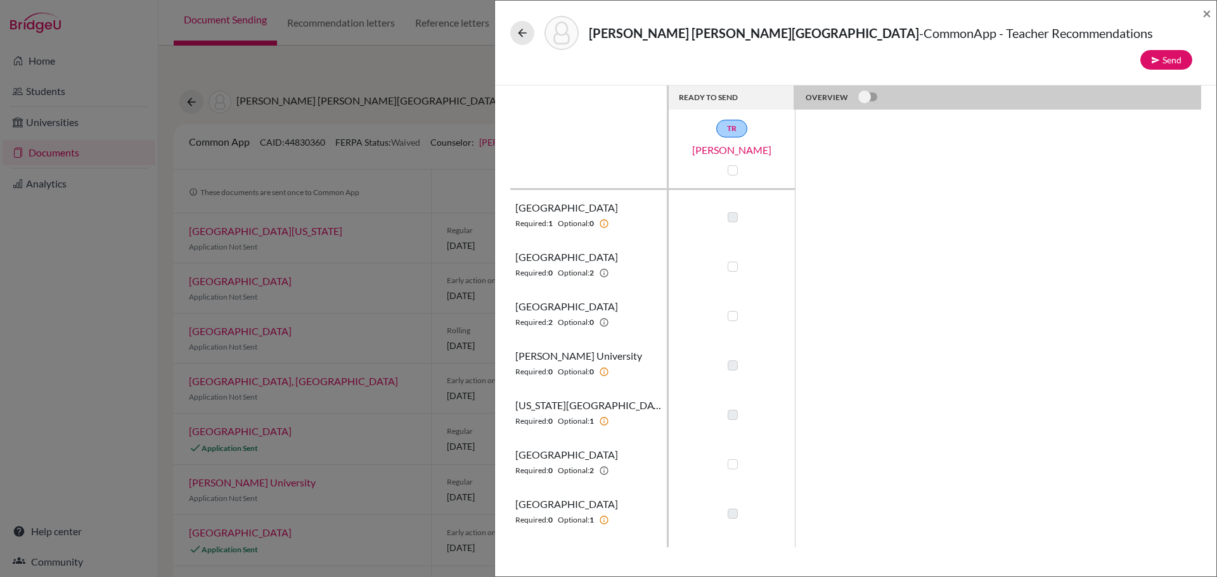
click at [731, 311] on label at bounding box center [733, 316] width 10 height 10
click at [731, 309] on input "checkbox" at bounding box center [729, 315] width 10 height 13
checkbox input "true"
click at [733, 262] on label at bounding box center [733, 267] width 10 height 10
click at [733, 259] on input "checkbox" at bounding box center [729, 265] width 10 height 13
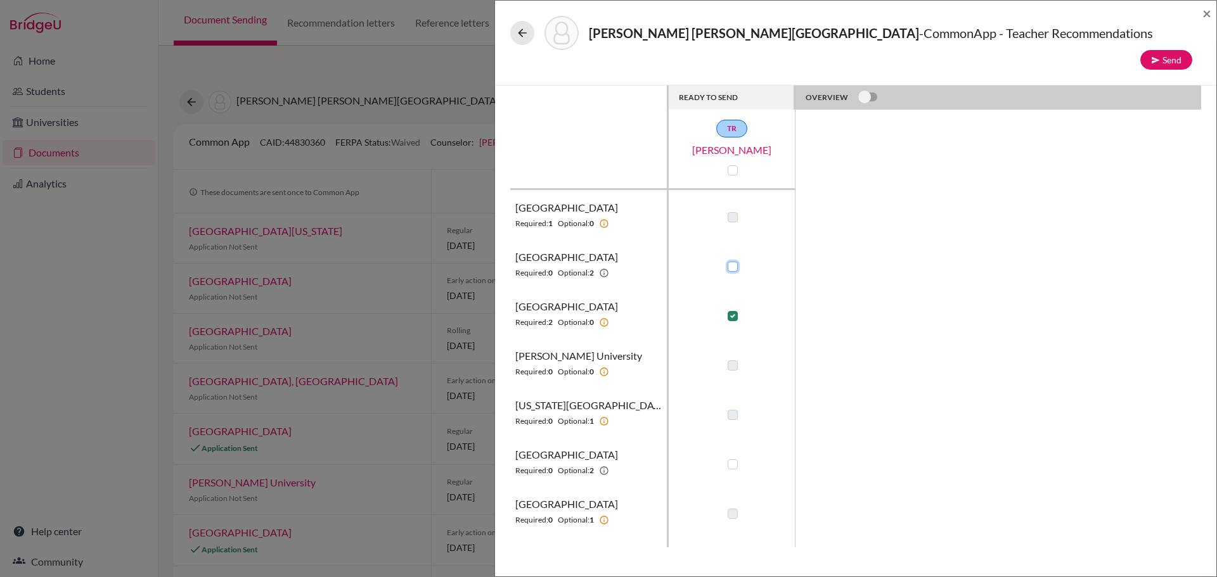
checkbox input "true"
click at [733, 212] on label at bounding box center [733, 217] width 10 height 10
click at [733, 361] on label at bounding box center [733, 366] width 10 height 10
click at [732, 460] on label at bounding box center [733, 465] width 10 height 10
click at [732, 457] on input "checkbox" at bounding box center [729, 463] width 10 height 13
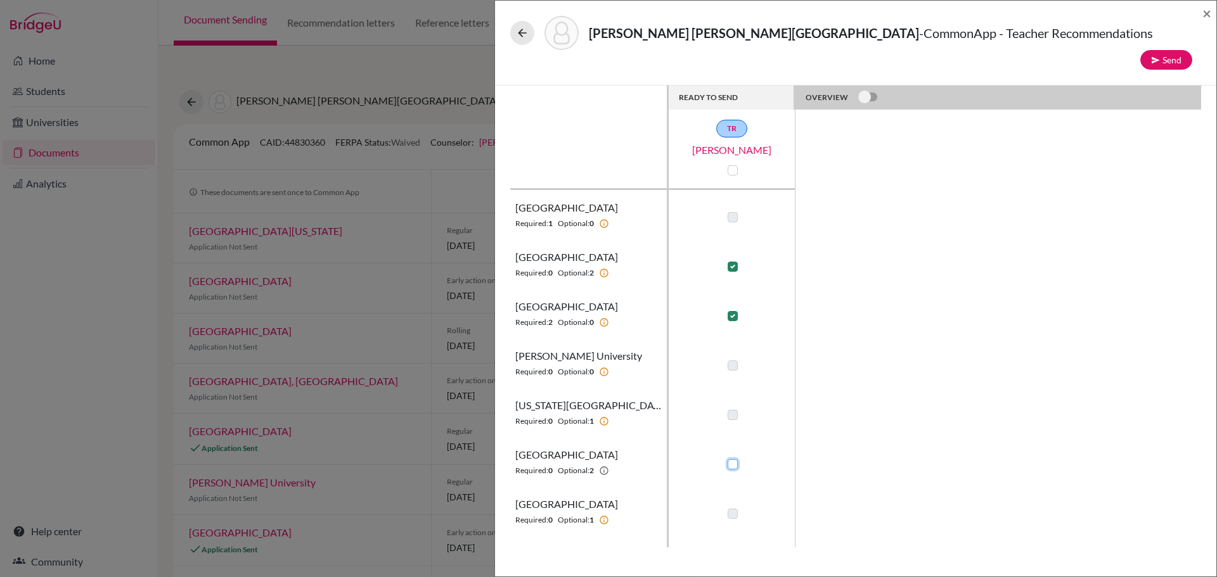
checkbox input "true"
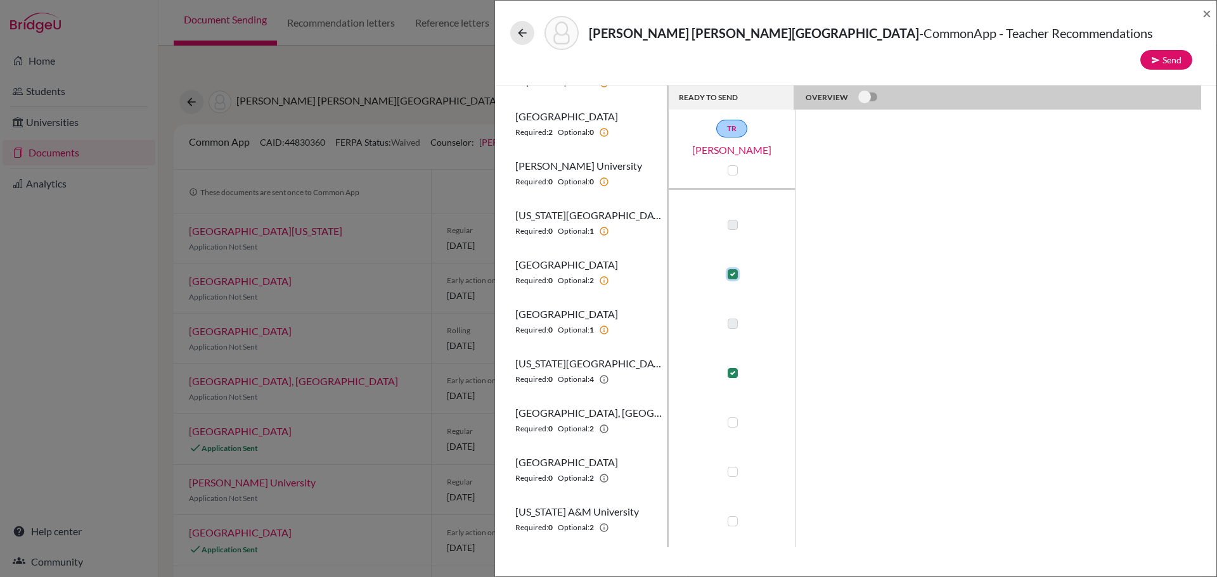
scroll to position [254, 0]
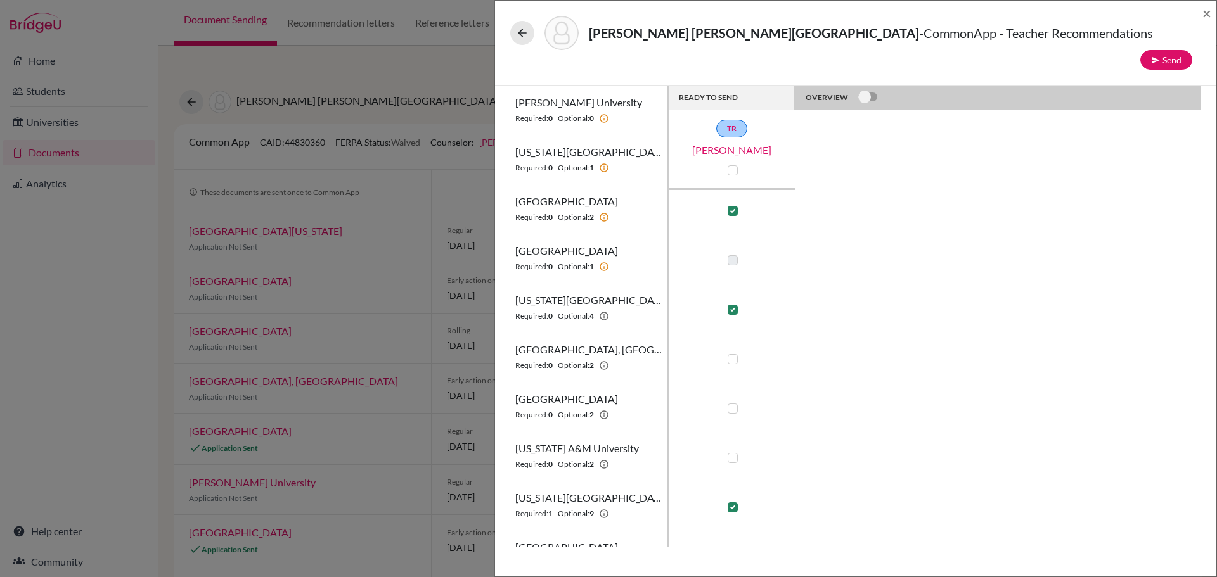
click at [735, 354] on label at bounding box center [733, 359] width 10 height 10
click at [735, 352] on input "checkbox" at bounding box center [729, 358] width 10 height 13
checkbox input "true"
click at [731, 255] on label at bounding box center [733, 260] width 10 height 10
click at [733, 404] on label at bounding box center [733, 409] width 10 height 10
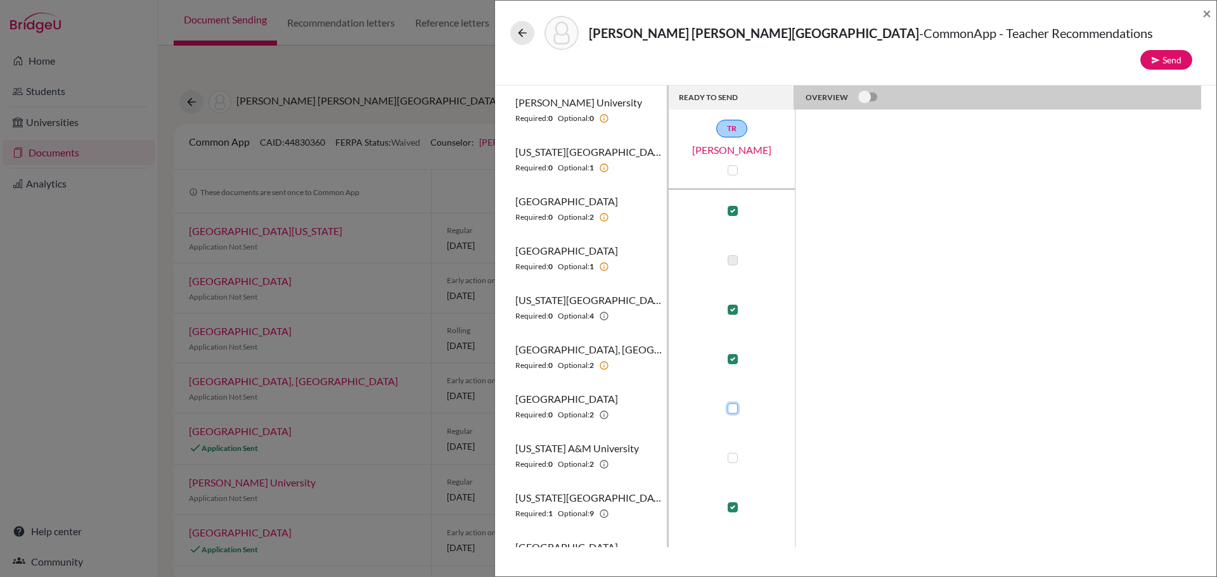
click at [733, 401] on input "checkbox" at bounding box center [729, 407] width 10 height 13
checkbox input "true"
click at [734, 453] on label at bounding box center [733, 458] width 10 height 10
click at [734, 451] on input "checkbox" at bounding box center [729, 457] width 10 height 13
checkbox input "true"
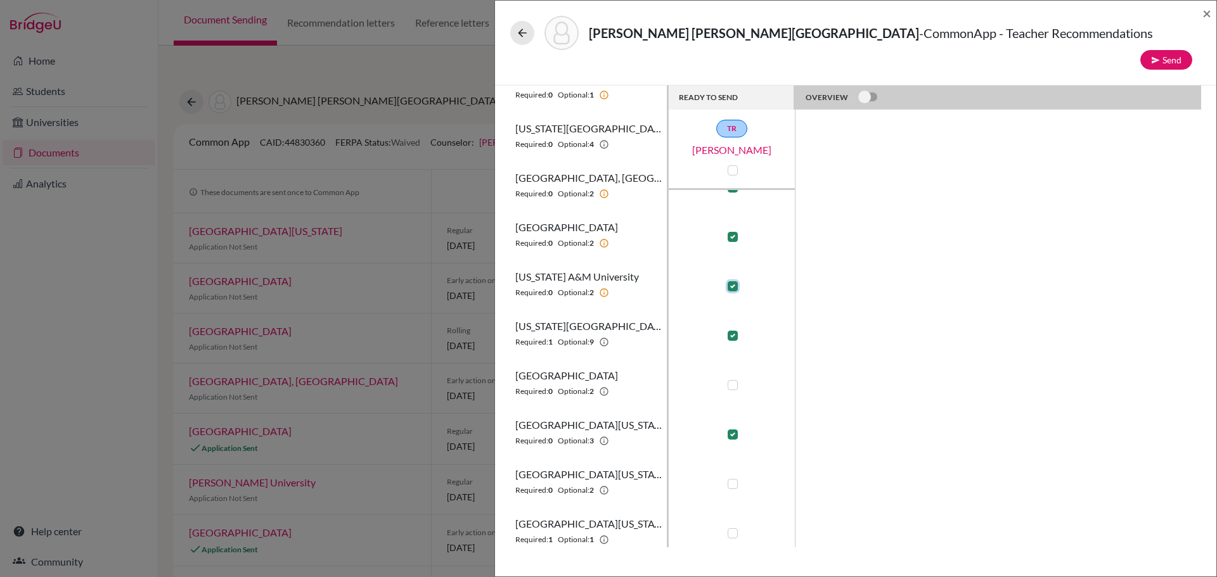
scroll to position [434, 0]
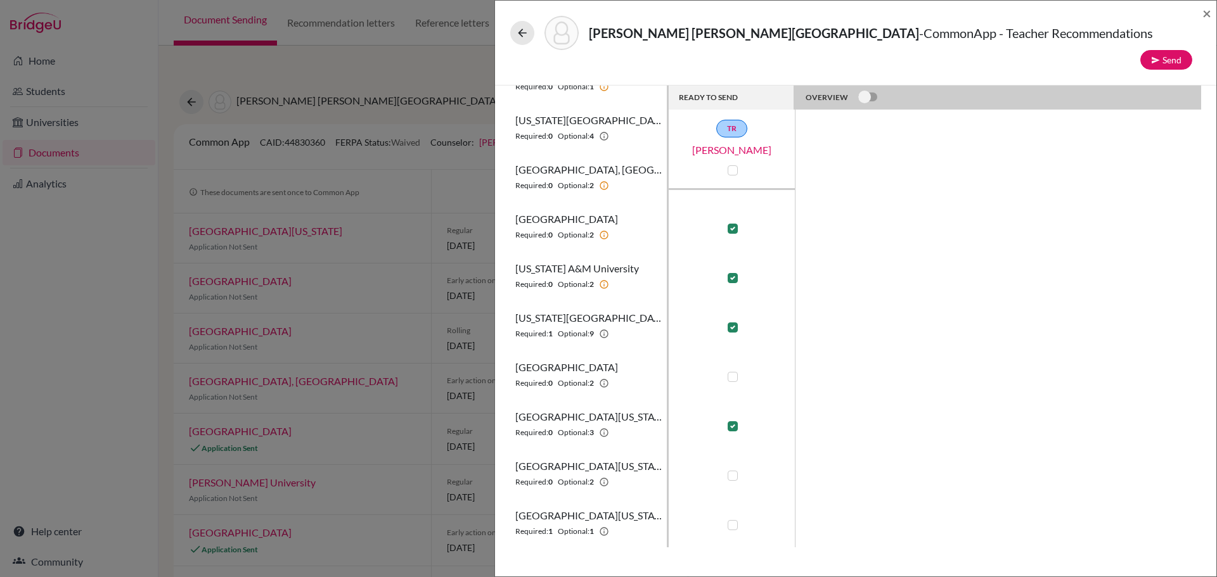
click at [731, 372] on label at bounding box center [733, 377] width 10 height 10
click at [731, 370] on input "checkbox" at bounding box center [729, 376] width 10 height 13
checkbox input "true"
click at [733, 471] on label at bounding box center [733, 476] width 10 height 10
click at [733, 468] on input "checkbox" at bounding box center [729, 474] width 10 height 13
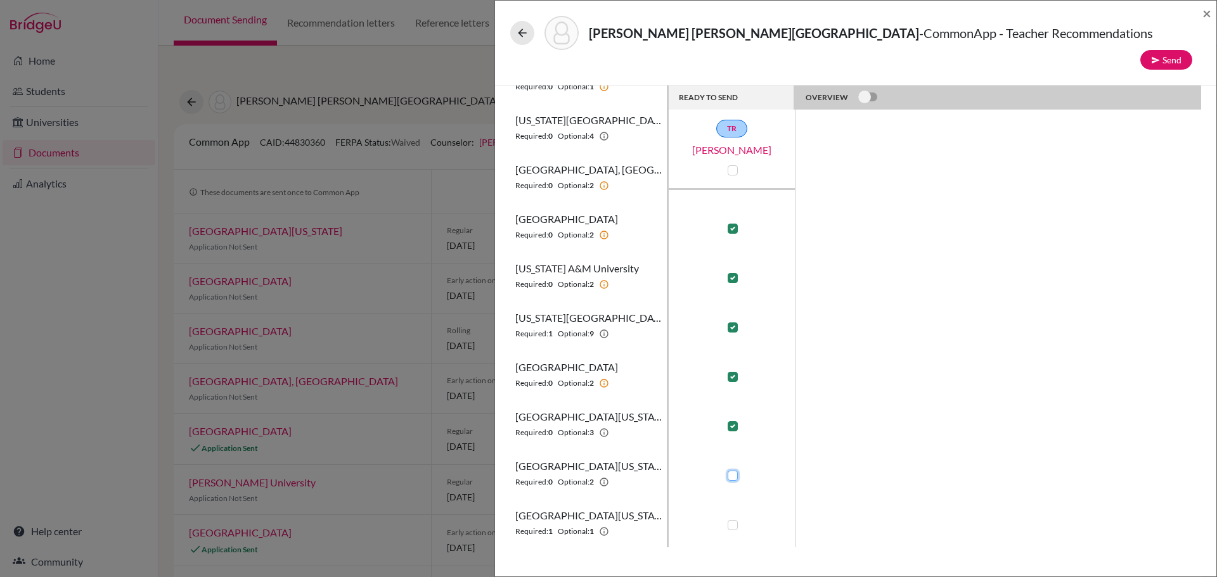
checkbox input "true"
click at [733, 520] on label at bounding box center [733, 525] width 10 height 10
click at [733, 518] on input "checkbox" at bounding box center [729, 524] width 10 height 13
checkbox input "true"
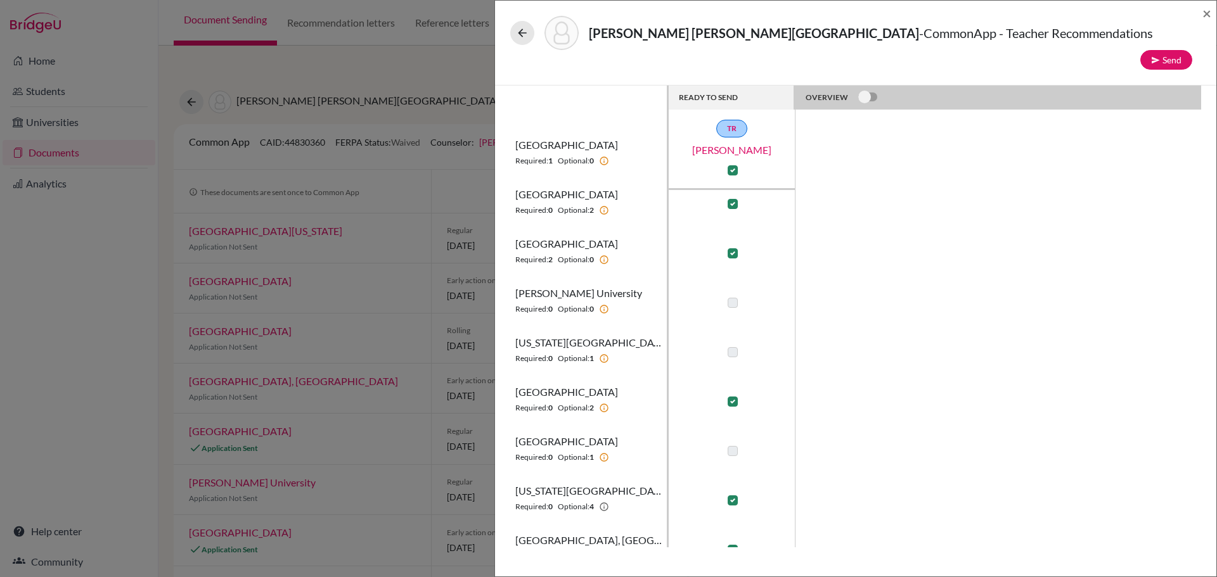
scroll to position [0, 0]
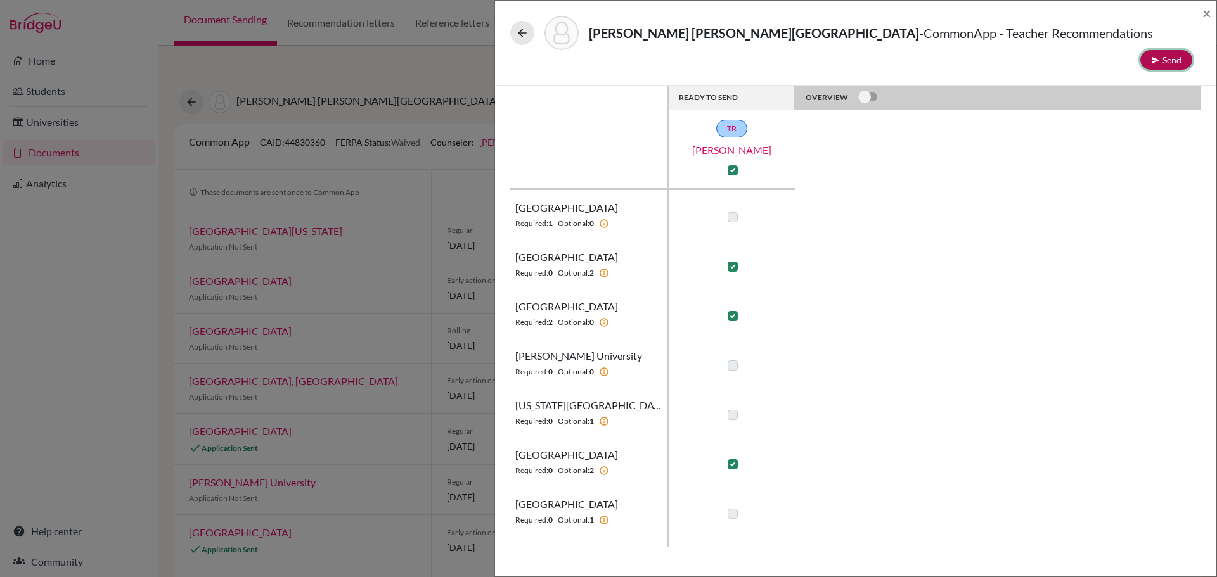
click at [1168, 50] on button "Send" at bounding box center [1166, 60] width 52 height 20
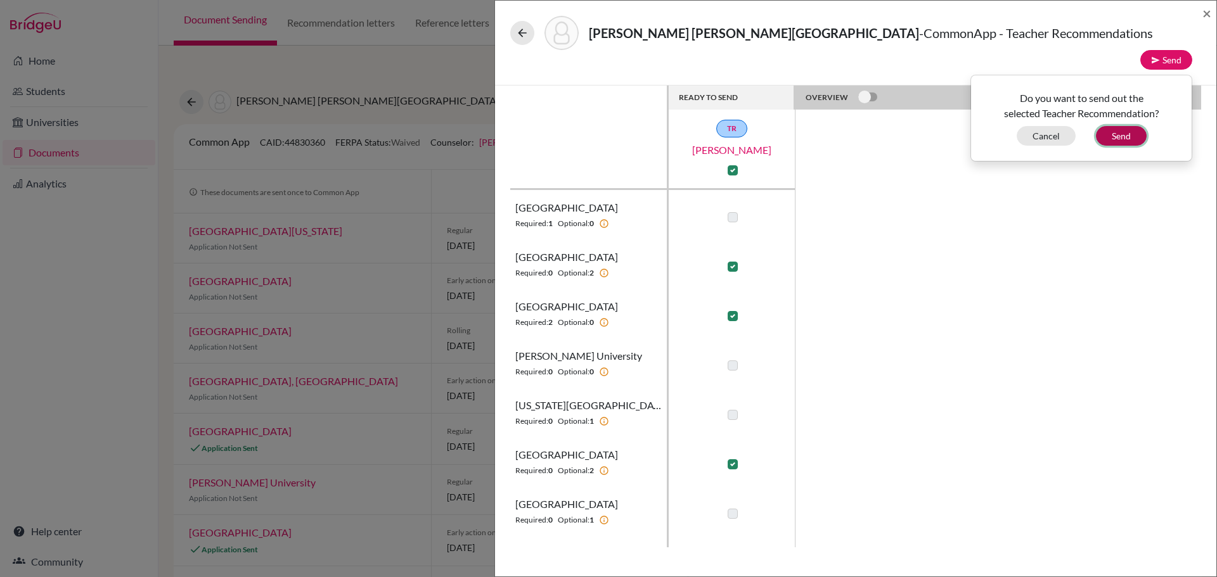
click at [1118, 126] on button "Send" at bounding box center [1121, 136] width 51 height 20
checkbox input "false"
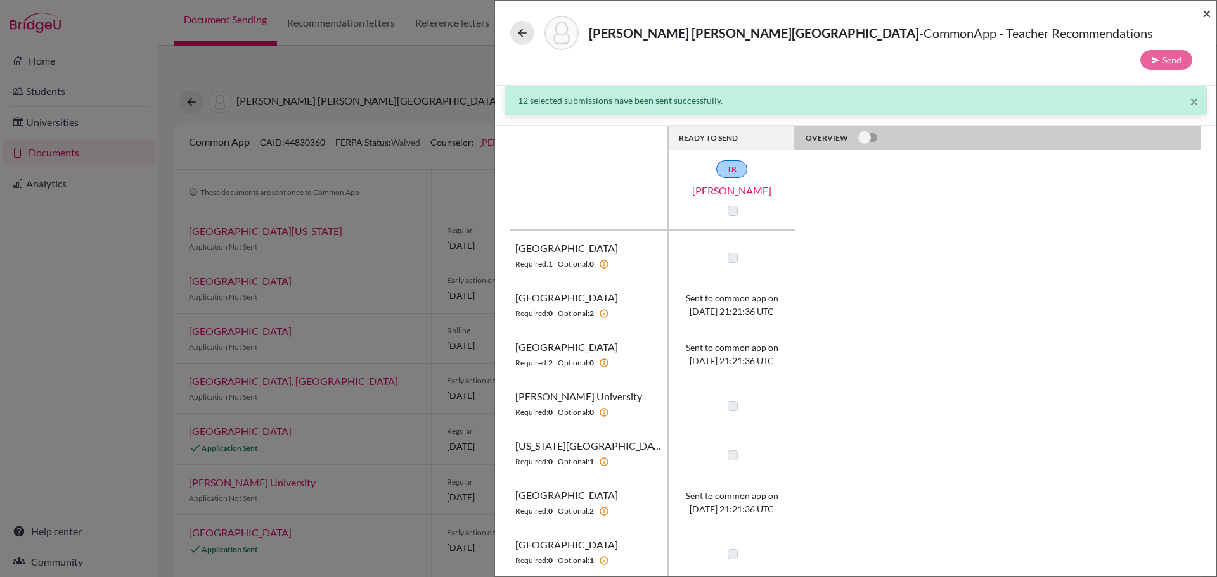
click at [1204, 13] on span "×" at bounding box center [1206, 13] width 9 height 18
